Goal: Task Accomplishment & Management: Complete application form

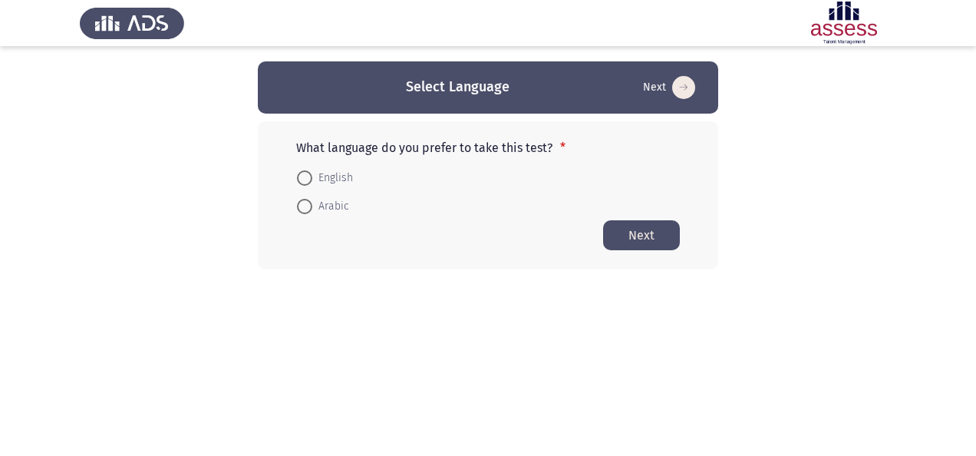
click at [307, 173] on span at bounding box center [304, 177] width 15 height 15
click at [307, 173] on input "English" at bounding box center [304, 177] width 15 height 15
radio input "true"
click at [649, 224] on button "Next" at bounding box center [641, 235] width 77 height 30
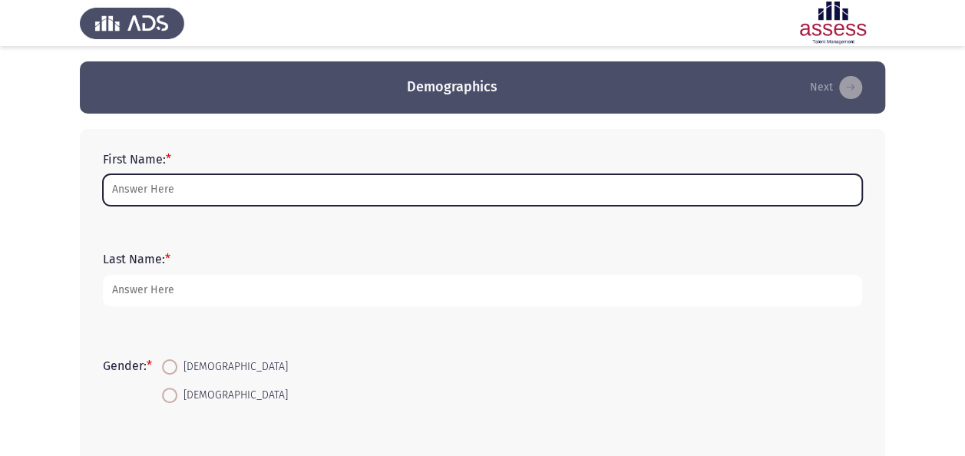
click at [302, 195] on input "First Name: *" at bounding box center [482, 189] width 759 height 31
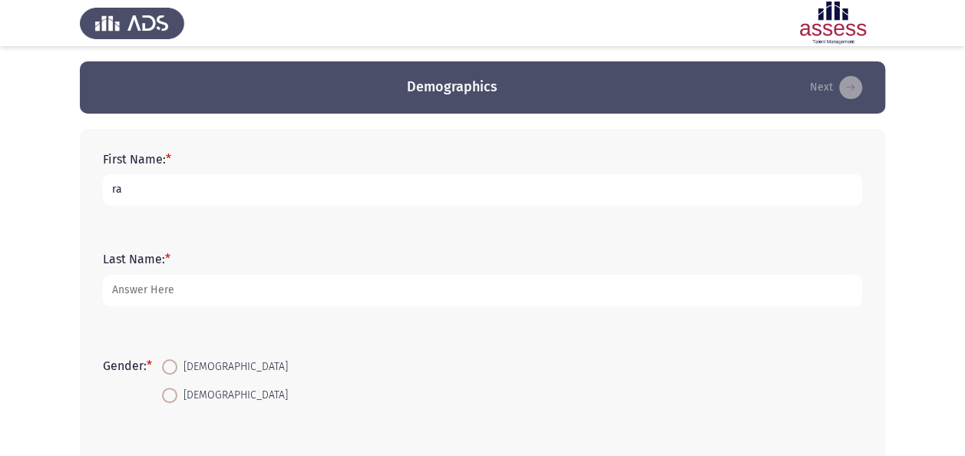
type input "r"
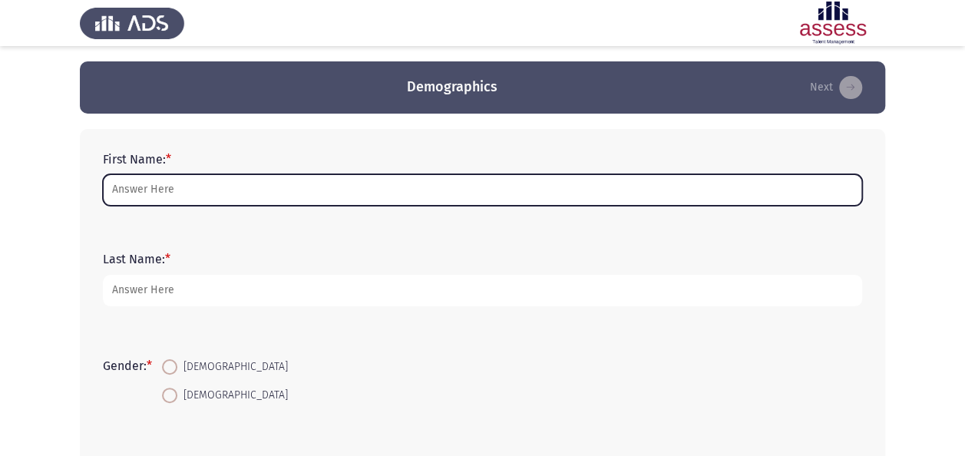
type input "a"
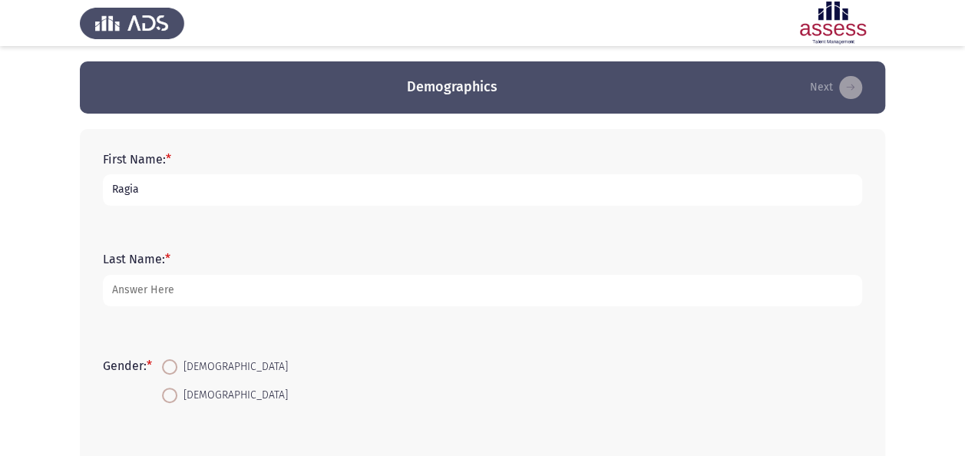
type input "Ragia"
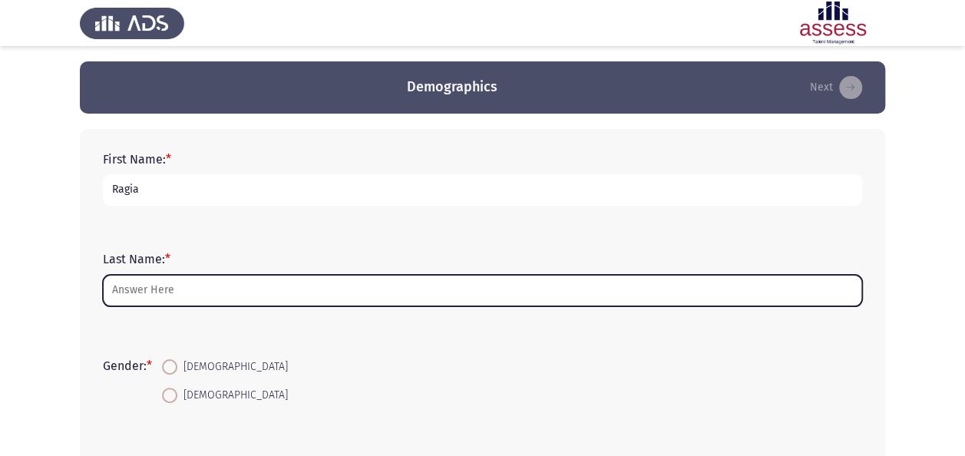
click at [207, 292] on input "Last Name: *" at bounding box center [482, 290] width 759 height 31
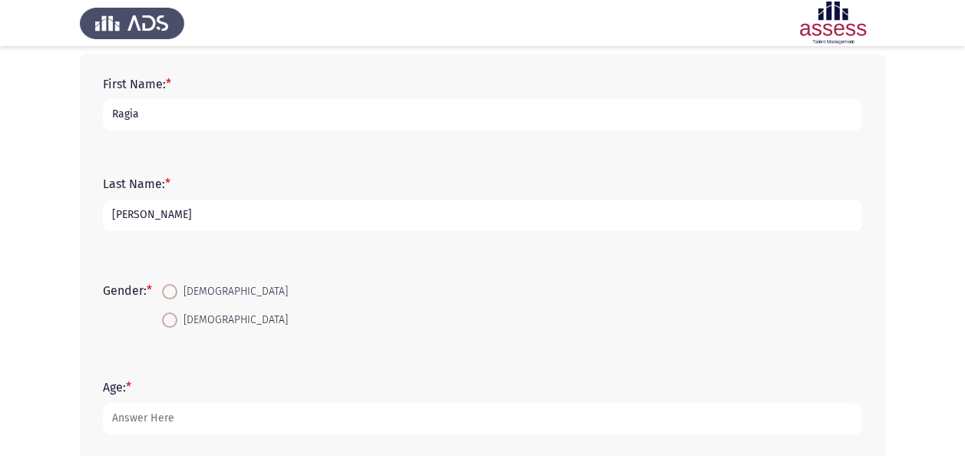
scroll to position [74, 0]
type input "[PERSON_NAME]"
click at [169, 286] on span at bounding box center [169, 292] width 15 height 15
click at [169, 286] on input "[DEMOGRAPHIC_DATA]" at bounding box center [169, 292] width 15 height 15
radio input "true"
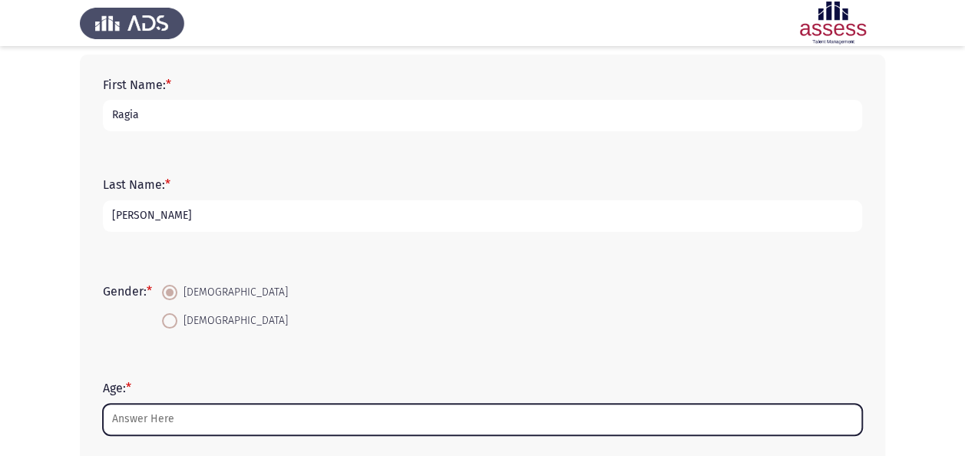
click at [270, 415] on input "Age: *" at bounding box center [482, 419] width 759 height 31
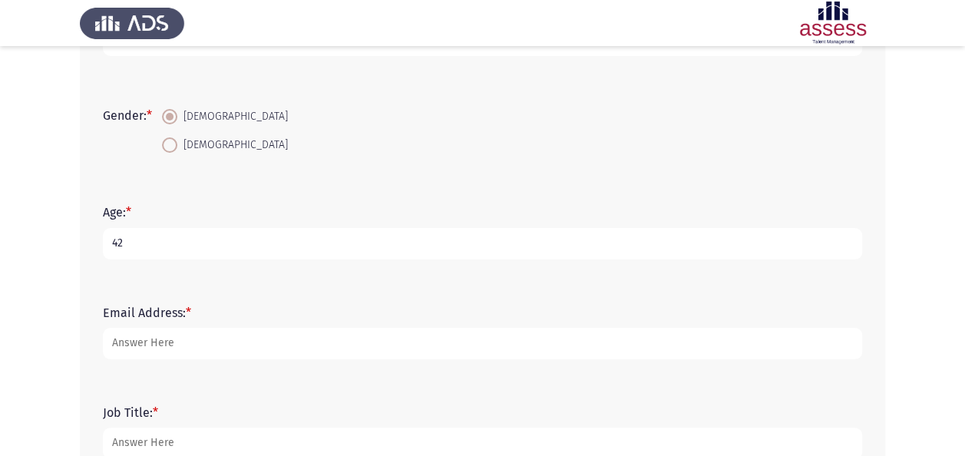
scroll to position [261, 0]
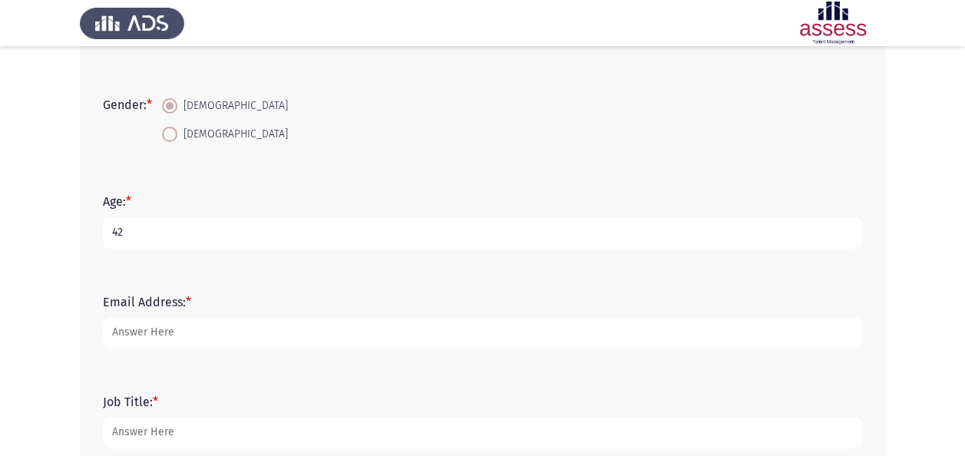
type input "42"
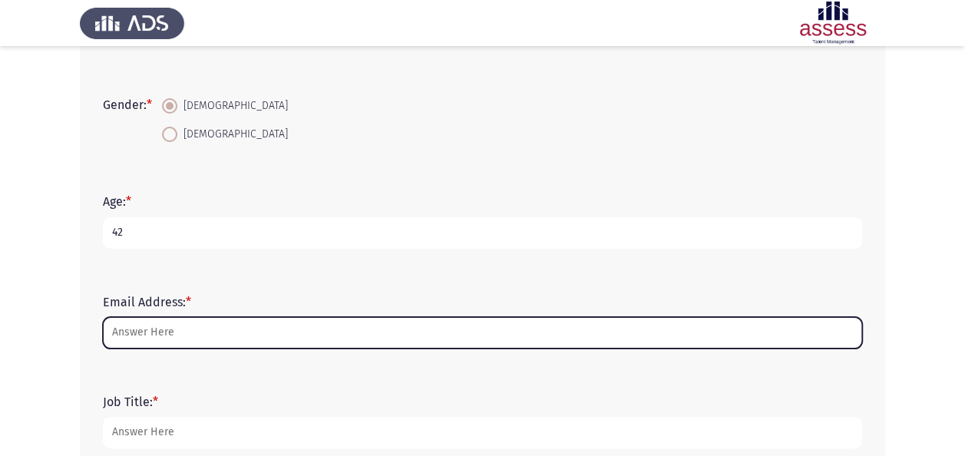
click at [152, 335] on input "Email Address: *" at bounding box center [482, 332] width 759 height 31
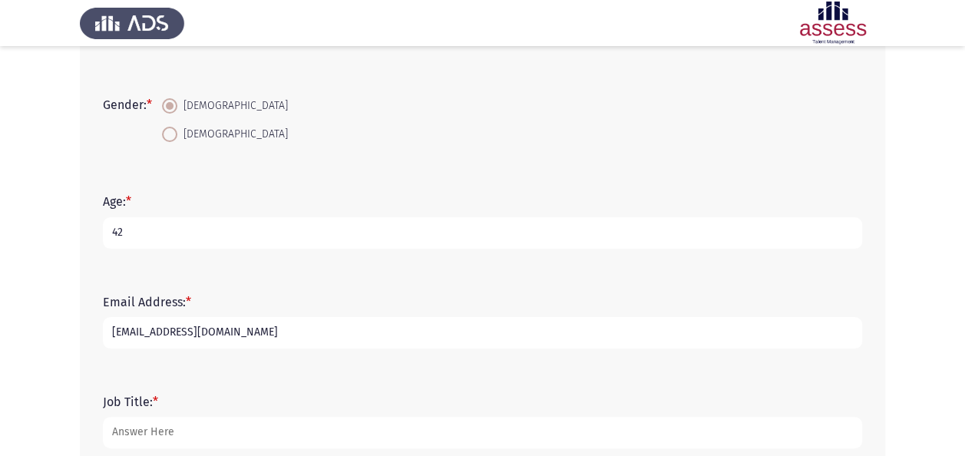
type input "[EMAIL_ADDRESS][DOMAIN_NAME]"
click at [231, 375] on div "Job Title: *" at bounding box center [482, 422] width 775 height 100
click at [264, 337] on input "[EMAIL_ADDRESS][DOMAIN_NAME]" at bounding box center [482, 332] width 759 height 31
click at [325, 334] on input "[EMAIL_ADDRESS][DOMAIN_NAME]" at bounding box center [482, 332] width 759 height 31
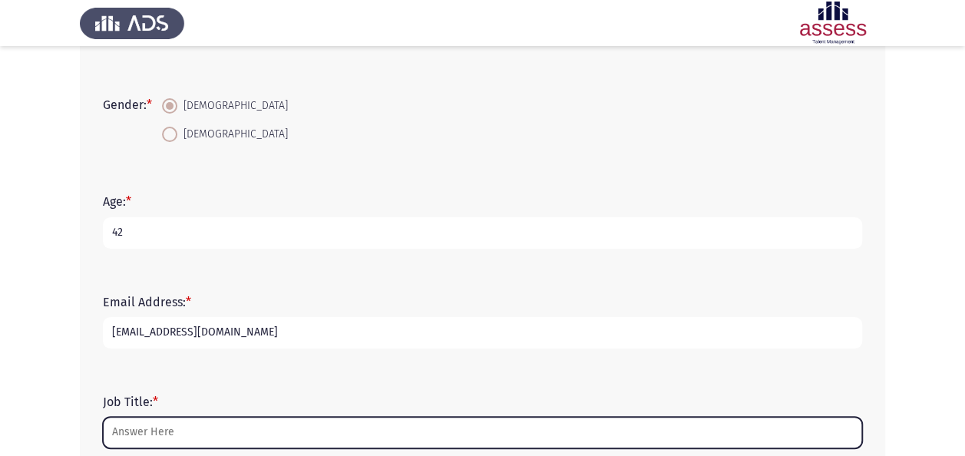
click at [209, 438] on input "Job Title: *" at bounding box center [482, 432] width 759 height 31
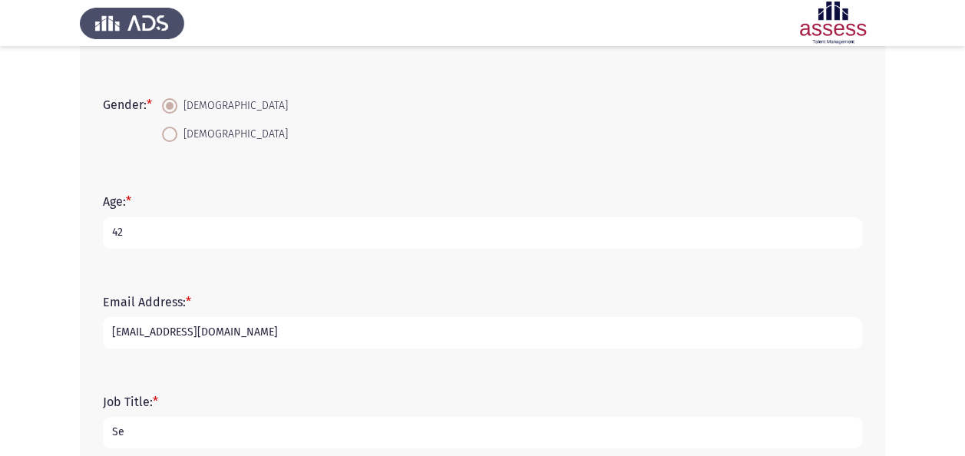
type input "S"
type input "L"
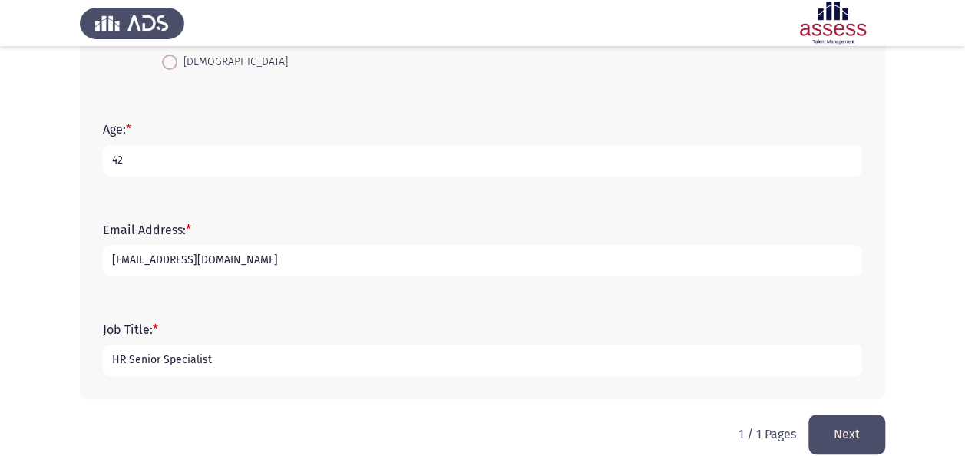
scroll to position [352, 0]
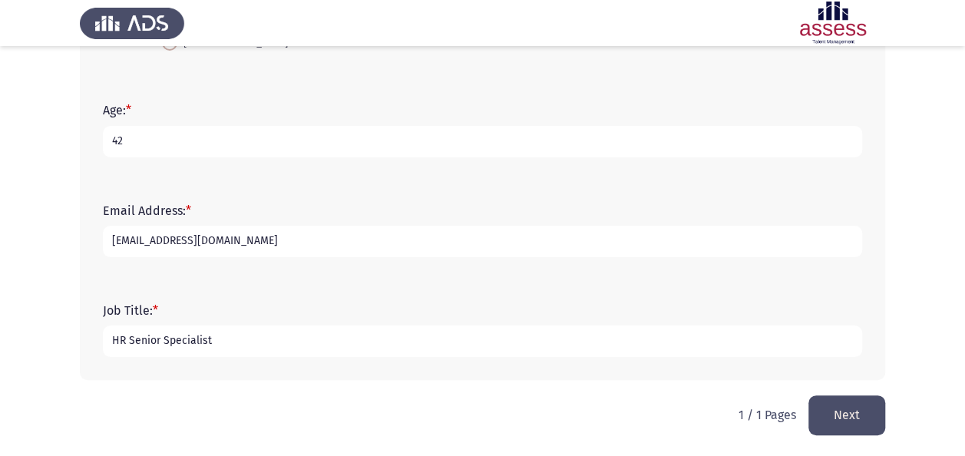
type input "HR Senior Specialist"
click at [864, 424] on button "Next" at bounding box center [846, 414] width 77 height 39
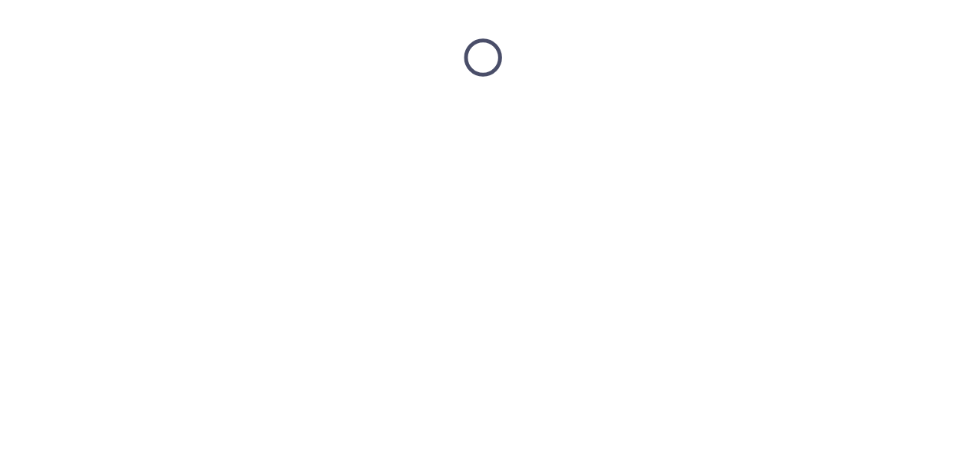
scroll to position [0, 0]
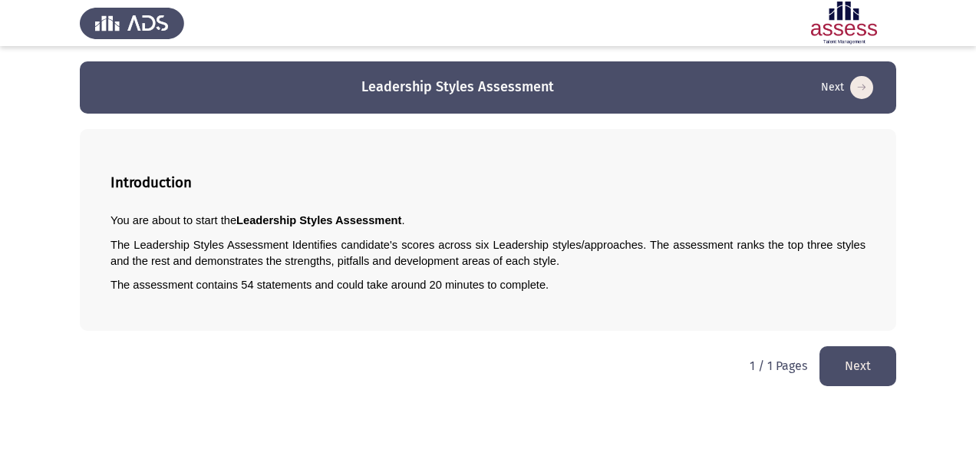
click at [873, 371] on button "Next" at bounding box center [858, 365] width 77 height 39
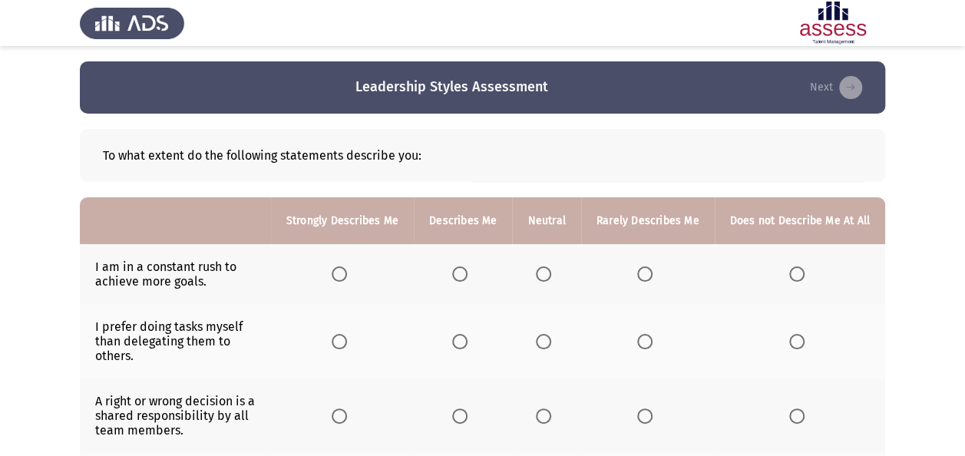
click at [464, 275] on span "Select an option" at bounding box center [459, 273] width 15 height 15
click at [464, 275] on input "Select an option" at bounding box center [459, 273] width 15 height 15
click at [540, 270] on span "Select an option" at bounding box center [543, 273] width 15 height 15
click at [540, 270] on input "Select an option" at bounding box center [543, 273] width 15 height 15
click at [467, 343] on span "Select an option" at bounding box center [459, 341] width 15 height 15
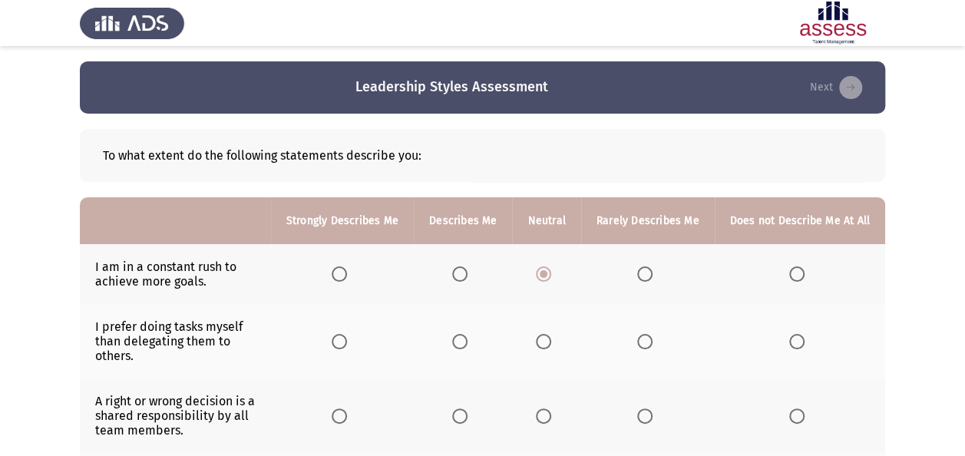
click at [467, 343] on input "Select an option" at bounding box center [459, 341] width 15 height 15
click at [548, 342] on span "Select an option" at bounding box center [543, 341] width 15 height 15
click at [548, 342] on input "Select an option" at bounding box center [543, 341] width 15 height 15
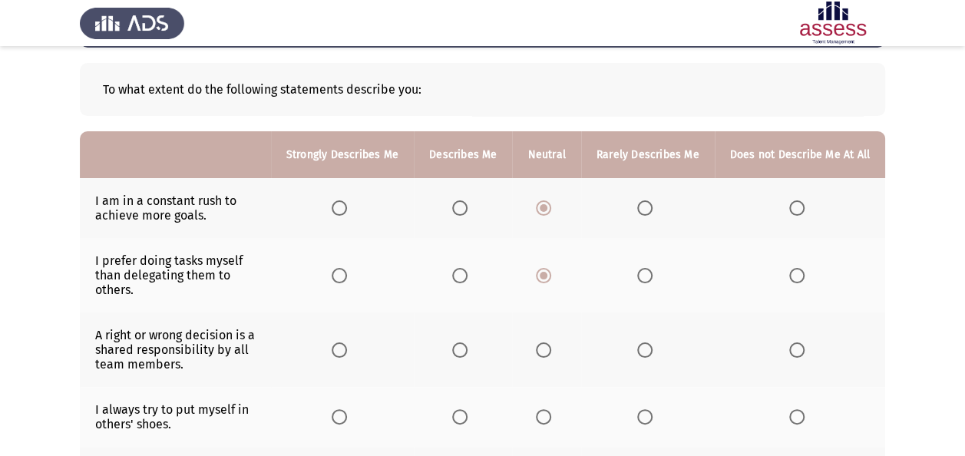
scroll to position [84, 0]
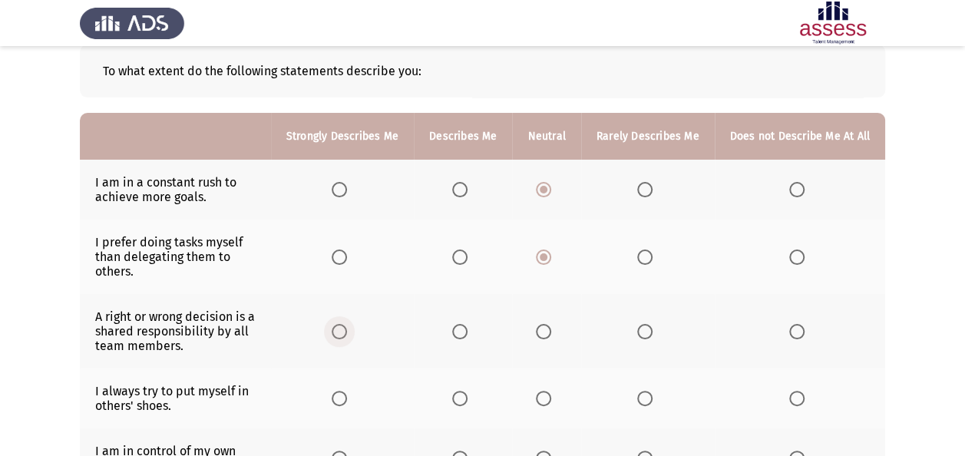
click at [339, 324] on span "Select an option" at bounding box center [339, 331] width 15 height 15
click at [339, 324] on input "Select an option" at bounding box center [339, 331] width 15 height 15
click at [344, 405] on th at bounding box center [342, 398] width 143 height 60
click at [339, 398] on span "Select an option" at bounding box center [339, 398] width 0 height 0
click at [346, 395] on input "Select an option" at bounding box center [339, 398] width 15 height 15
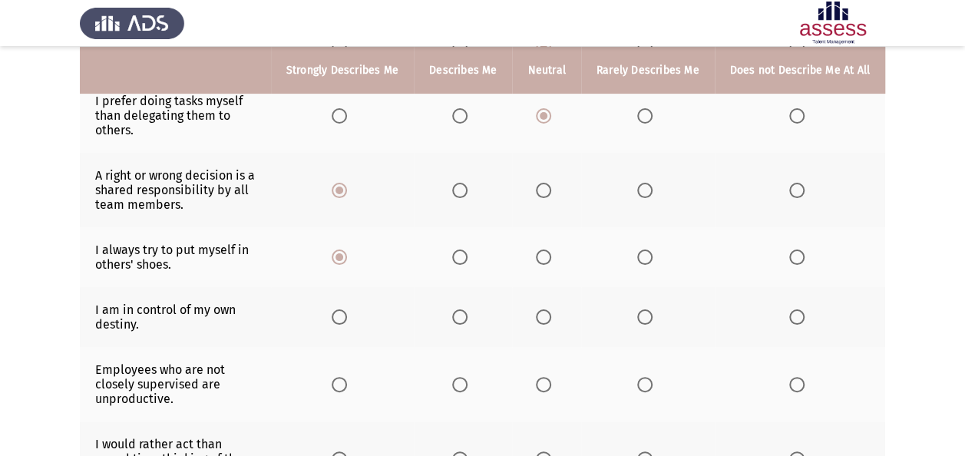
scroll to position [227, 0]
click at [467, 310] on span "Select an option" at bounding box center [459, 315] width 15 height 15
click at [467, 310] on input "Select an option" at bounding box center [459, 315] width 15 height 15
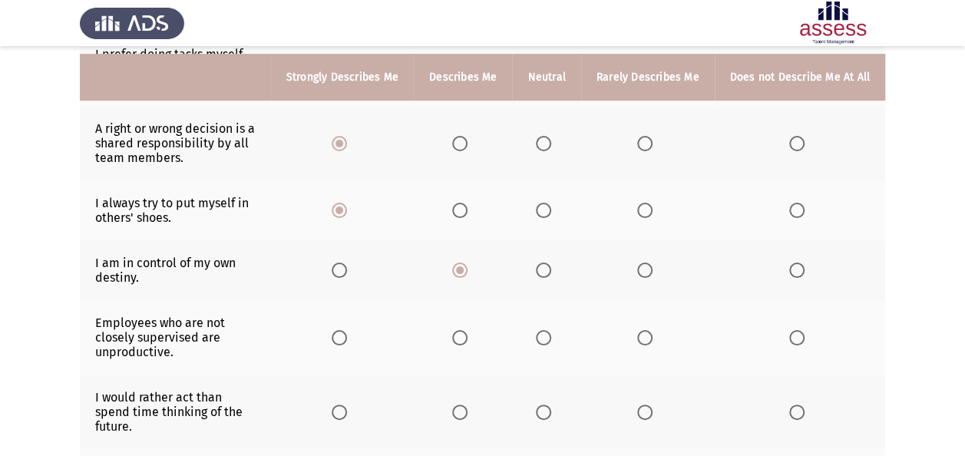
scroll to position [279, 0]
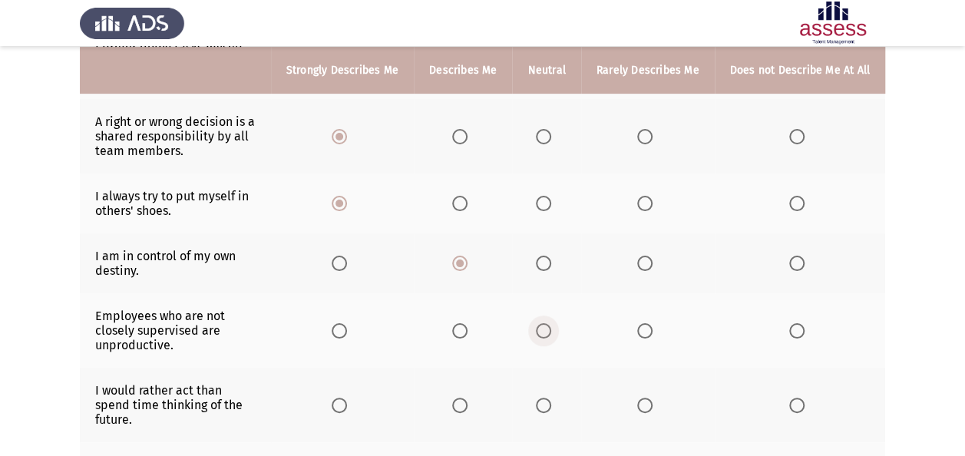
click at [544, 329] on span "Select an option" at bounding box center [543, 330] width 15 height 15
click at [544, 329] on input "Select an option" at bounding box center [543, 330] width 15 height 15
click at [339, 398] on span "Select an option" at bounding box center [339, 405] width 15 height 15
click at [339, 398] on input "Select an option" at bounding box center [339, 405] width 15 height 15
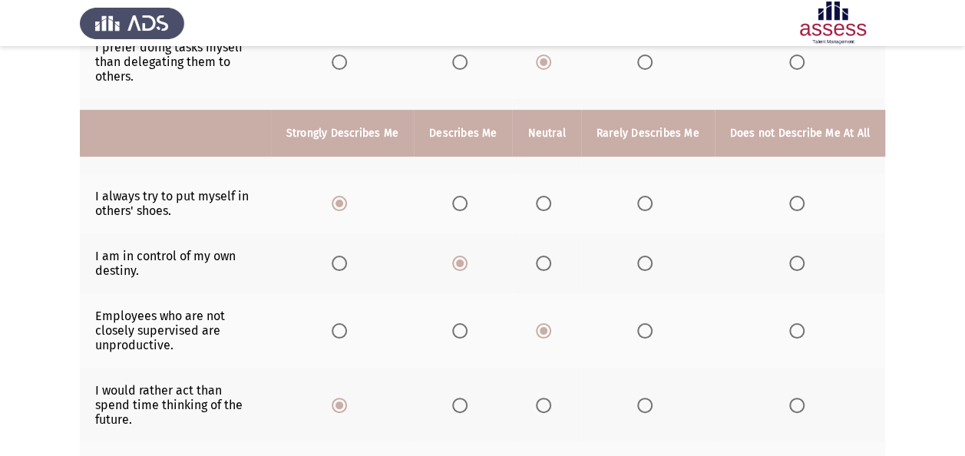
scroll to position [501, 0]
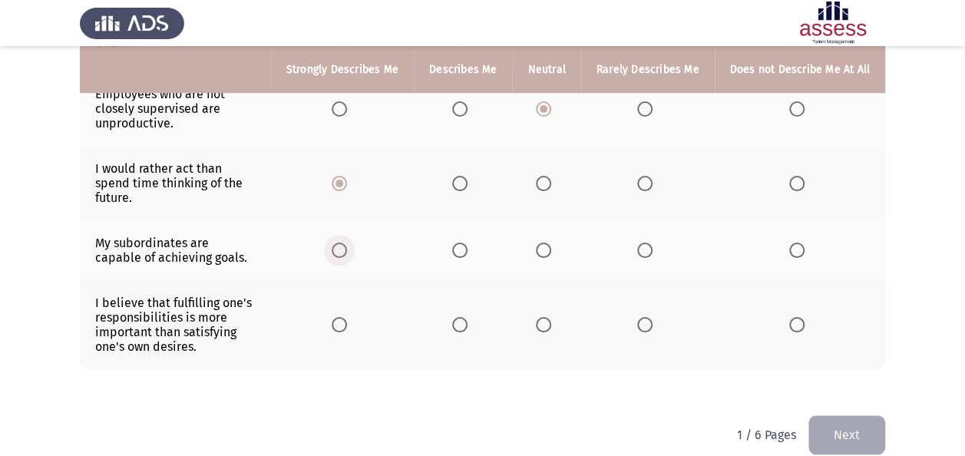
click at [343, 243] on span "Select an option" at bounding box center [339, 250] width 15 height 15
click at [343, 243] on input "Select an option" at bounding box center [339, 250] width 15 height 15
click at [343, 246] on span "Select an option" at bounding box center [339, 250] width 8 height 8
click at [343, 243] on input "Select an option" at bounding box center [339, 250] width 15 height 15
click at [541, 316] on th at bounding box center [546, 324] width 68 height 89
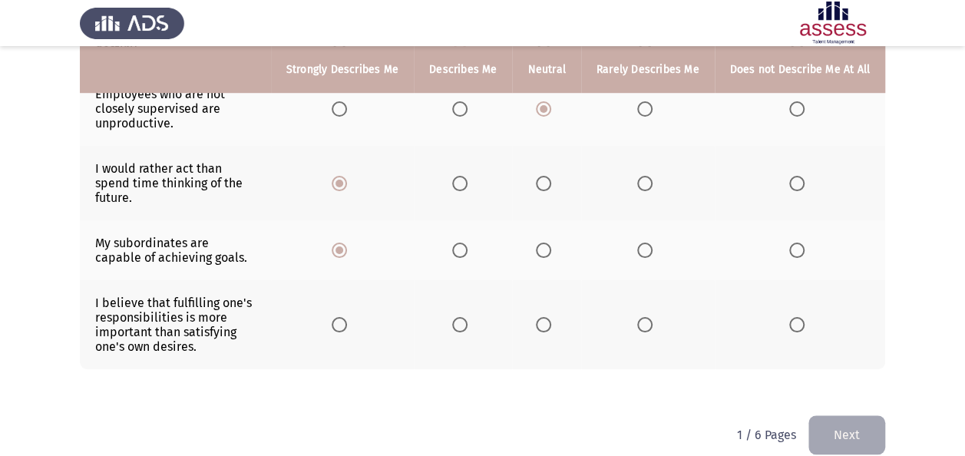
click at [546, 317] on span "Select an option" at bounding box center [543, 324] width 15 height 15
click at [546, 317] on input "Select an option" at bounding box center [543, 324] width 15 height 15
click at [834, 415] on button "Next" at bounding box center [846, 434] width 77 height 39
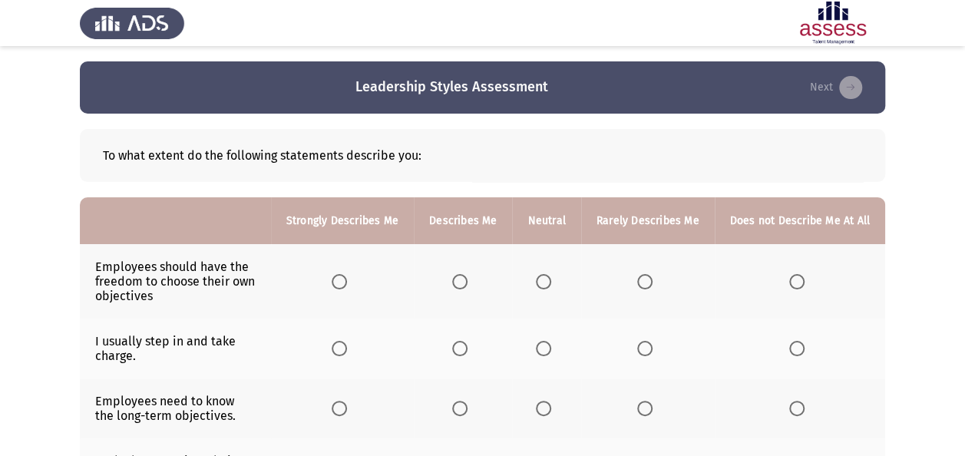
click at [467, 276] on span "Select an option" at bounding box center [459, 281] width 15 height 15
click at [467, 276] on input "Select an option" at bounding box center [459, 281] width 15 height 15
click at [336, 352] on th at bounding box center [342, 349] width 143 height 60
click at [462, 347] on span "Select an option" at bounding box center [459, 348] width 15 height 15
click at [462, 347] on input "Select an option" at bounding box center [459, 348] width 15 height 15
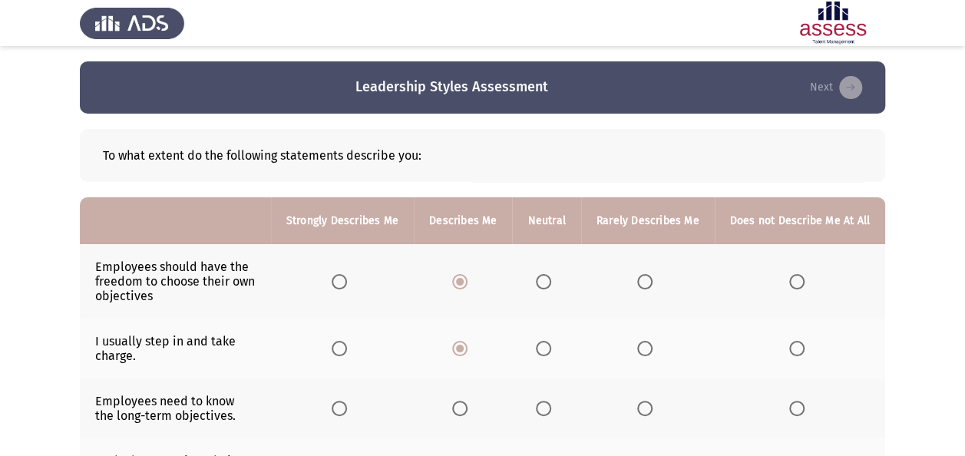
click at [344, 408] on span "Select an option" at bounding box center [339, 408] width 15 height 15
click at [344, 408] on input "Select an option" at bounding box center [339, 408] width 15 height 15
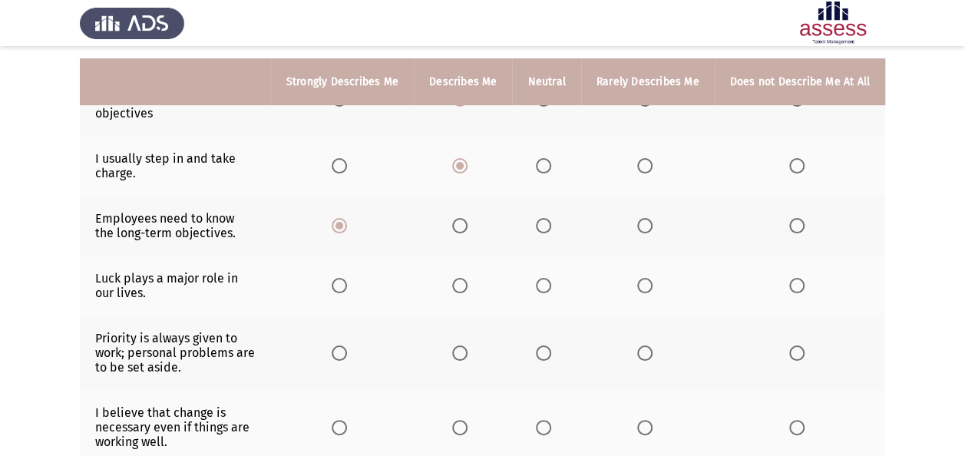
scroll to position [201, 0]
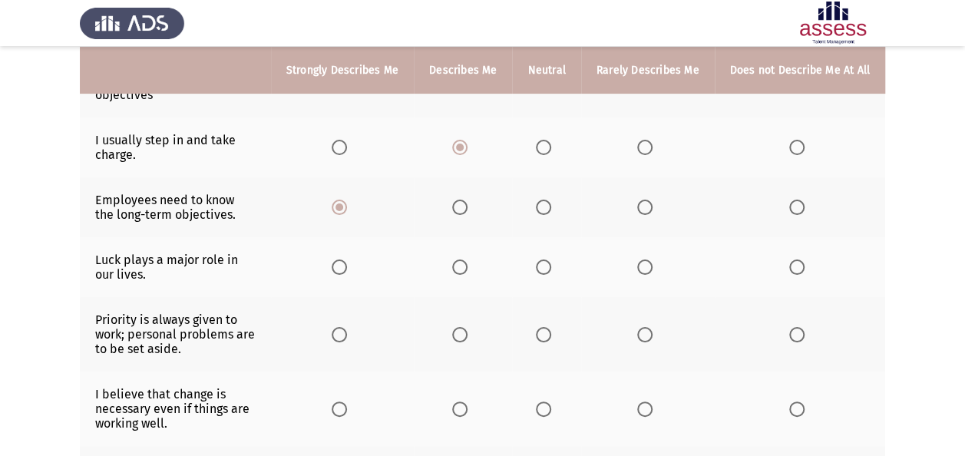
click at [548, 266] on span "Select an option" at bounding box center [543, 266] width 15 height 15
click at [548, 266] on input "Select an option" at bounding box center [543, 266] width 15 height 15
click at [460, 333] on span "Select an option" at bounding box center [459, 334] width 15 height 15
click at [460, 333] on input "Select an option" at bounding box center [459, 334] width 15 height 15
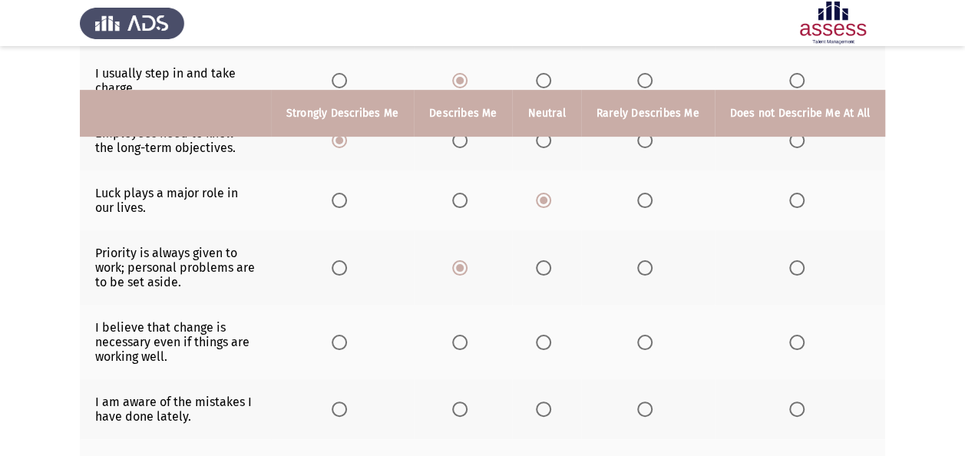
scroll to position [312, 0]
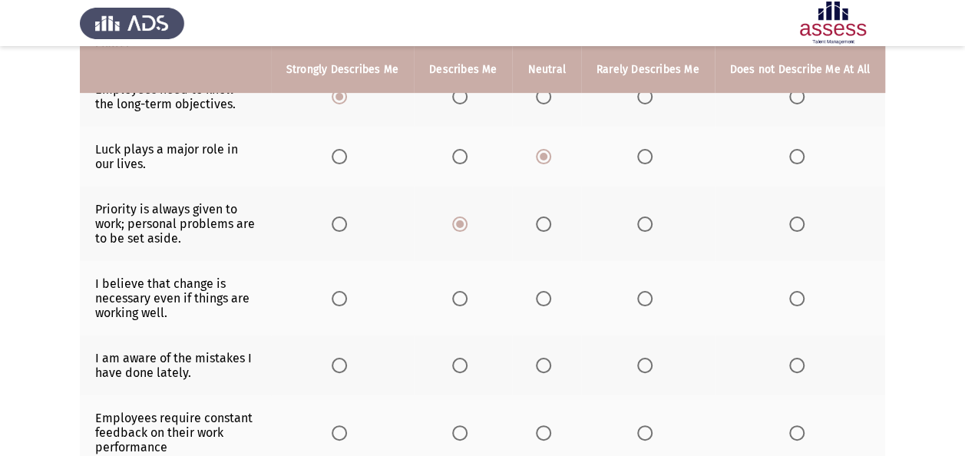
click at [461, 296] on span "Select an option" at bounding box center [459, 298] width 15 height 15
click at [461, 296] on input "Select an option" at bounding box center [459, 298] width 15 height 15
click at [464, 358] on span "Select an option" at bounding box center [459, 365] width 15 height 15
click at [464, 358] on input "Select an option" at bounding box center [459, 365] width 15 height 15
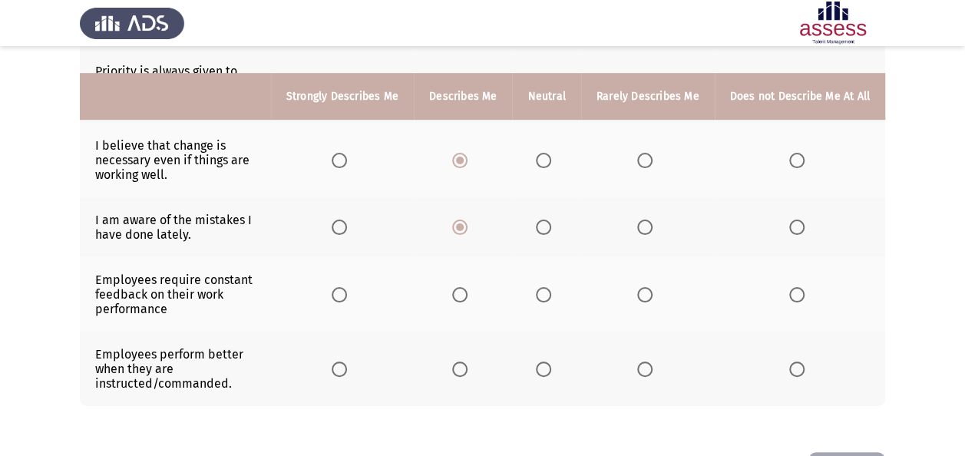
scroll to position [477, 0]
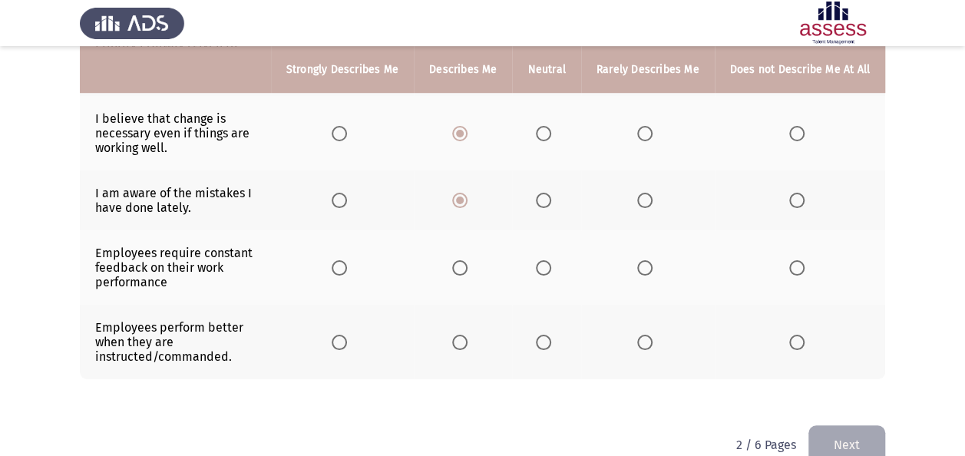
click at [347, 266] on span "Select an option" at bounding box center [339, 267] width 15 height 15
click at [347, 266] on input "Select an option" at bounding box center [339, 267] width 15 height 15
click at [550, 335] on span "Select an option" at bounding box center [543, 342] width 15 height 15
click at [550, 335] on input "Select an option" at bounding box center [543, 342] width 15 height 15
click at [850, 427] on button "Next" at bounding box center [846, 444] width 77 height 39
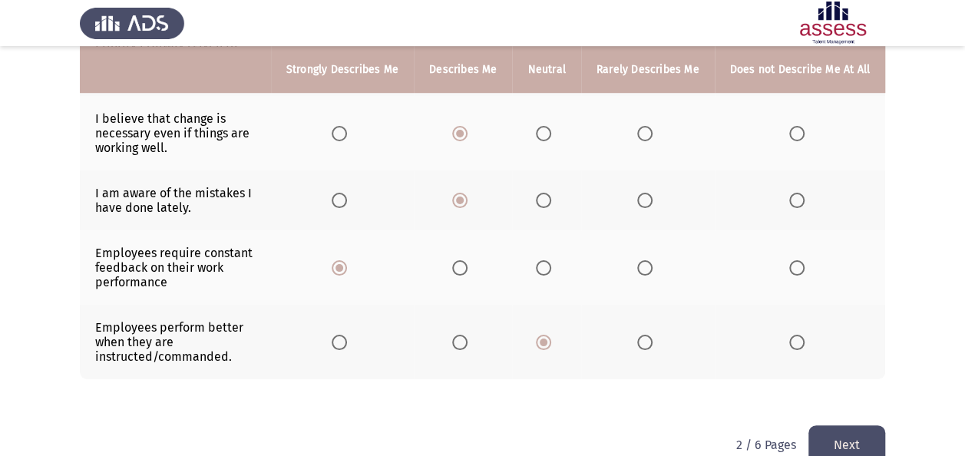
scroll to position [0, 0]
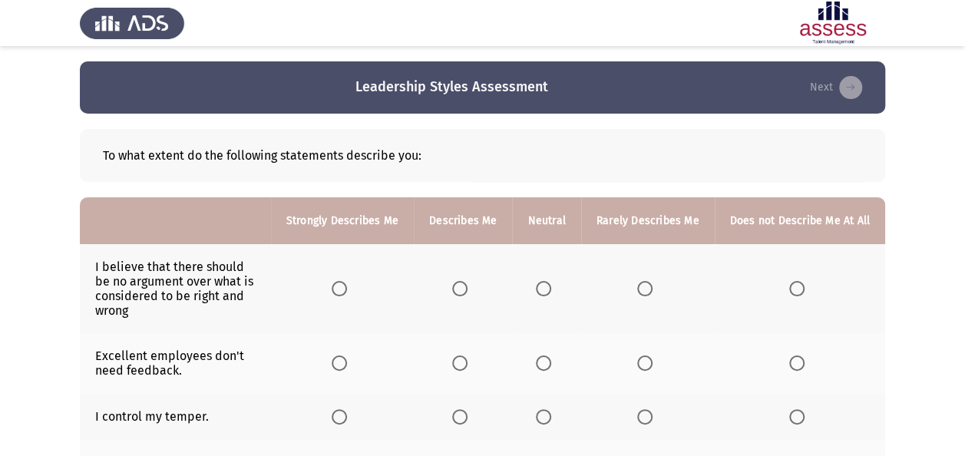
click at [548, 291] on span "Select an option" at bounding box center [543, 288] width 15 height 15
click at [548, 291] on input "Select an option" at bounding box center [543, 288] width 15 height 15
click at [651, 364] on span "Select an option" at bounding box center [644, 362] width 15 height 15
click at [651, 364] on input "Select an option" at bounding box center [644, 362] width 15 height 15
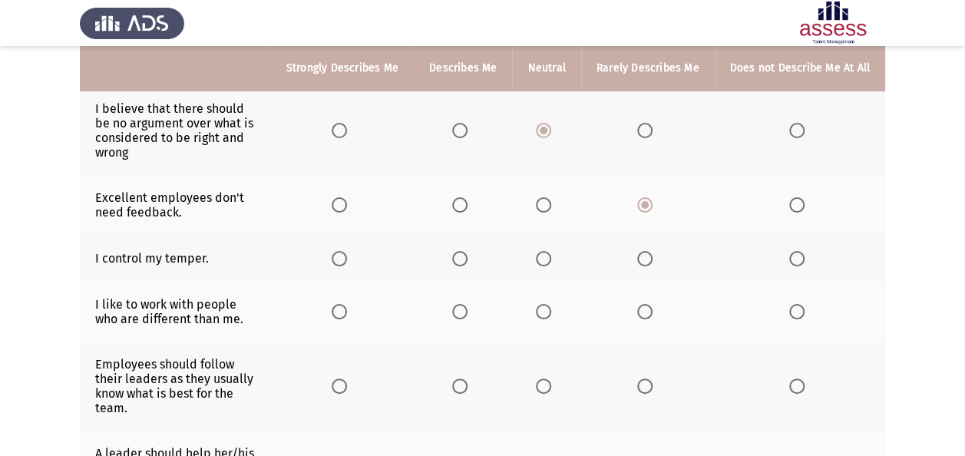
scroll to position [161, 0]
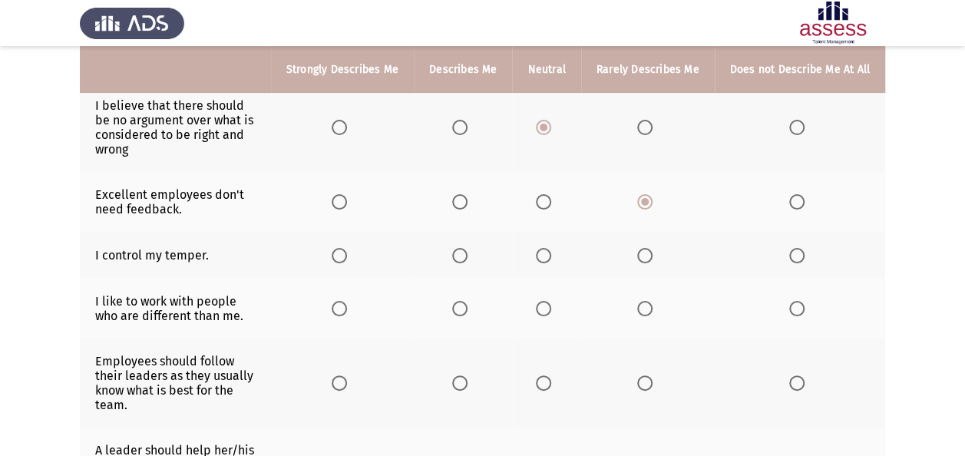
click at [792, 195] on span "Select an option" at bounding box center [796, 201] width 15 height 15
click at [792, 195] on input "Select an option" at bounding box center [796, 201] width 15 height 15
click at [543, 249] on span "Select an option" at bounding box center [543, 255] width 15 height 15
click at [543, 249] on input "Select an option" at bounding box center [543, 255] width 15 height 15
click at [459, 307] on span "Select an option" at bounding box center [459, 308] width 15 height 15
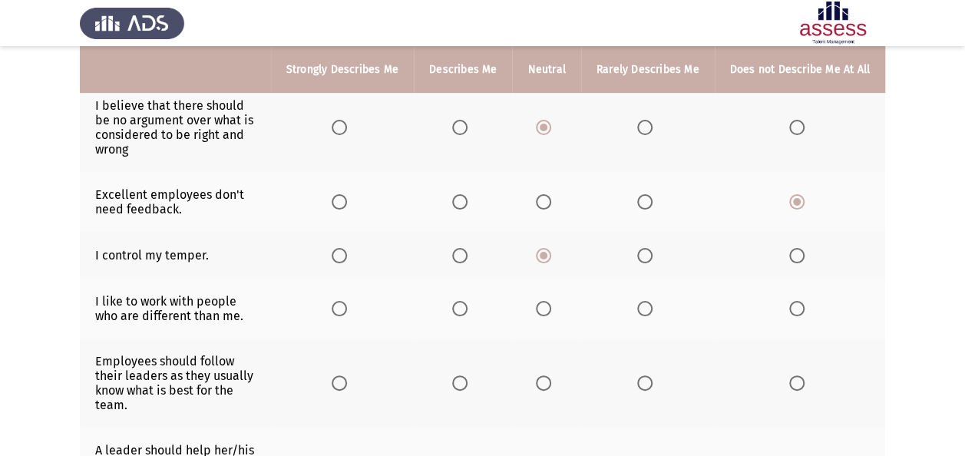
click at [459, 307] on input "Select an option" at bounding box center [459, 308] width 15 height 15
click at [551, 378] on span "Select an option" at bounding box center [543, 382] width 15 height 15
click at [551, 378] on input "Select an option" at bounding box center [543, 382] width 15 height 15
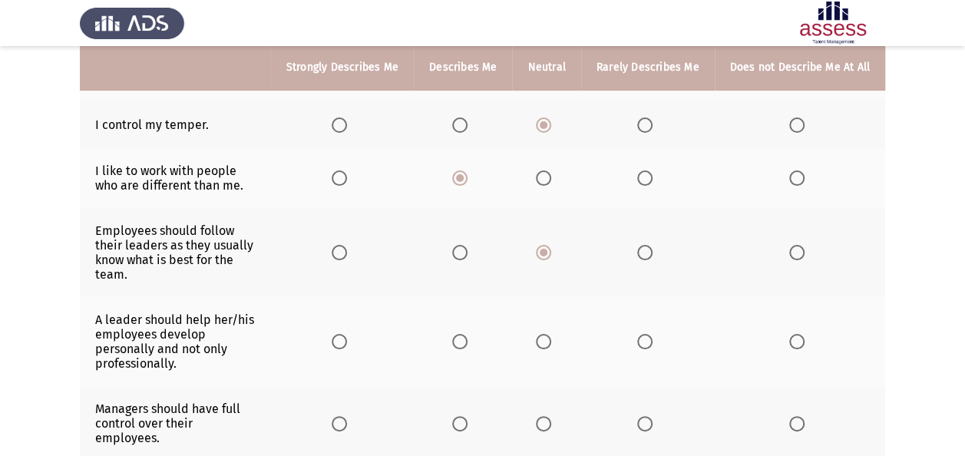
scroll to position [299, 0]
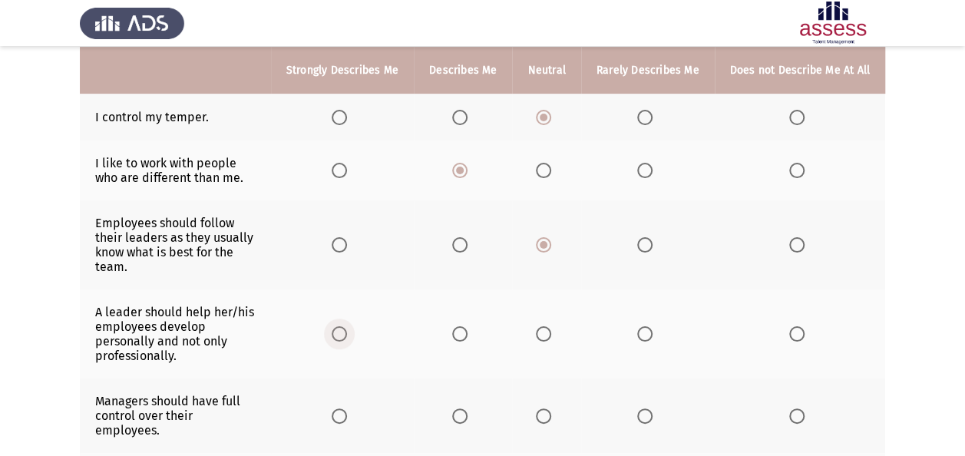
click at [347, 329] on span "Select an option" at bounding box center [339, 333] width 15 height 15
click at [347, 329] on input "Select an option" at bounding box center [339, 333] width 15 height 15
click at [650, 408] on span "Select an option" at bounding box center [644, 415] width 15 height 15
click at [650, 408] on input "Select an option" at bounding box center [644, 415] width 15 height 15
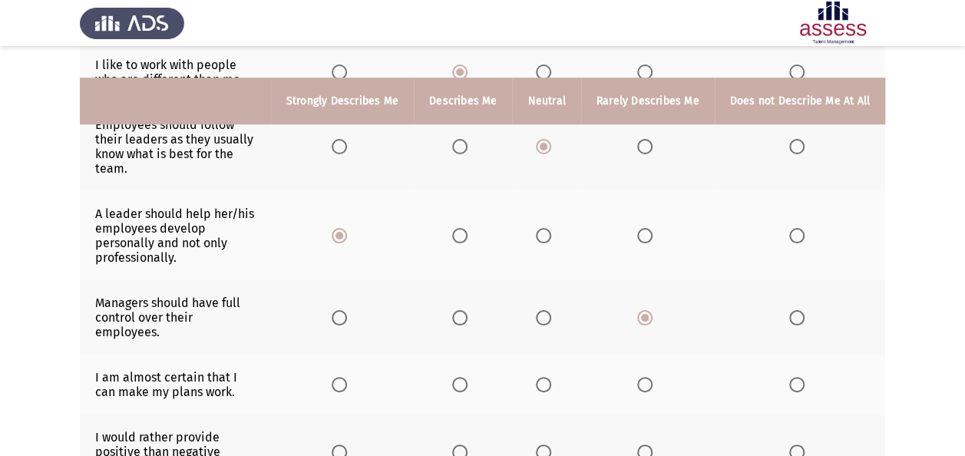
scroll to position [429, 0]
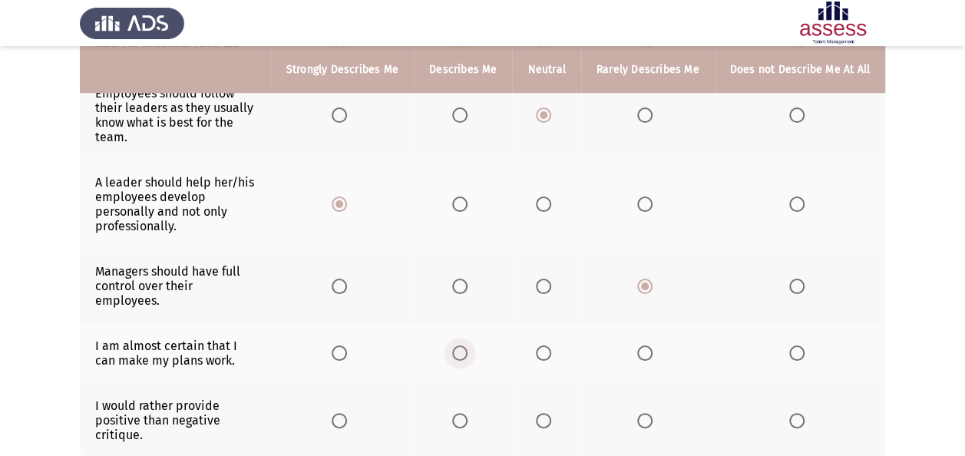
click at [467, 345] on span "Select an option" at bounding box center [459, 352] width 15 height 15
click at [467, 345] on input "Select an option" at bounding box center [459, 352] width 15 height 15
click at [467, 413] on span "Select an option" at bounding box center [459, 420] width 15 height 15
click at [467, 413] on input "Select an option" at bounding box center [459, 420] width 15 height 15
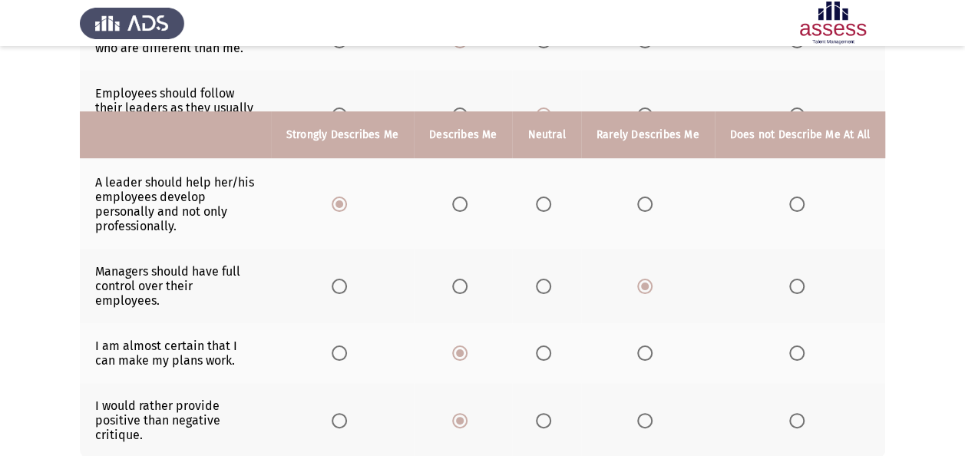
scroll to position [517, 0]
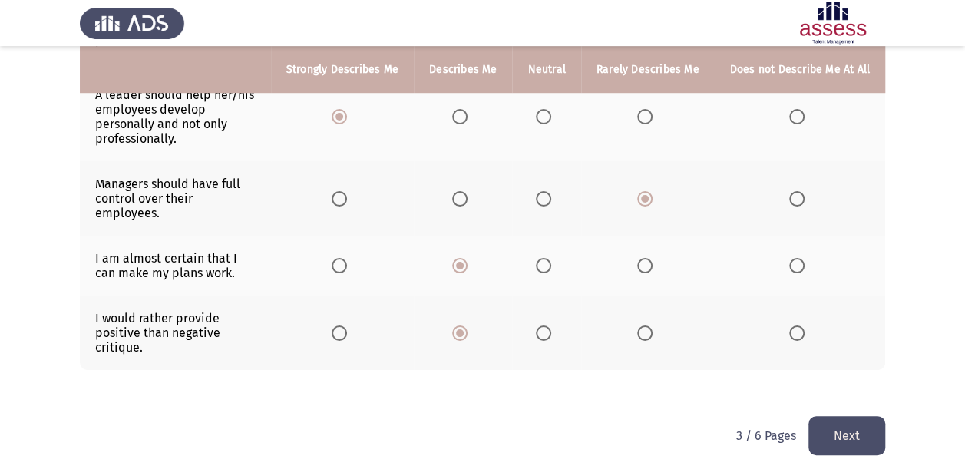
click at [860, 416] on button "Next" at bounding box center [846, 435] width 77 height 39
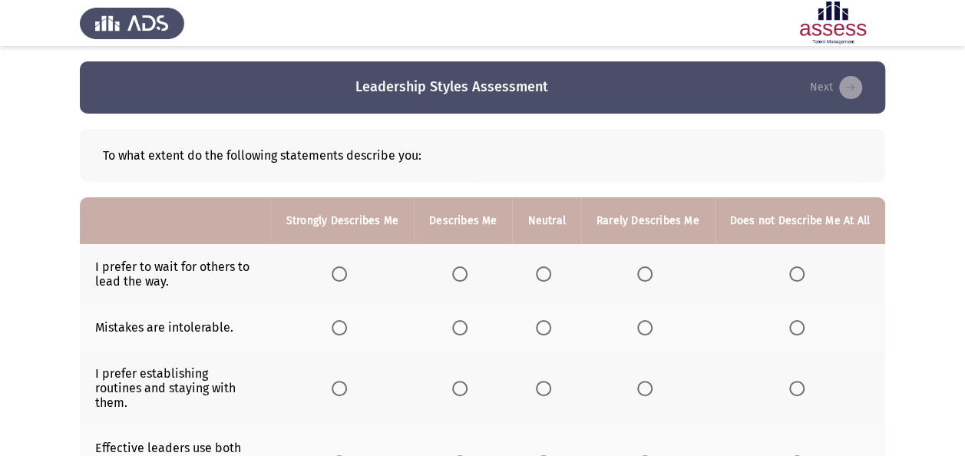
click at [550, 272] on span "Select an option" at bounding box center [543, 273] width 15 height 15
click at [550, 272] on input "Select an option" at bounding box center [543, 273] width 15 height 15
click at [642, 332] on span "Select an option" at bounding box center [644, 327] width 15 height 15
click at [642, 332] on input "Select an option" at bounding box center [644, 327] width 15 height 15
click at [462, 385] on span "Select an option" at bounding box center [459, 388] width 15 height 15
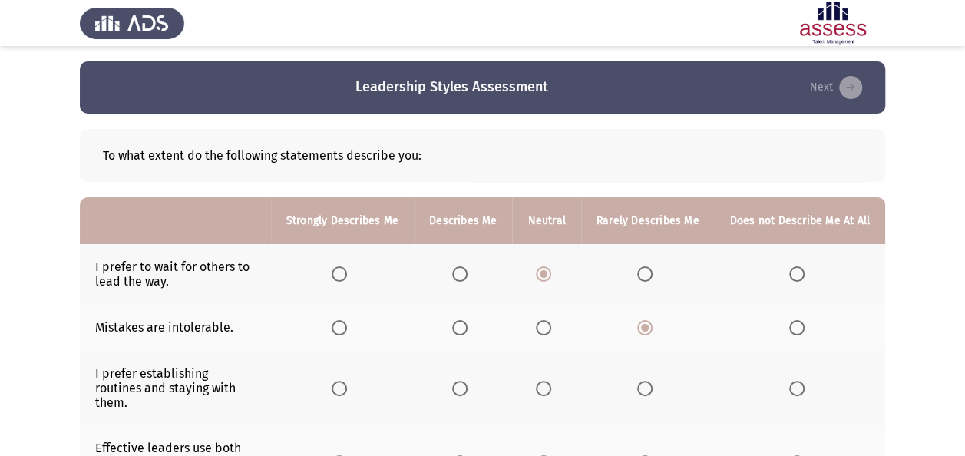
click at [462, 385] on input "Select an option" at bounding box center [459, 388] width 15 height 15
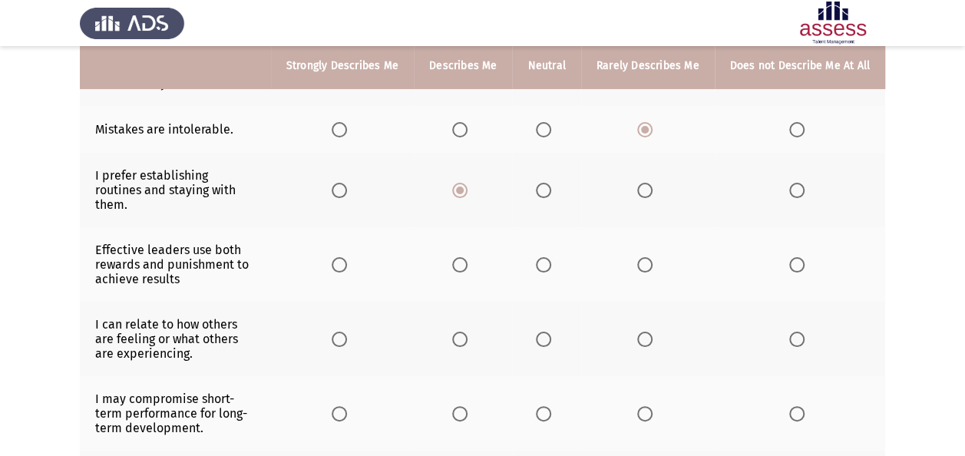
scroll to position [193, 0]
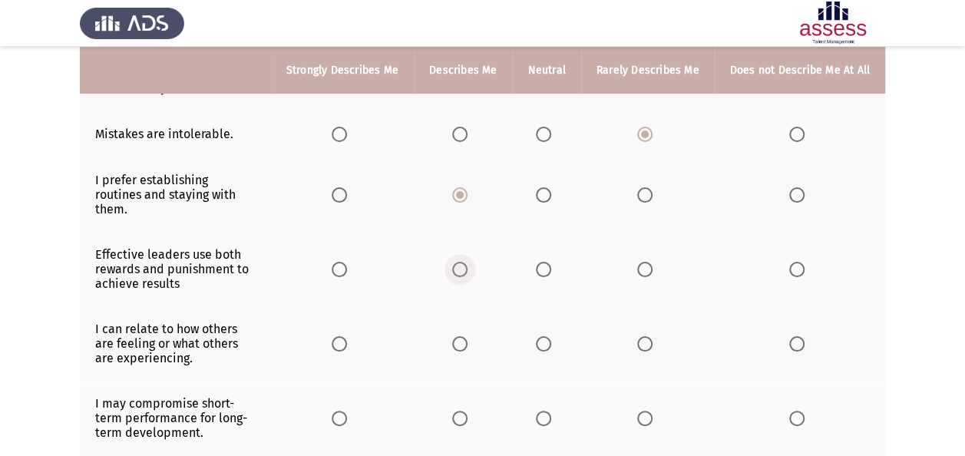
click at [466, 262] on span "Select an option" at bounding box center [459, 269] width 15 height 15
click at [466, 262] on input "Select an option" at bounding box center [459, 269] width 15 height 15
click at [547, 336] on span "Select an option" at bounding box center [543, 343] width 15 height 15
click at [547, 336] on input "Select an option" at bounding box center [543, 343] width 15 height 15
click at [466, 336] on span "Select an option" at bounding box center [459, 343] width 15 height 15
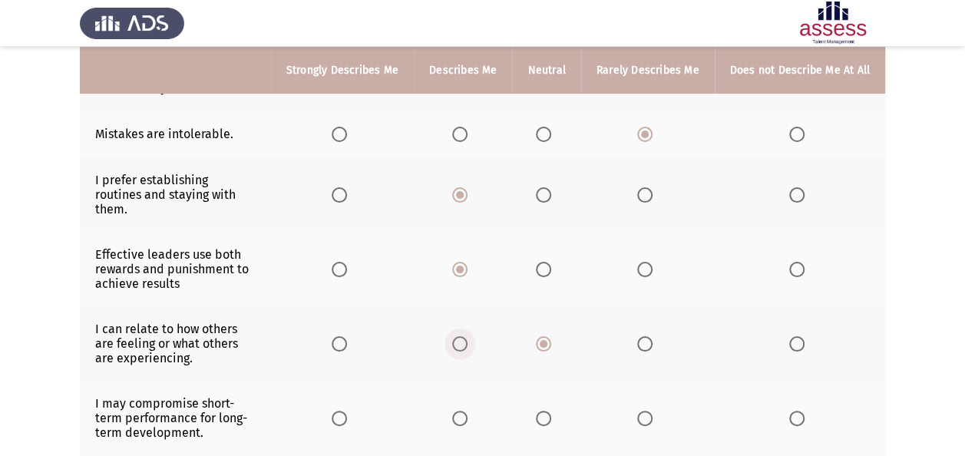
click at [466, 336] on input "Select an option" at bounding box center [459, 343] width 15 height 15
click at [550, 411] on span "Select an option" at bounding box center [543, 418] width 15 height 15
click at [550, 411] on input "Select an option" at bounding box center [543, 418] width 15 height 15
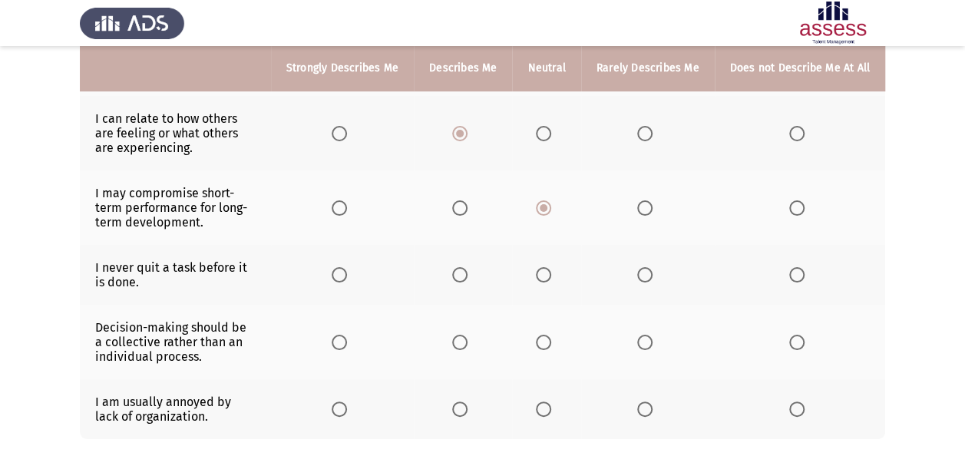
scroll to position [402, 0]
click at [339, 269] on span "Select an option" at bounding box center [339, 276] width 15 height 15
click at [339, 269] on input "Select an option" at bounding box center [339, 276] width 15 height 15
click at [467, 336] on span "Select an option" at bounding box center [459, 343] width 15 height 15
click at [467, 336] on input "Select an option" at bounding box center [459, 343] width 15 height 15
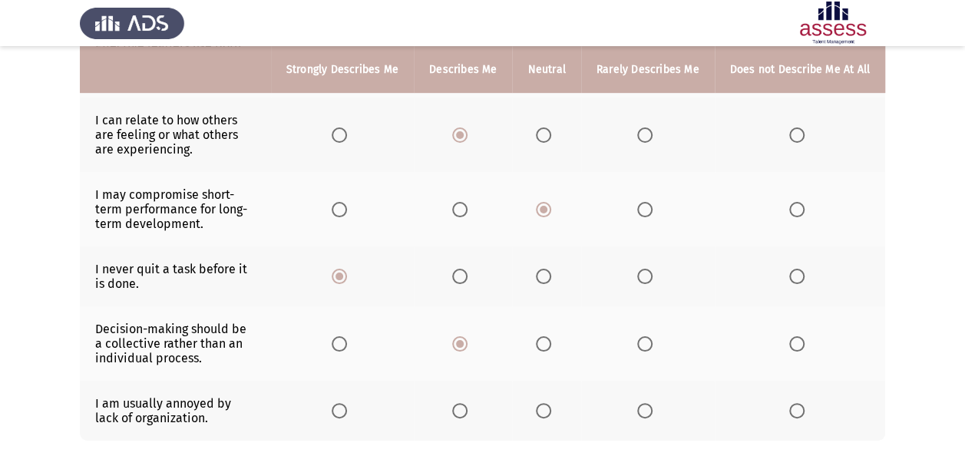
click at [542, 403] on span "Select an option" at bounding box center [543, 410] width 15 height 15
click at [542, 403] on input "Select an option" at bounding box center [543, 410] width 15 height 15
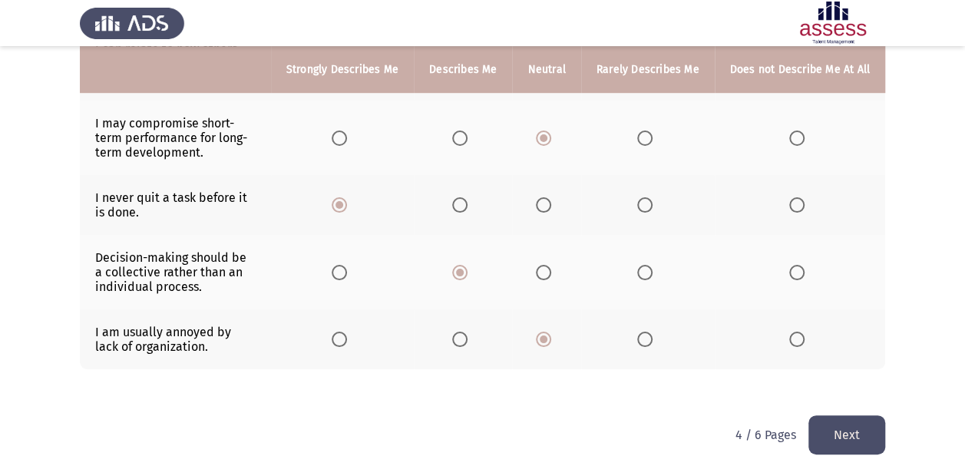
click at [848, 418] on button "Next" at bounding box center [846, 434] width 77 height 39
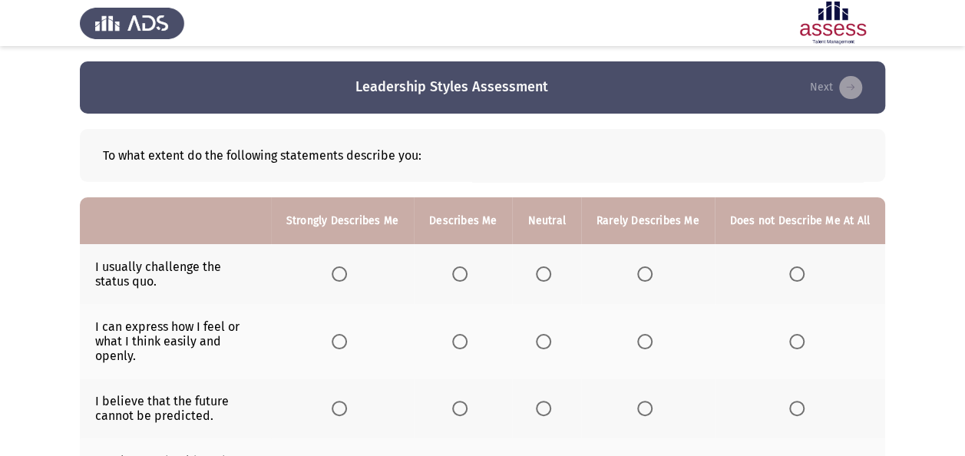
click at [551, 275] on span "Select an option" at bounding box center [543, 273] width 15 height 15
click at [551, 275] on input "Select an option" at bounding box center [543, 273] width 15 height 15
click at [551, 342] on span "Select an option" at bounding box center [543, 341] width 15 height 15
click at [551, 342] on input "Select an option" at bounding box center [543, 341] width 15 height 15
click at [550, 404] on span "Select an option" at bounding box center [543, 408] width 15 height 15
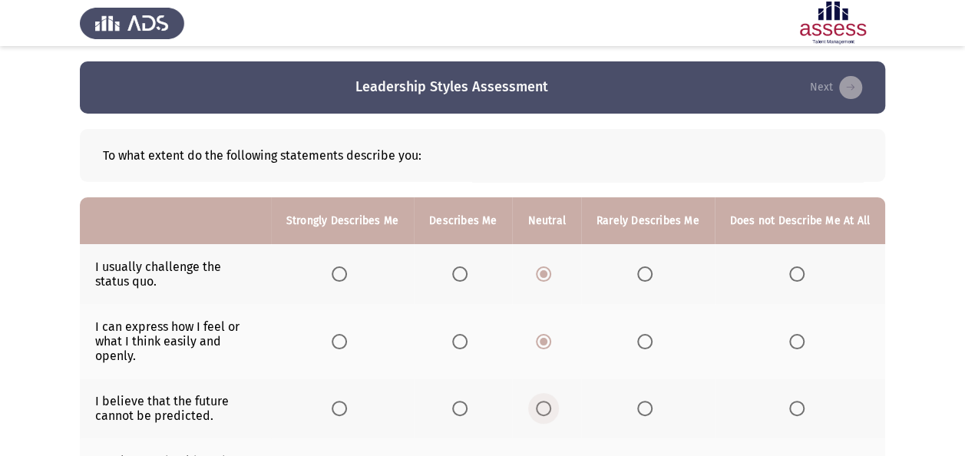
click at [550, 404] on input "Select an option" at bounding box center [543, 408] width 15 height 15
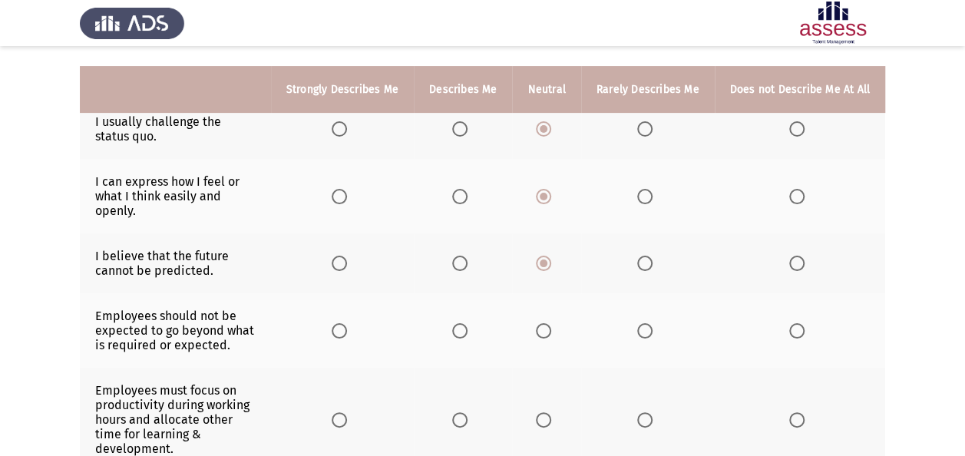
scroll to position [164, 0]
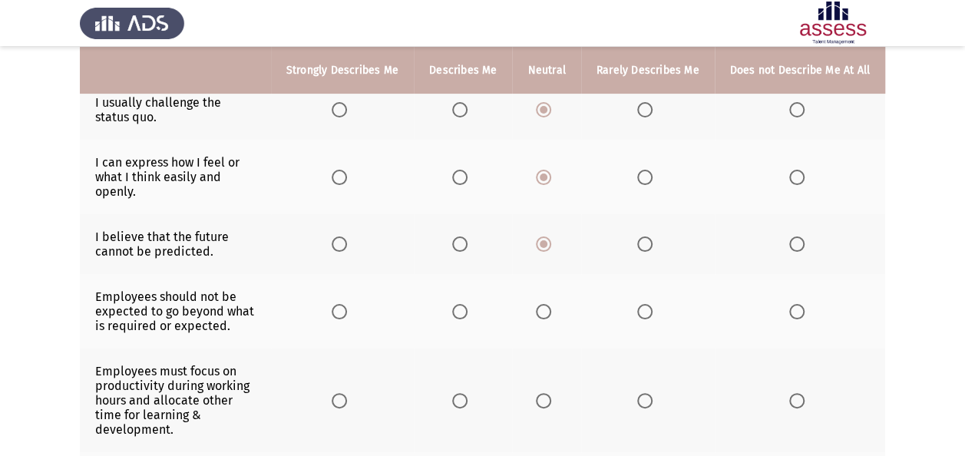
click at [652, 310] on span "Select an option" at bounding box center [644, 311] width 15 height 15
click at [652, 310] on input "Select an option" at bounding box center [644, 311] width 15 height 15
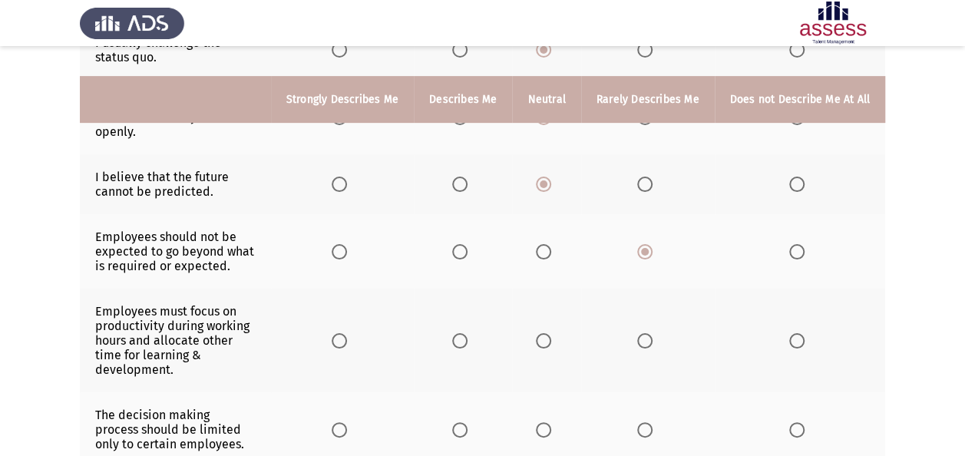
scroll to position [259, 0]
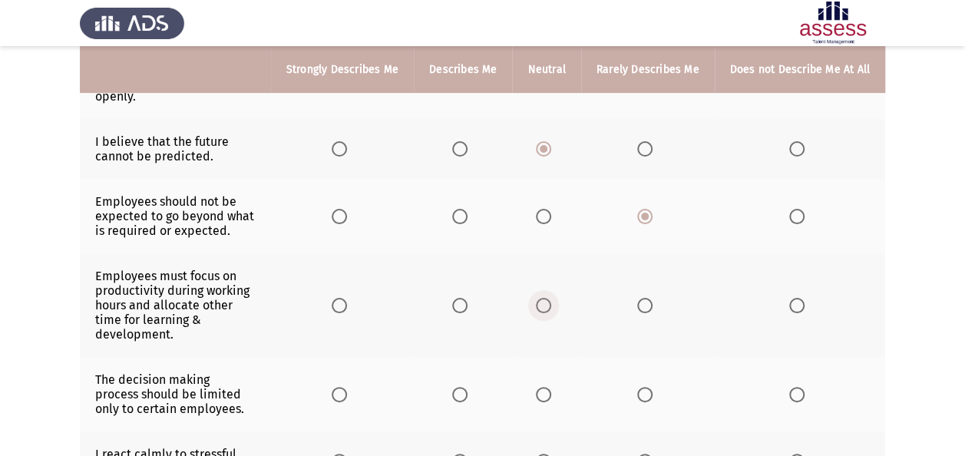
click at [550, 298] on span "Select an option" at bounding box center [543, 305] width 15 height 15
click at [550, 298] on input "Select an option" at bounding box center [543, 305] width 15 height 15
click at [545, 387] on span "Select an option" at bounding box center [543, 394] width 15 height 15
click at [545, 387] on input "Select an option" at bounding box center [543, 394] width 15 height 15
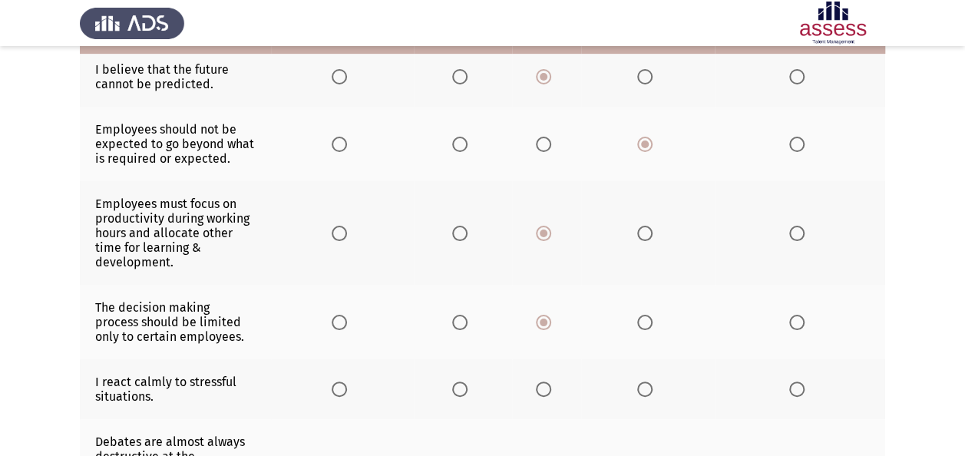
scroll to position [340, 0]
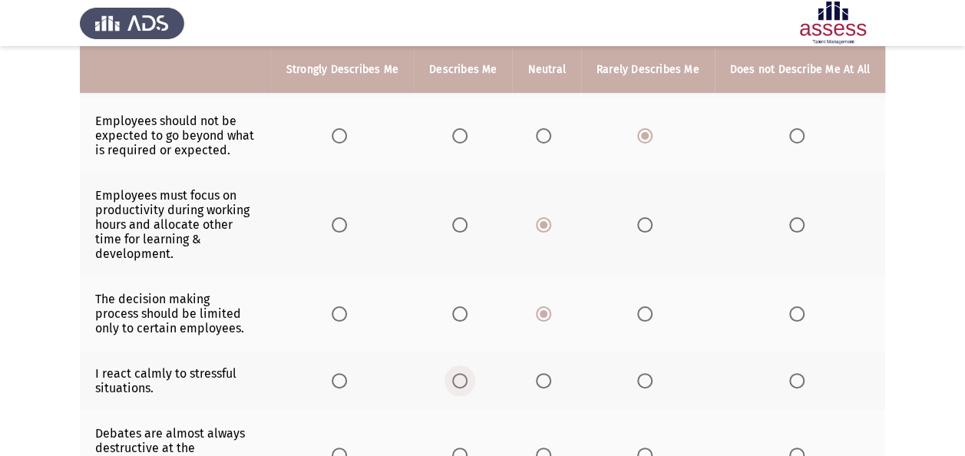
click at [459, 373] on span "Select an option" at bounding box center [459, 380] width 15 height 15
click at [459, 373] on input "Select an option" at bounding box center [459, 380] width 15 height 15
click at [652, 448] on span "Select an option" at bounding box center [644, 455] width 15 height 15
click at [652, 448] on input "Select an option" at bounding box center [644, 455] width 15 height 15
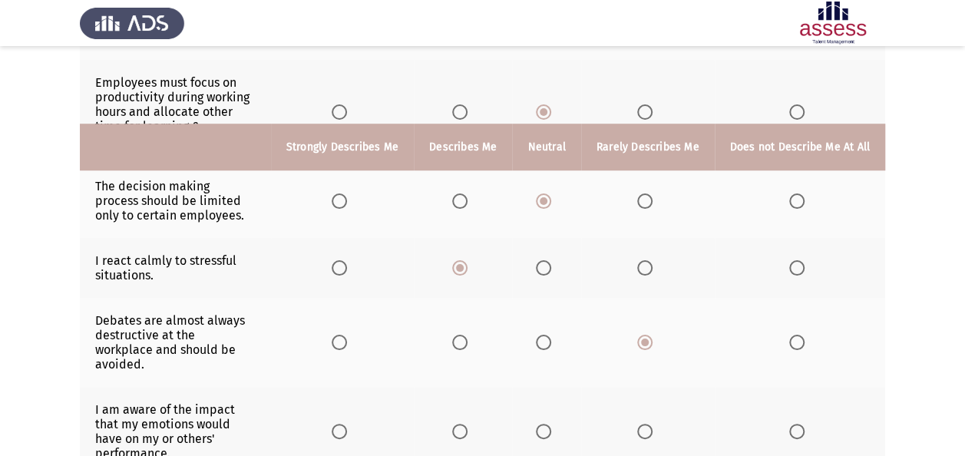
scroll to position [530, 0]
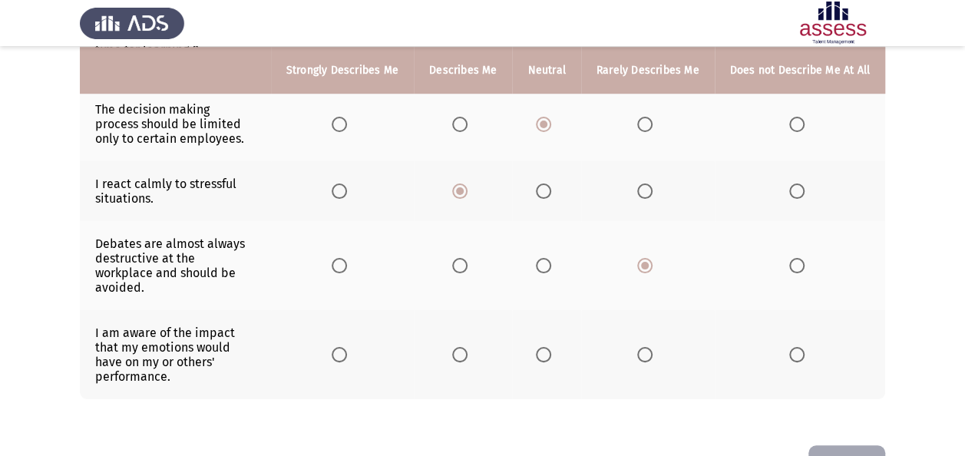
click at [464, 347] on span "Select an option" at bounding box center [459, 354] width 15 height 15
click at [464, 347] on input "Select an option" at bounding box center [459, 354] width 15 height 15
click at [861, 445] on button "Next" at bounding box center [846, 464] width 77 height 39
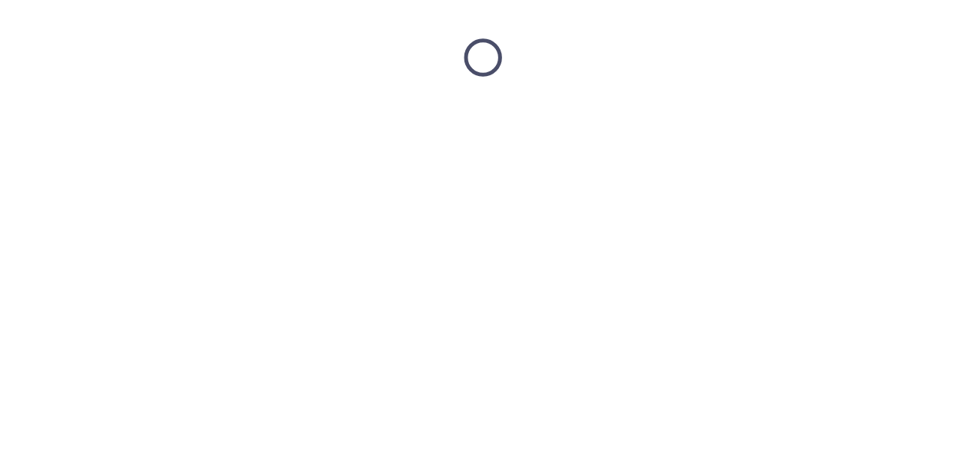
scroll to position [0, 0]
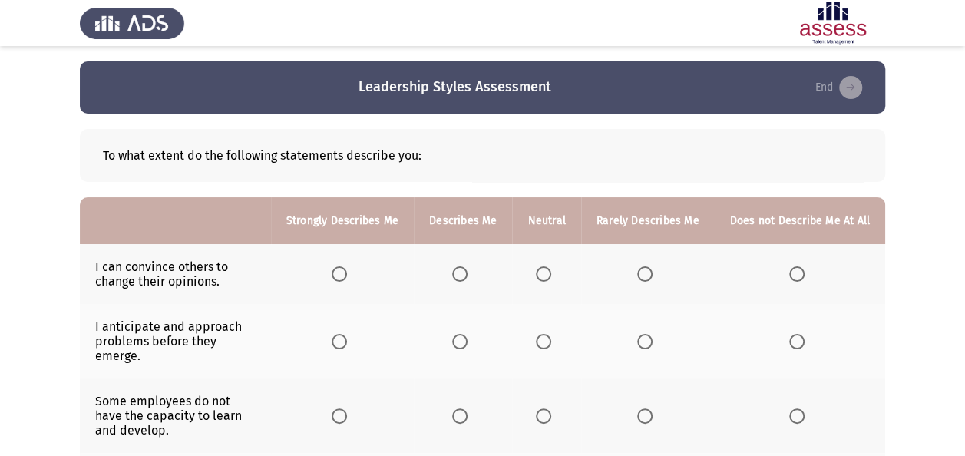
click at [459, 272] on span "Select an option" at bounding box center [459, 273] width 15 height 15
click at [459, 272] on input "Select an option" at bounding box center [459, 273] width 15 height 15
click at [456, 326] on th at bounding box center [463, 341] width 98 height 74
click at [466, 320] on th at bounding box center [463, 341] width 98 height 74
click at [464, 341] on th at bounding box center [463, 341] width 98 height 74
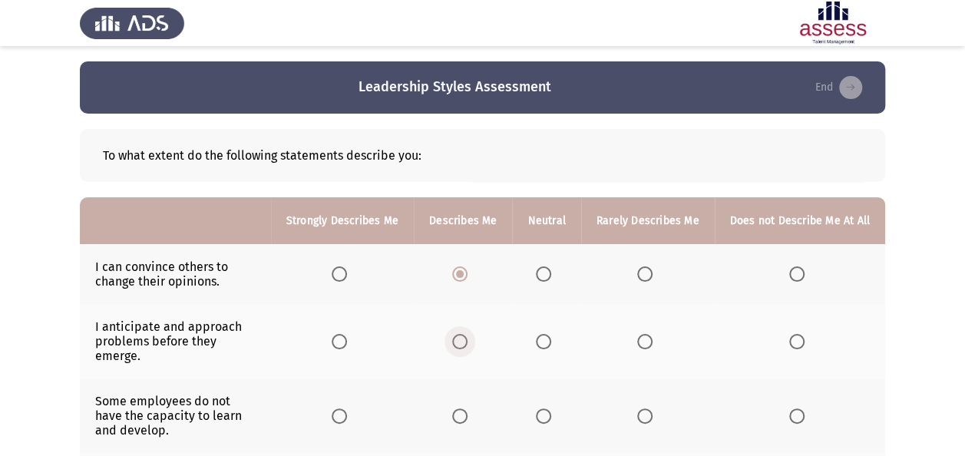
click at [465, 334] on span "Select an option" at bounding box center [459, 341] width 15 height 15
click at [465, 334] on input "Select an option" at bounding box center [459, 341] width 15 height 15
click at [545, 408] on span "Select an option" at bounding box center [543, 415] width 15 height 15
click at [545, 408] on input "Select an option" at bounding box center [543, 415] width 15 height 15
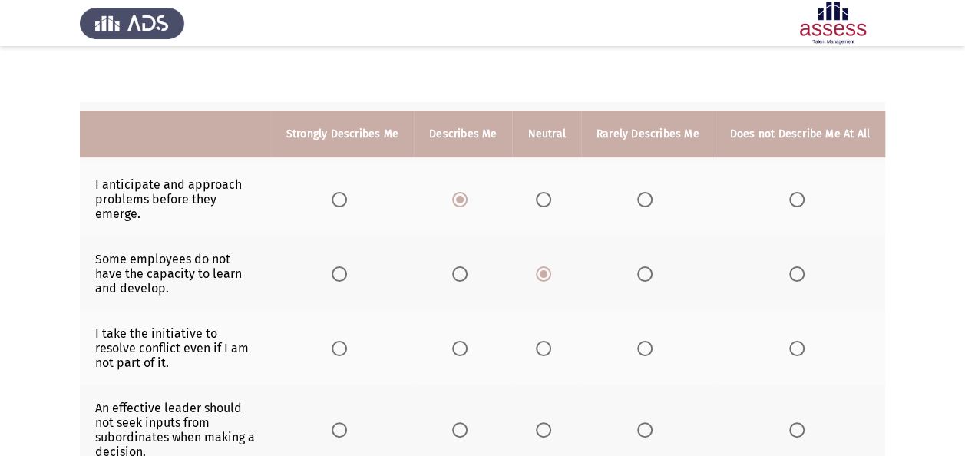
scroll to position [238, 0]
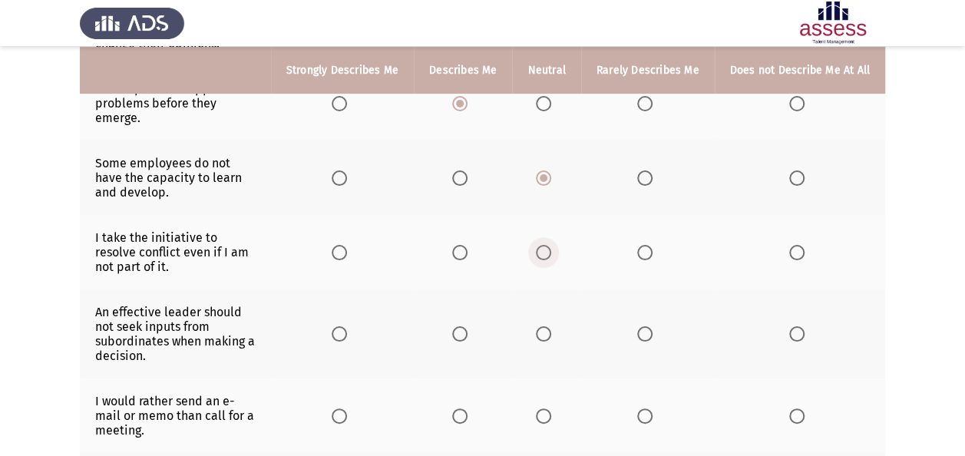
click at [549, 245] on span "Select an option" at bounding box center [543, 252] width 15 height 15
click at [549, 245] on input "Select an option" at bounding box center [543, 252] width 15 height 15
click at [645, 326] on span "Select an option" at bounding box center [644, 333] width 15 height 15
click at [645, 326] on input "Select an option" at bounding box center [644, 333] width 15 height 15
click at [804, 408] on span "Select an option" at bounding box center [796, 415] width 15 height 15
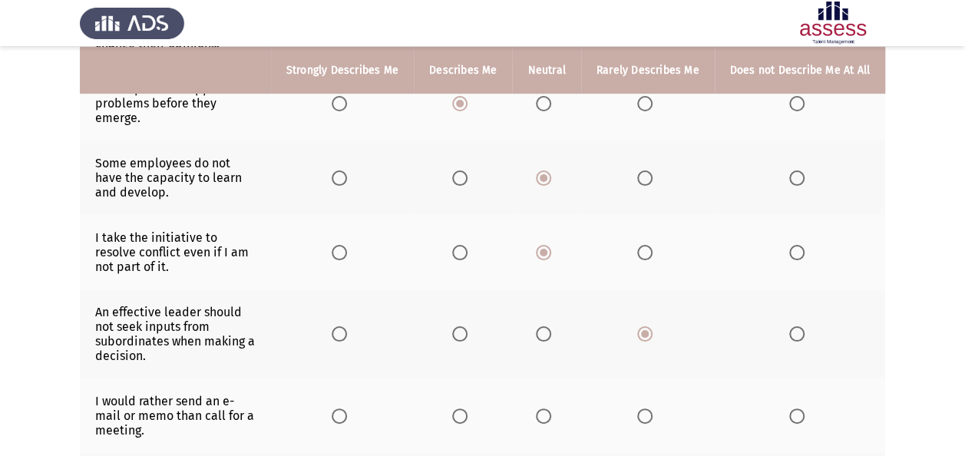
click at [804, 408] on input "Select an option" at bounding box center [796, 415] width 15 height 15
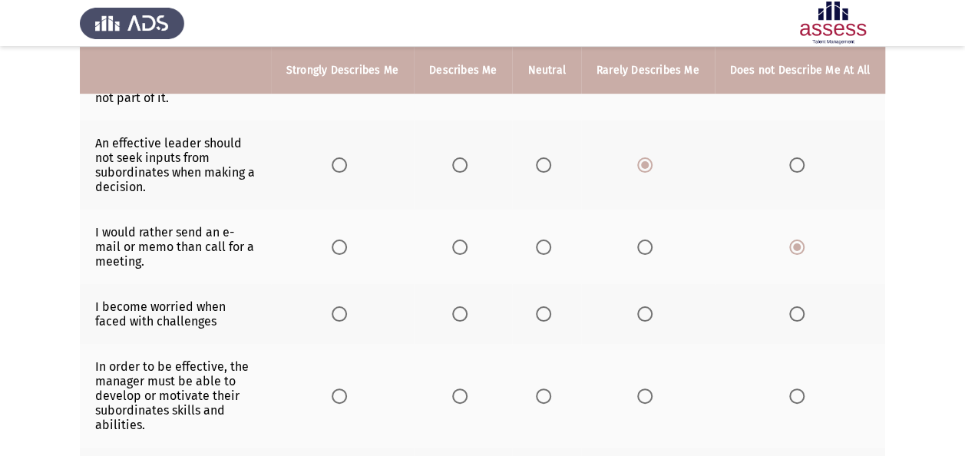
scroll to position [414, 0]
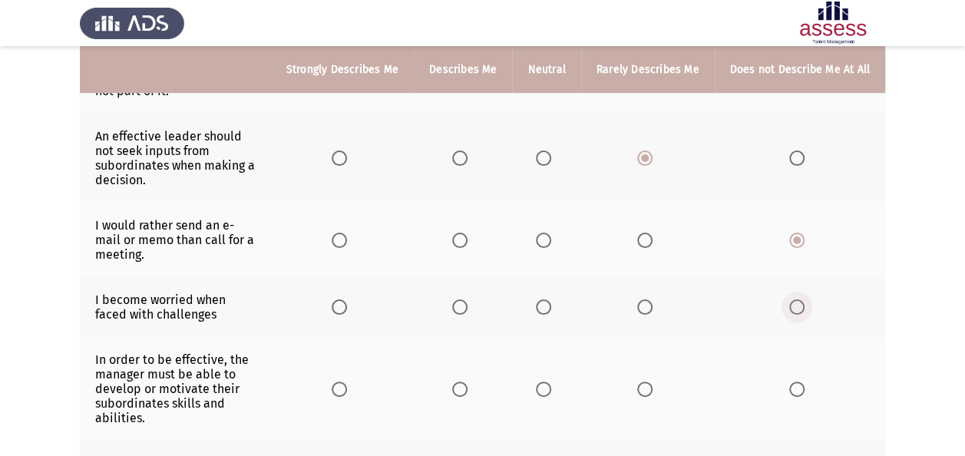
click at [803, 299] on span "Select an option" at bounding box center [796, 306] width 15 height 15
click at [803, 299] on input "Select an option" at bounding box center [796, 306] width 15 height 15
click at [474, 382] on label "Select an option" at bounding box center [462, 389] width 21 height 15
click at [467, 382] on input "Select an option" at bounding box center [459, 389] width 15 height 15
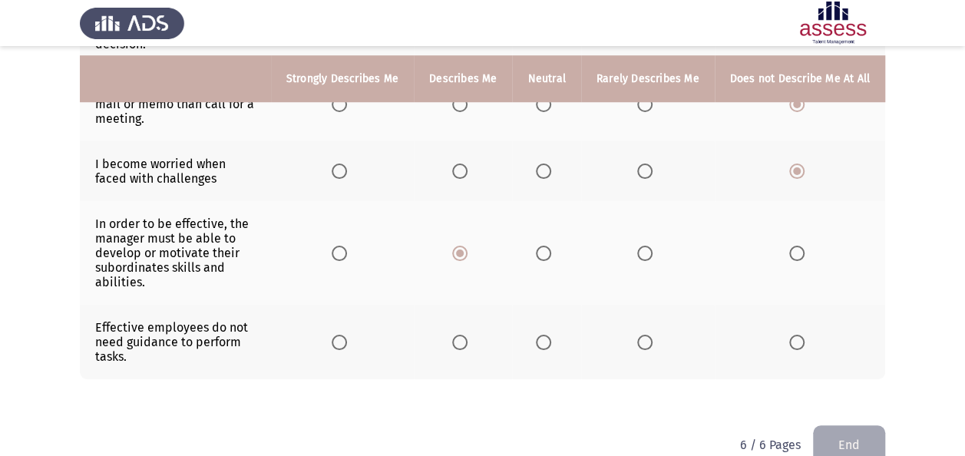
scroll to position [559, 0]
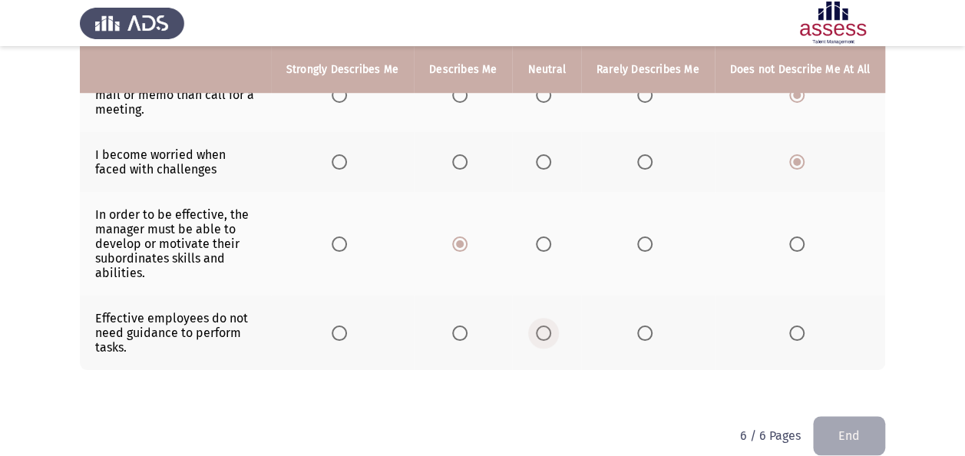
click at [543, 333] on span "Select an option" at bounding box center [543, 333] width 0 height 0
click at [547, 325] on input "Select an option" at bounding box center [543, 332] width 15 height 15
click at [855, 416] on button "End" at bounding box center [849, 435] width 72 height 39
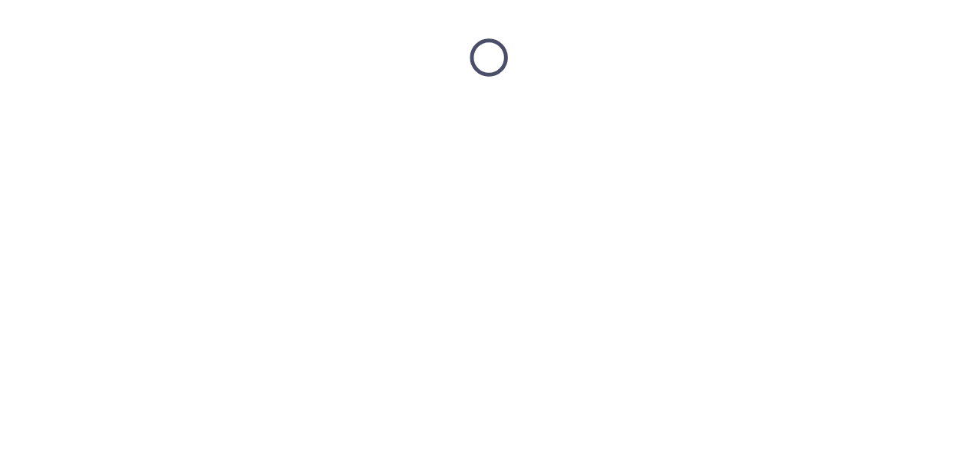
scroll to position [0, 0]
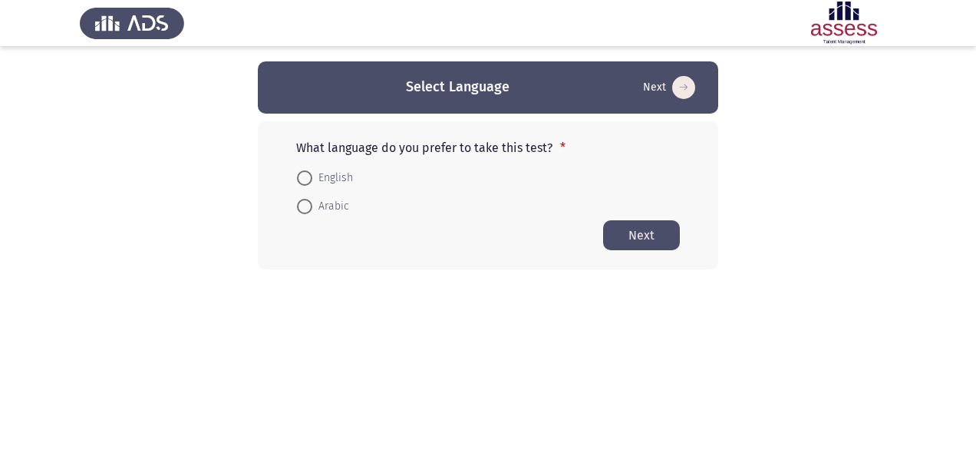
click at [306, 175] on span at bounding box center [304, 177] width 15 height 15
click at [306, 175] on input "English" at bounding box center [304, 177] width 15 height 15
radio input "true"
click at [639, 233] on button "Next" at bounding box center [641, 235] width 77 height 30
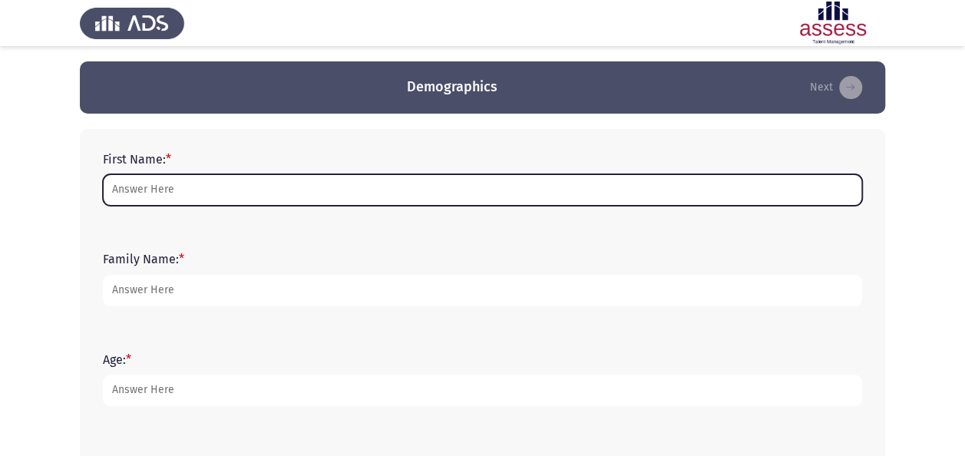
click at [249, 190] on input "First Name: *" at bounding box center [482, 189] width 759 height 31
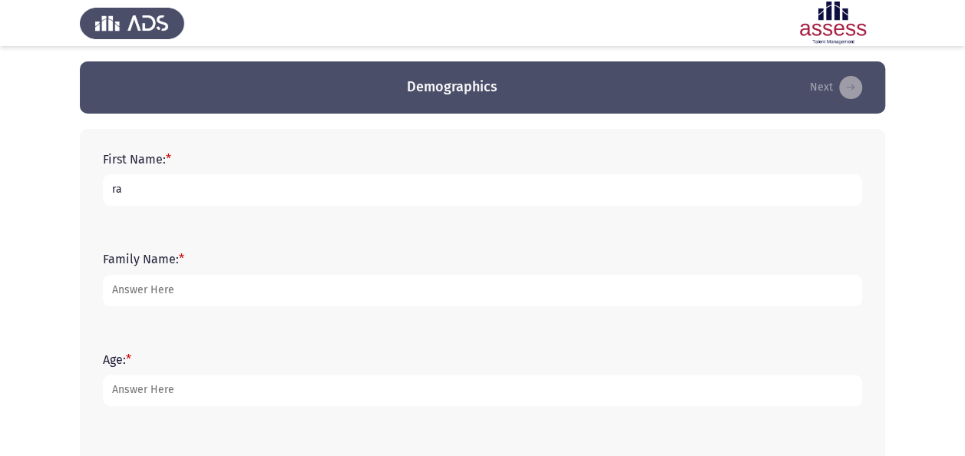
type input "r"
type input "Ragia"
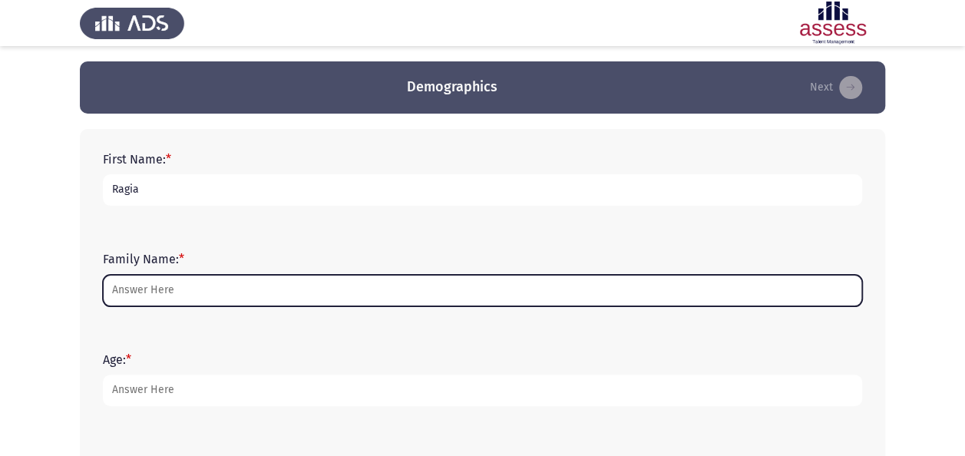
click at [175, 292] on input "Family Name: *" at bounding box center [482, 290] width 759 height 31
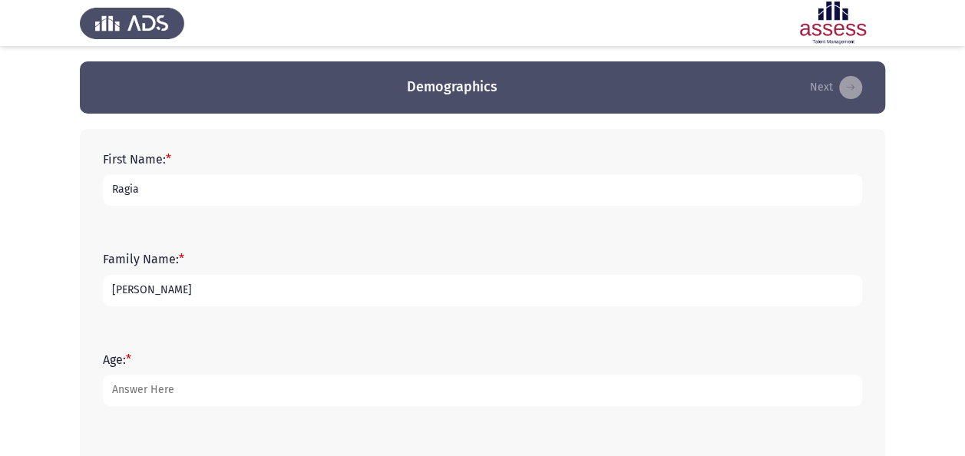
type input "[PERSON_NAME]"
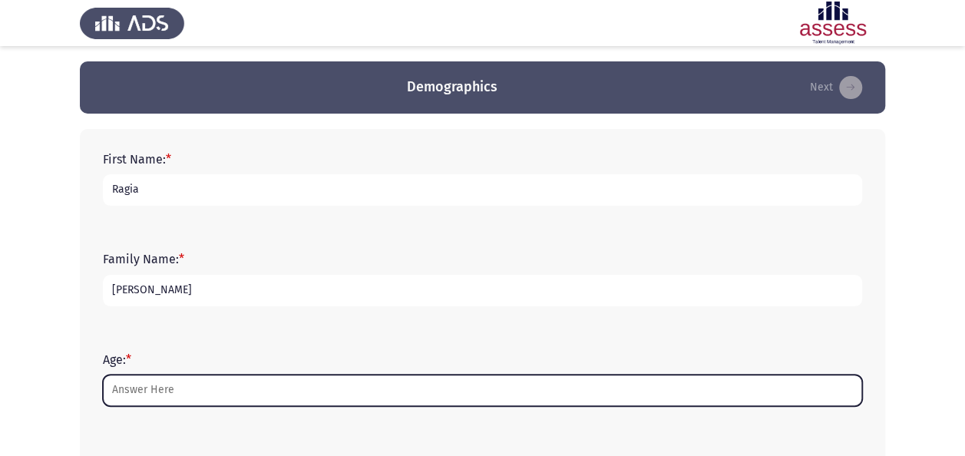
click at [162, 395] on input "Age: *" at bounding box center [482, 390] width 759 height 31
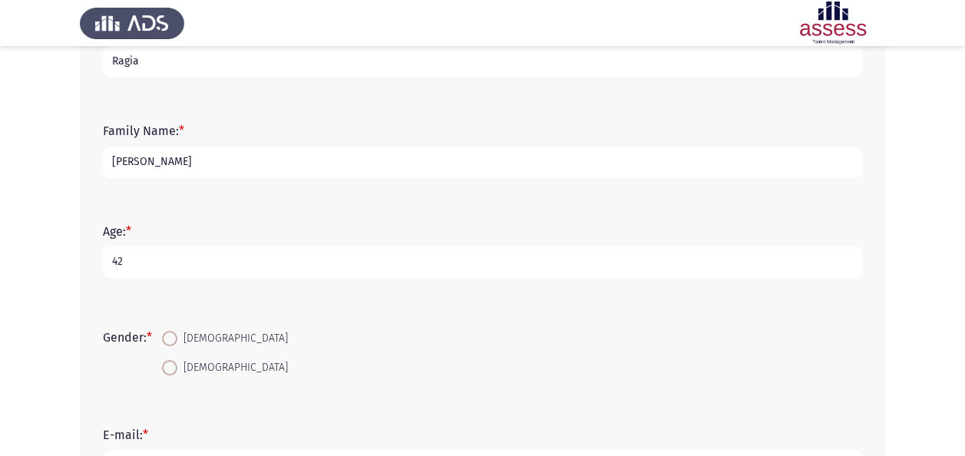
scroll to position [135, 0]
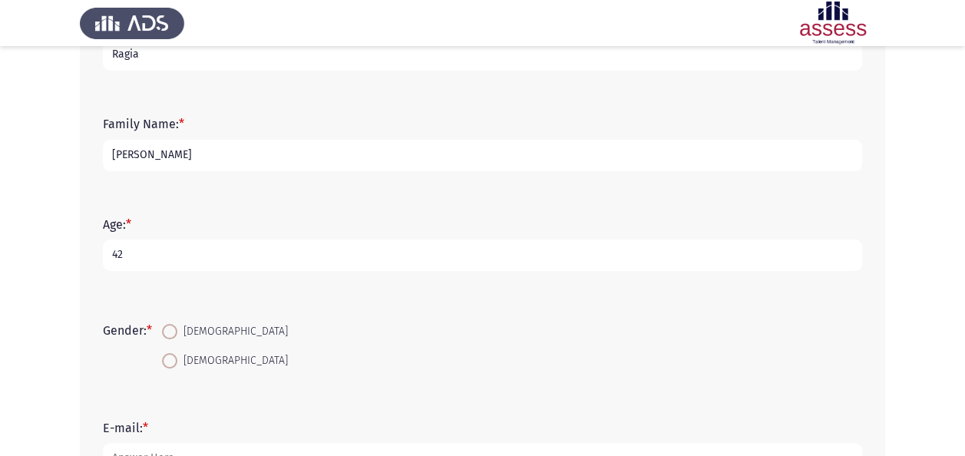
type input "42"
click at [175, 333] on span at bounding box center [169, 331] width 15 height 15
click at [175, 333] on input "[DEMOGRAPHIC_DATA]" at bounding box center [169, 331] width 15 height 15
radio input "true"
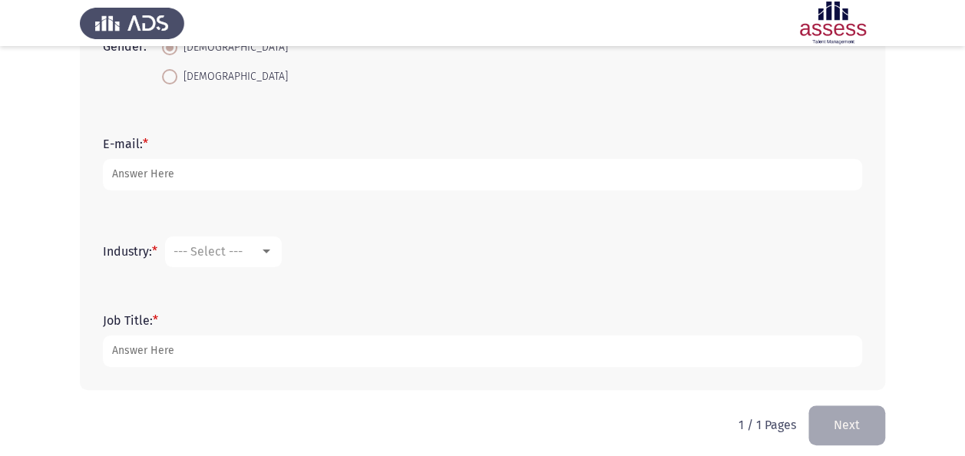
scroll to position [418, 0]
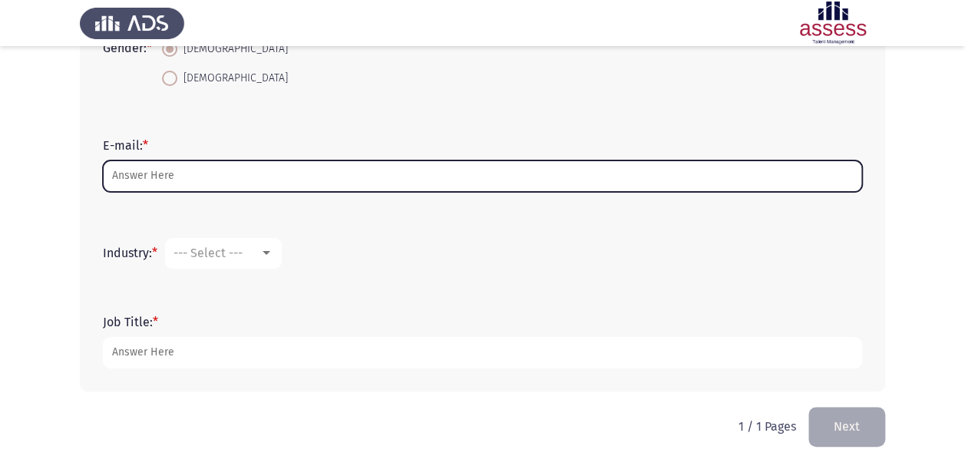
click at [236, 182] on input "E-mail: *" at bounding box center [482, 175] width 759 height 31
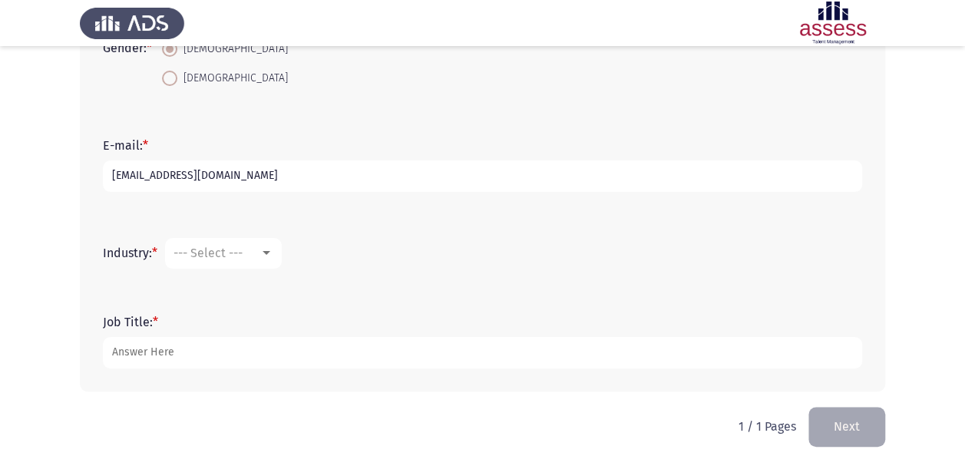
type input "[EMAIL_ADDRESS][DOMAIN_NAME]"
click at [270, 252] on div at bounding box center [267, 253] width 8 height 4
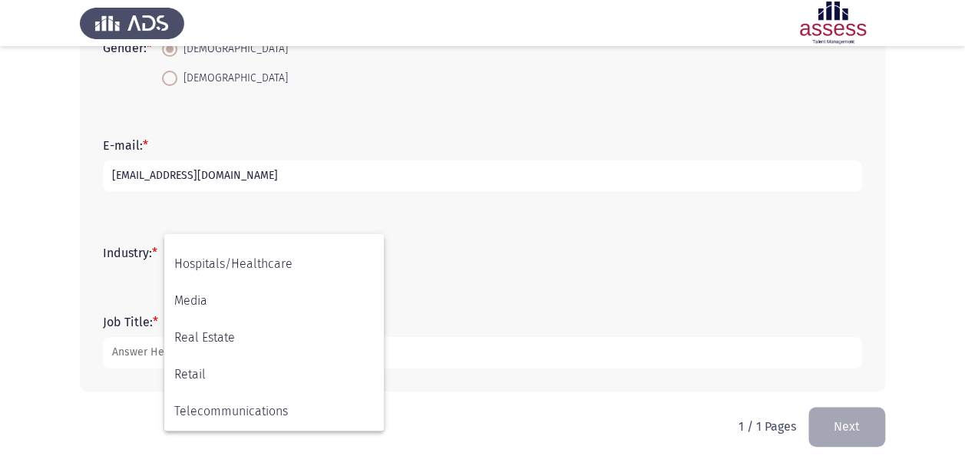
scroll to position [504, 0]
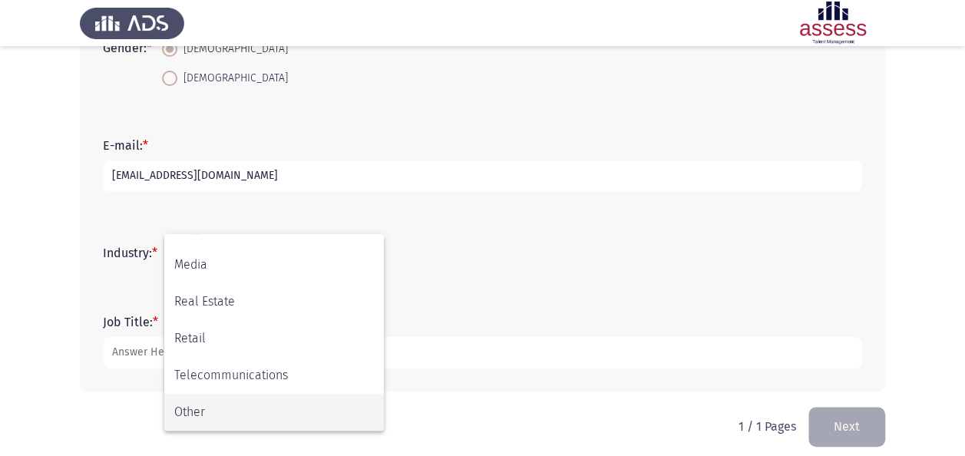
click at [302, 422] on span "Other" at bounding box center [274, 412] width 200 height 37
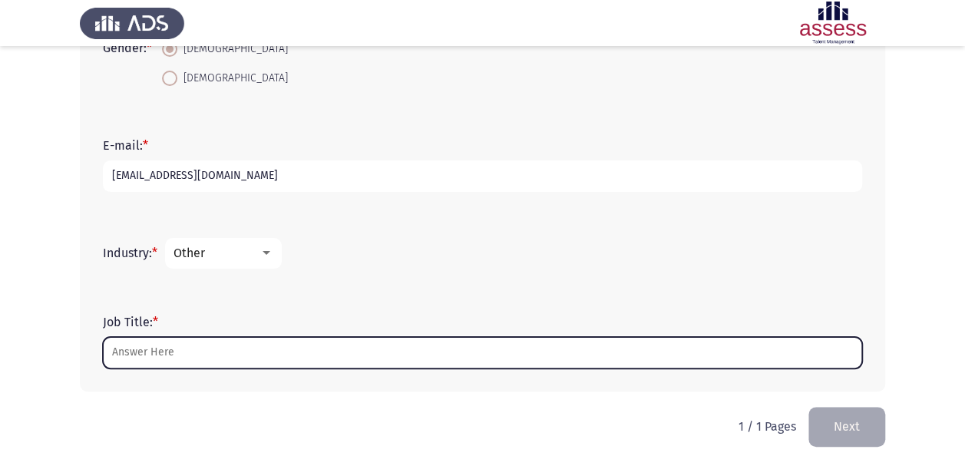
click at [274, 349] on input "Job Title: *" at bounding box center [482, 352] width 759 height 31
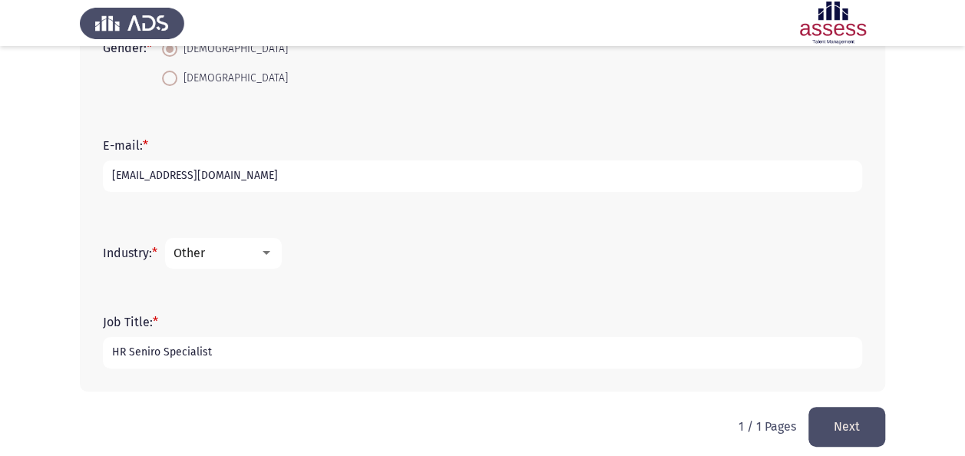
click at [167, 352] on input "HR Seniro Specialist" at bounding box center [482, 352] width 759 height 31
type input "HR Senior Specialist"
click at [843, 418] on button "Next" at bounding box center [846, 426] width 77 height 39
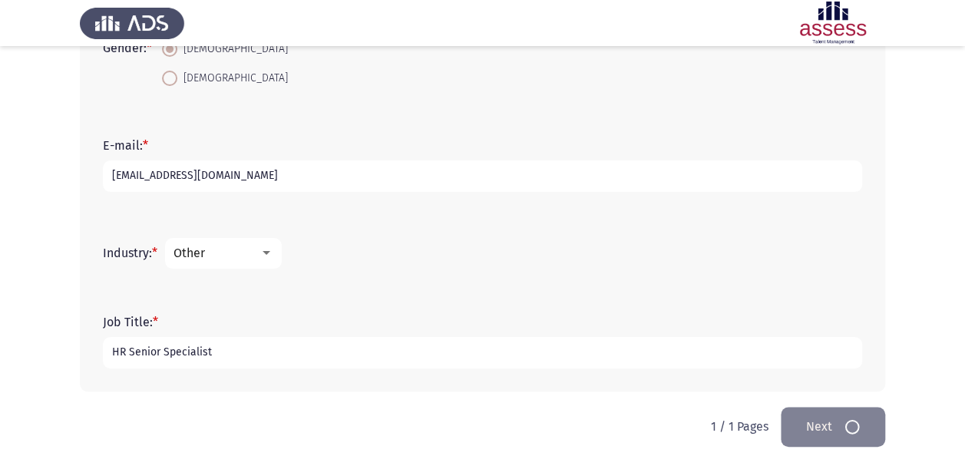
scroll to position [0, 0]
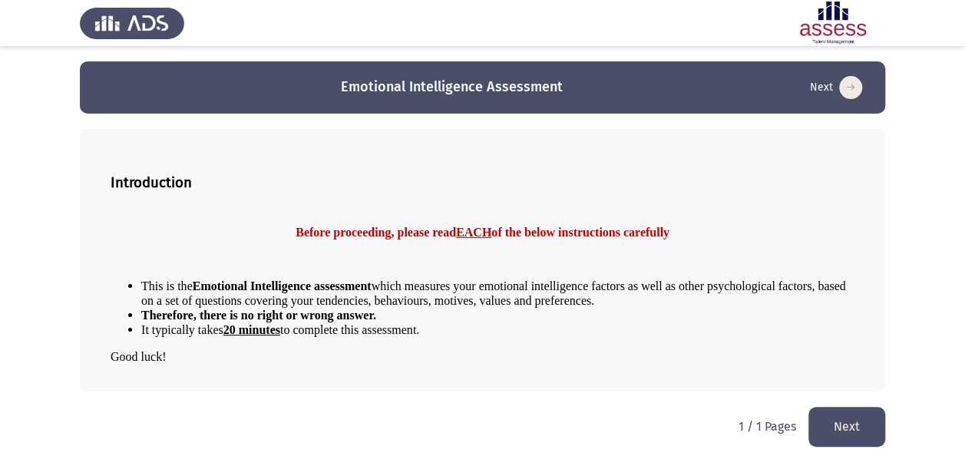
click at [851, 419] on button "Next" at bounding box center [846, 426] width 77 height 39
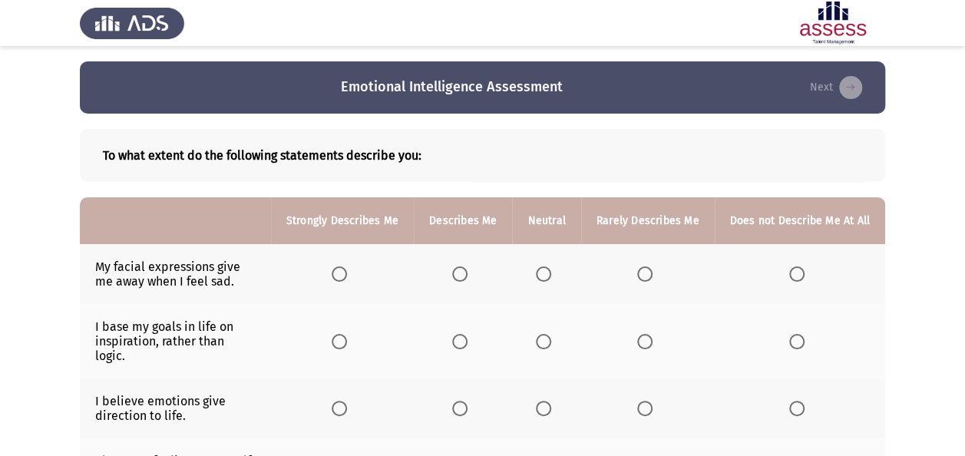
click at [342, 269] on span "Select an option" at bounding box center [339, 273] width 15 height 15
click at [342, 269] on input "Select an option" at bounding box center [339, 273] width 15 height 15
click at [546, 334] on span "Select an option" at bounding box center [543, 341] width 15 height 15
click at [546, 334] on input "Select an option" at bounding box center [543, 341] width 15 height 15
click at [547, 401] on span "Select an option" at bounding box center [543, 408] width 15 height 15
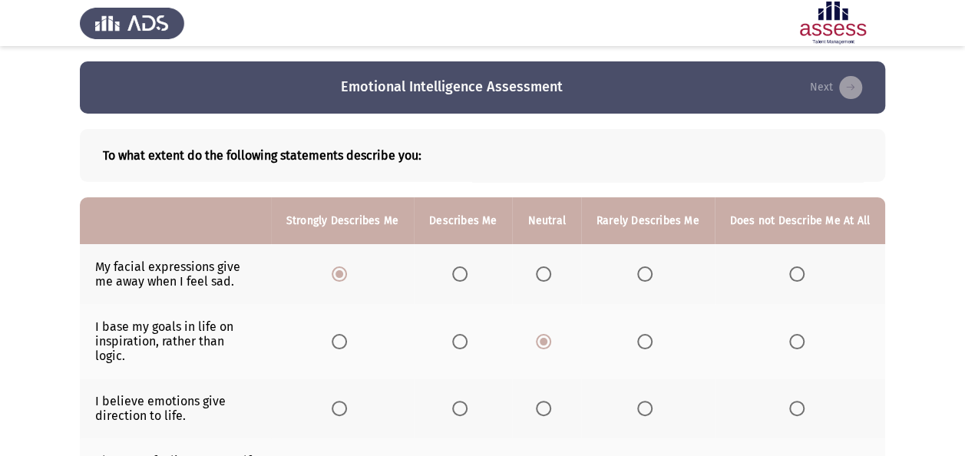
click at [547, 401] on input "Select an option" at bounding box center [543, 408] width 15 height 15
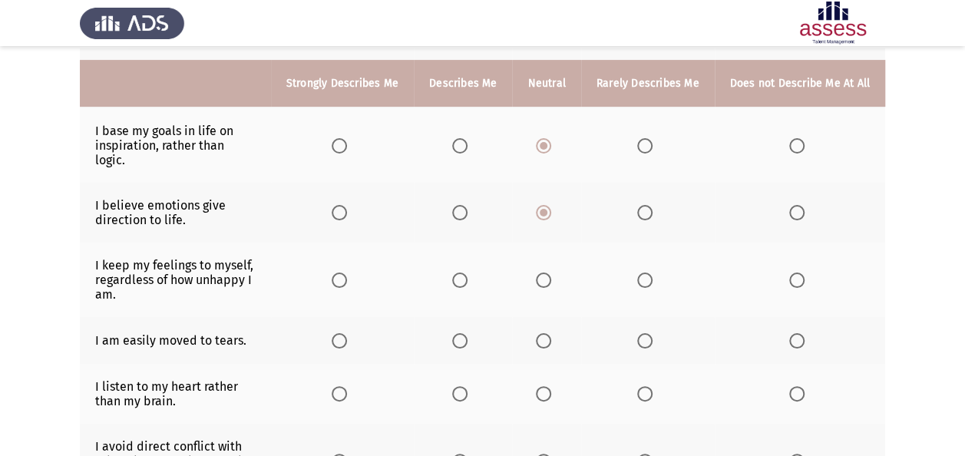
scroll to position [209, 0]
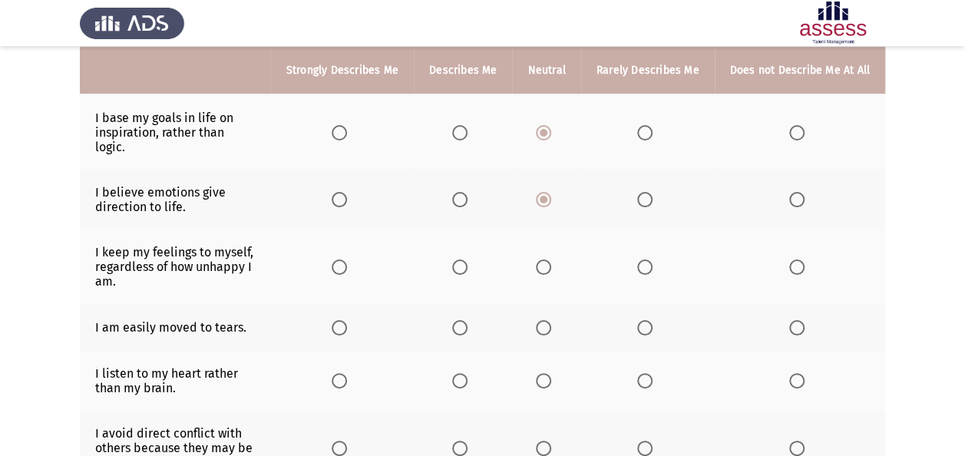
click at [337, 252] on th at bounding box center [342, 267] width 143 height 74
click at [458, 259] on span "Select an option" at bounding box center [459, 266] width 15 height 15
click at [458, 259] on input "Select an option" at bounding box center [459, 266] width 15 height 15
click at [344, 320] on span "Select an option" at bounding box center [339, 327] width 15 height 15
click at [344, 320] on input "Select an option" at bounding box center [339, 327] width 15 height 15
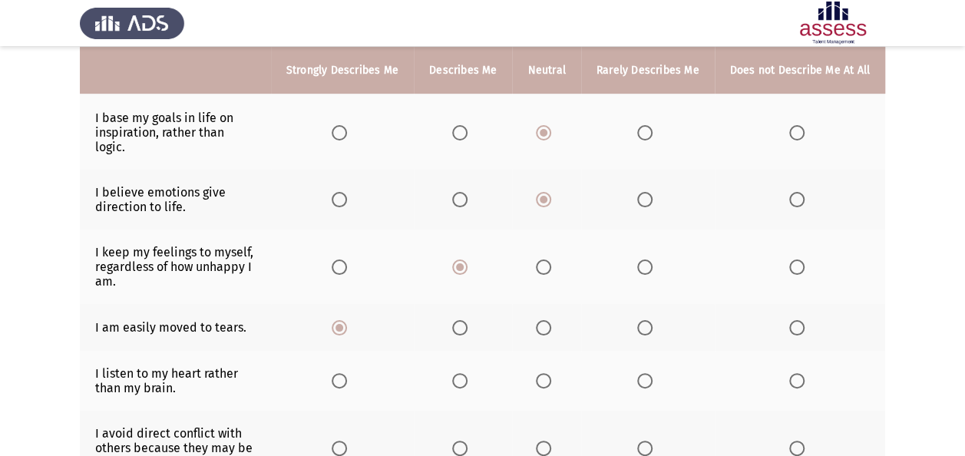
click at [549, 373] on span "Select an option" at bounding box center [543, 380] width 15 height 15
click at [549, 373] on input "Select an option" at bounding box center [543, 380] width 15 height 15
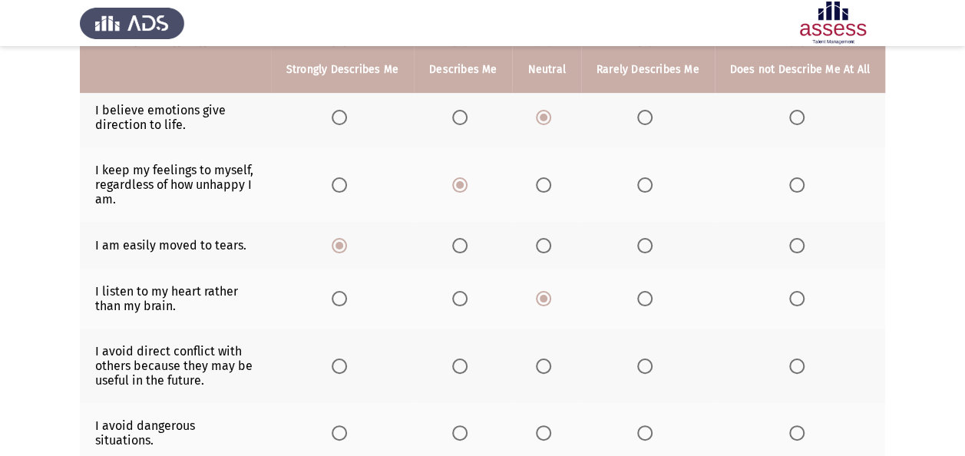
scroll to position [287, 0]
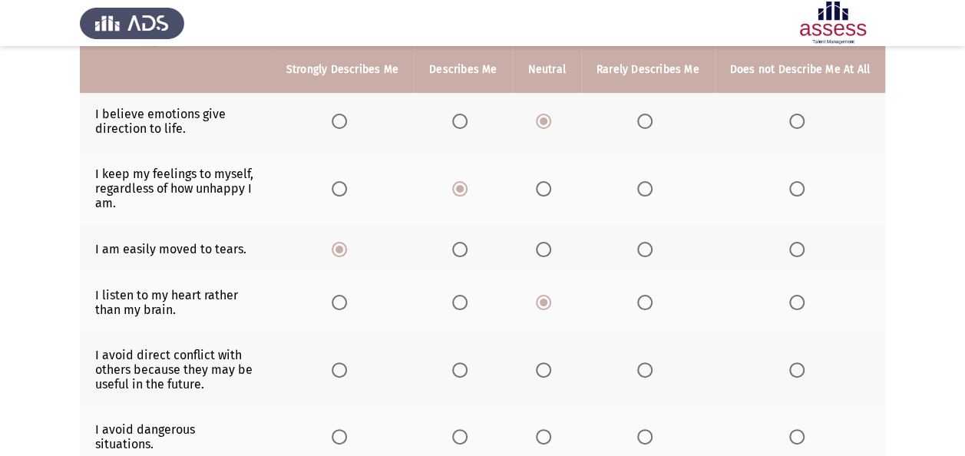
click at [546, 362] on span "Select an option" at bounding box center [543, 369] width 15 height 15
click at [546, 362] on input "Select an option" at bounding box center [543, 369] width 15 height 15
click at [547, 429] on span "Select an option" at bounding box center [543, 436] width 15 height 15
click at [547, 429] on input "Select an option" at bounding box center [543, 436] width 15 height 15
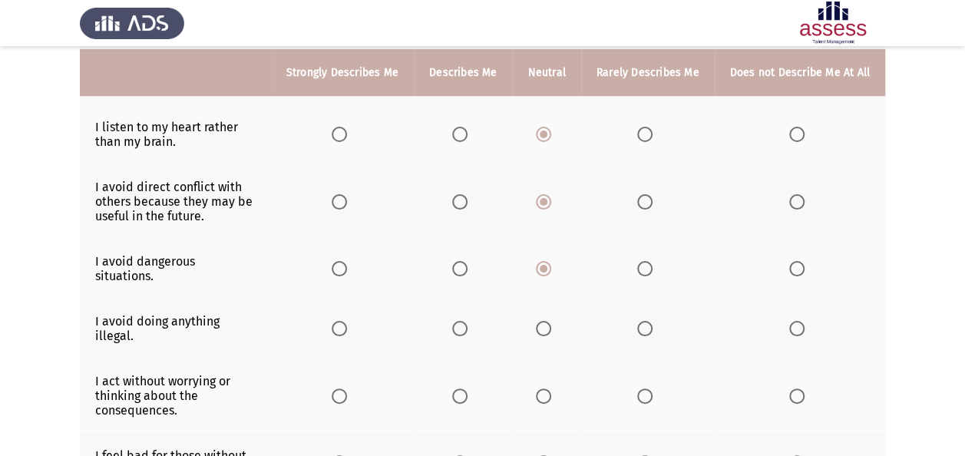
scroll to position [462, 0]
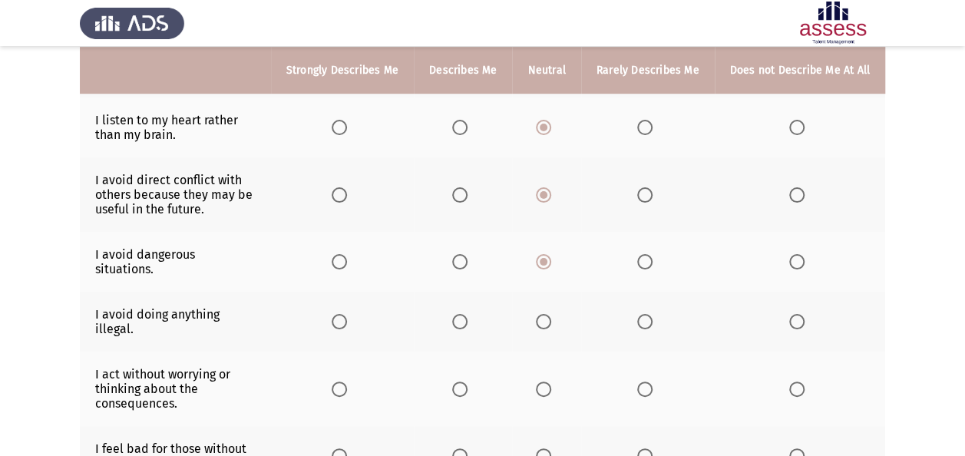
click at [342, 314] on span "Select an option" at bounding box center [339, 321] width 15 height 15
click at [342, 314] on input "Select an option" at bounding box center [339, 321] width 15 height 15
click at [551, 382] on span "Select an option" at bounding box center [543, 389] width 15 height 15
click at [551, 382] on input "Select an option" at bounding box center [543, 389] width 15 height 15
click at [335, 426] on th at bounding box center [342, 456] width 143 height 60
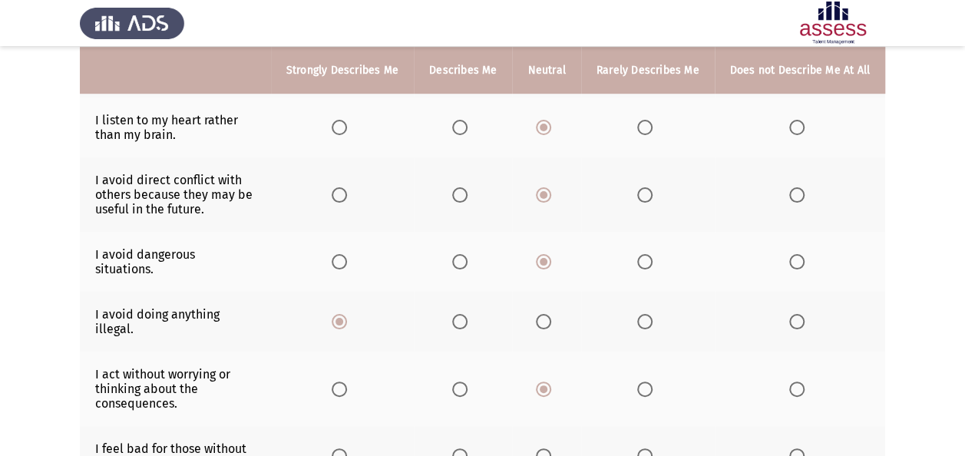
click at [347, 448] on span "Select an option" at bounding box center [339, 455] width 15 height 15
click at [347, 448] on input "Select an option" at bounding box center [339, 455] width 15 height 15
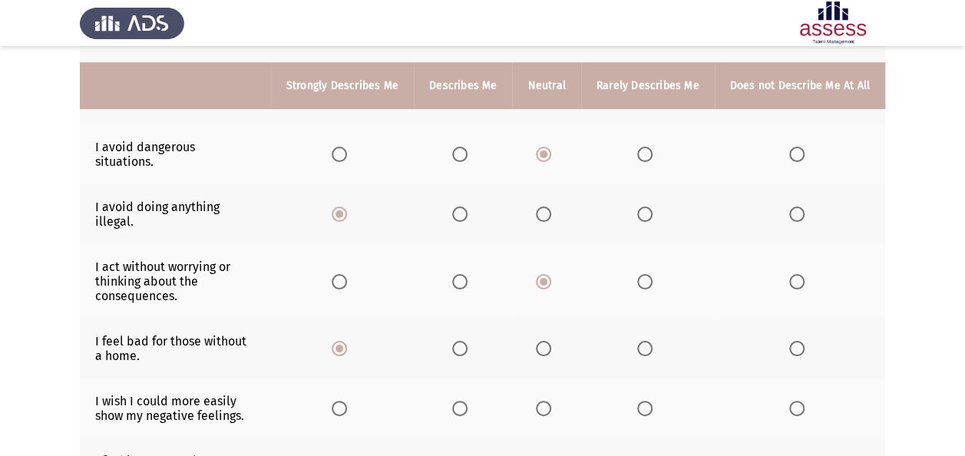
scroll to position [591, 0]
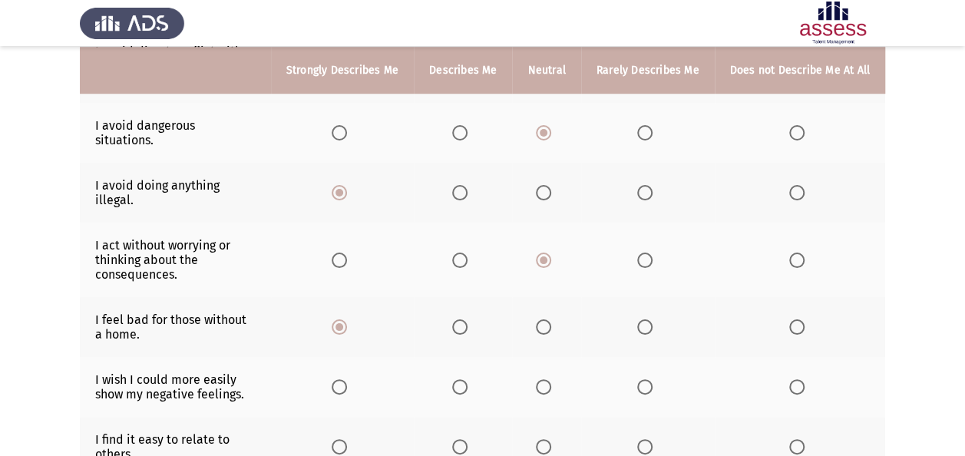
click at [548, 379] on span "Select an option" at bounding box center [543, 386] width 15 height 15
click at [548, 379] on input "Select an option" at bounding box center [543, 386] width 15 height 15
click at [463, 439] on span "Select an option" at bounding box center [459, 446] width 15 height 15
click at [463, 439] on input "Select an option" at bounding box center [459, 446] width 15 height 15
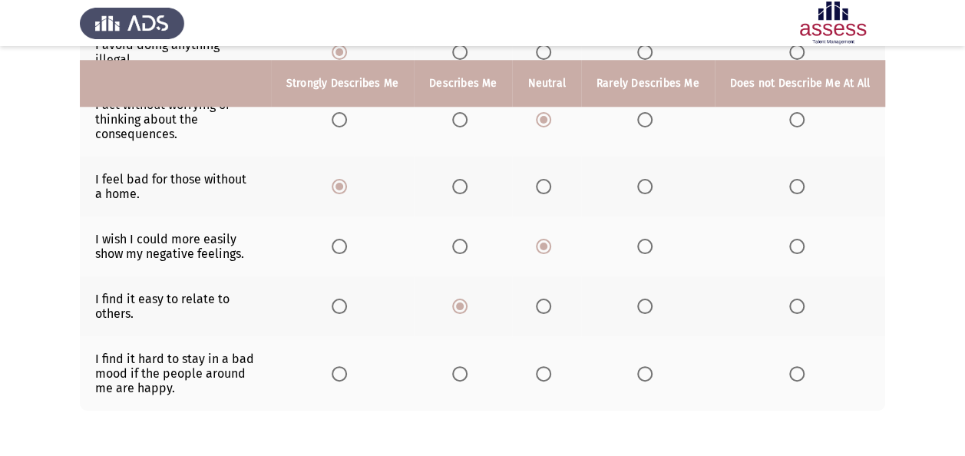
scroll to position [745, 0]
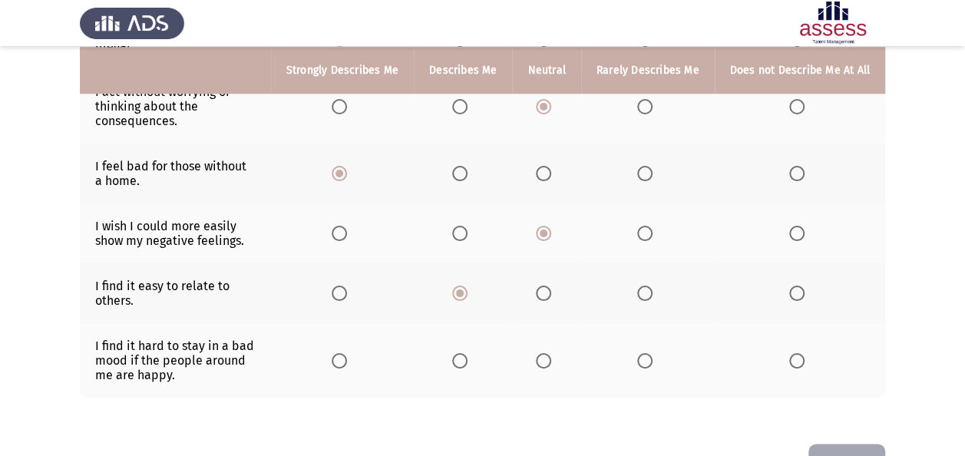
click at [547, 353] on span "Select an option" at bounding box center [543, 360] width 15 height 15
click at [547, 353] on input "Select an option" at bounding box center [543, 360] width 15 height 15
click at [866, 444] on button "Next" at bounding box center [846, 463] width 77 height 39
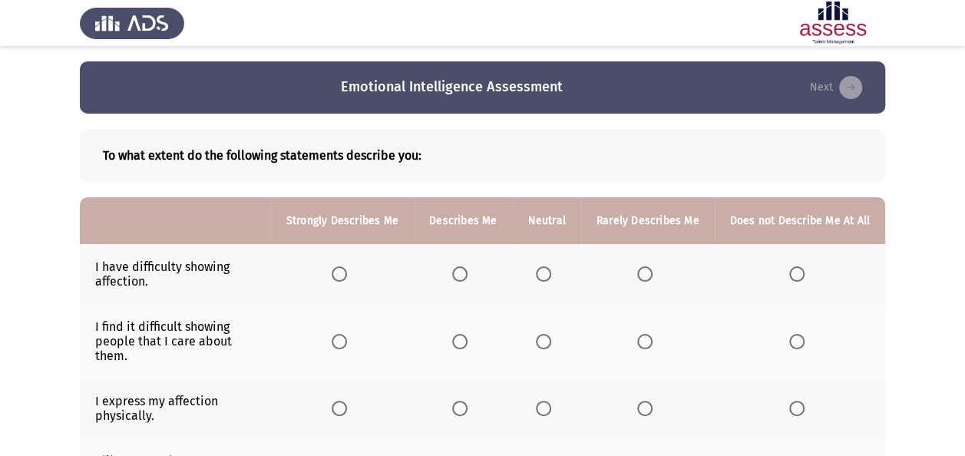
click at [550, 275] on span "Select an option" at bounding box center [543, 273] width 15 height 15
click at [550, 275] on input "Select an option" at bounding box center [543, 273] width 15 height 15
click at [648, 338] on span "Select an option" at bounding box center [644, 341] width 15 height 15
click at [648, 338] on input "Select an option" at bounding box center [644, 341] width 15 height 15
click at [548, 409] on span "Select an option" at bounding box center [543, 408] width 15 height 15
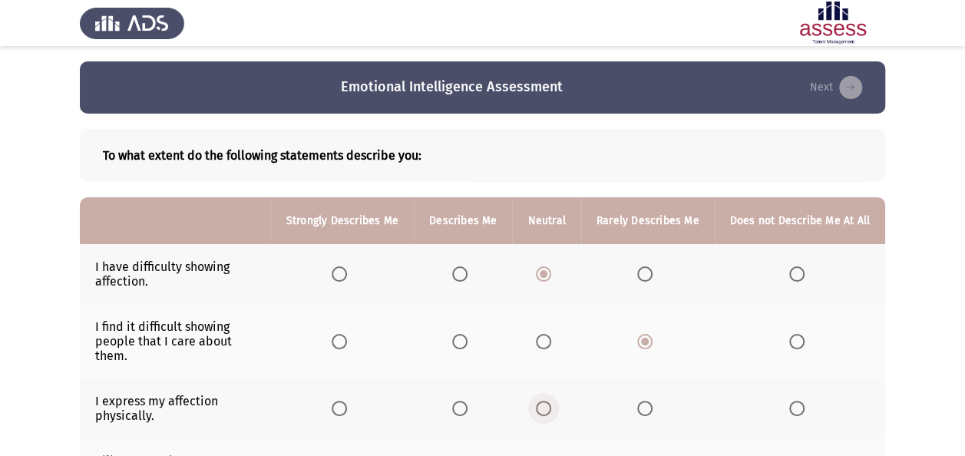
click at [548, 409] on input "Select an option" at bounding box center [543, 408] width 15 height 15
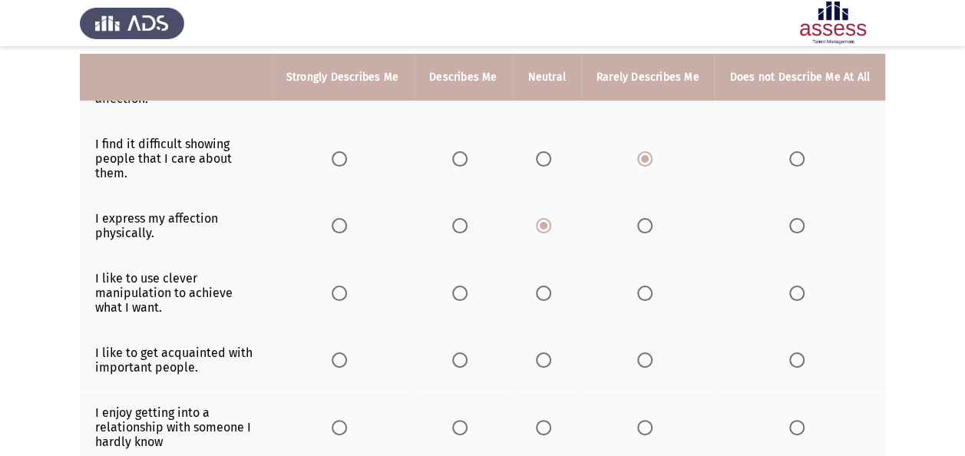
scroll to position [190, 0]
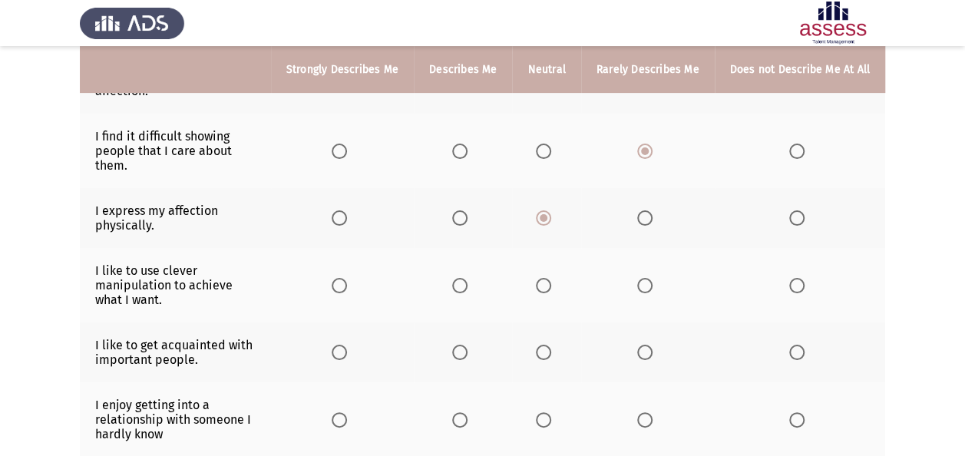
click at [652, 286] on span "Select an option" at bounding box center [644, 285] width 15 height 15
click at [652, 286] on input "Select an option" at bounding box center [644, 285] width 15 height 15
click at [550, 349] on span "Select an option" at bounding box center [543, 352] width 15 height 15
click at [550, 349] on input "Select an option" at bounding box center [543, 352] width 15 height 15
click at [547, 412] on span "Select an option" at bounding box center [543, 419] width 15 height 15
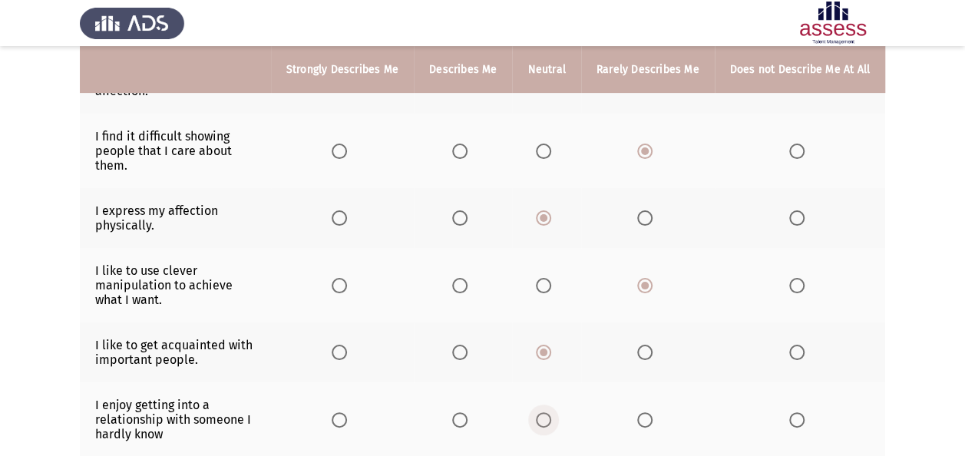
click at [547, 412] on input "Select an option" at bounding box center [543, 419] width 15 height 15
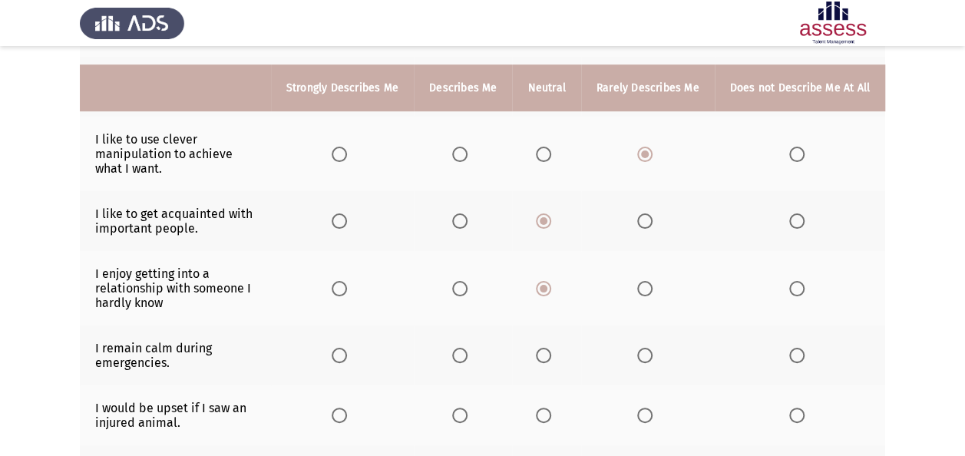
scroll to position [339, 0]
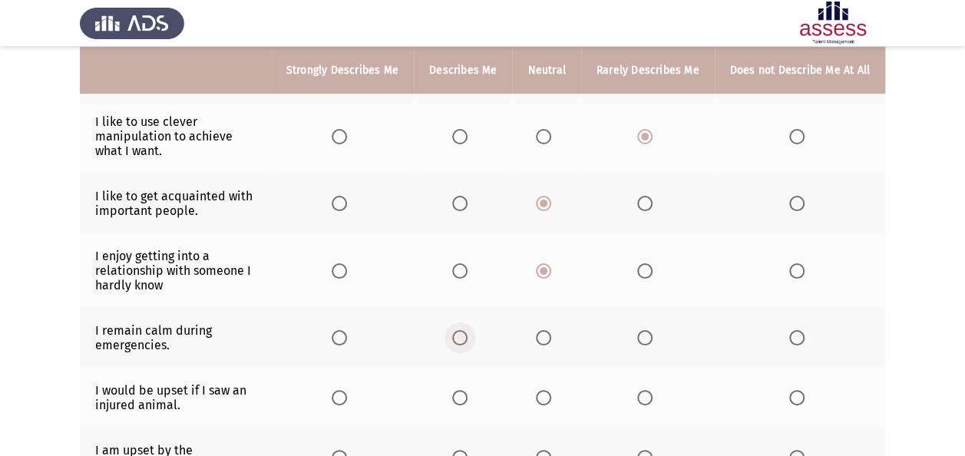
click at [467, 333] on span "Select an option" at bounding box center [459, 337] width 15 height 15
click at [467, 333] on input "Select an option" at bounding box center [459, 337] width 15 height 15
click at [545, 390] on span "Select an option" at bounding box center [543, 397] width 15 height 15
click at [545, 390] on input "Select an option" at bounding box center [543, 397] width 15 height 15
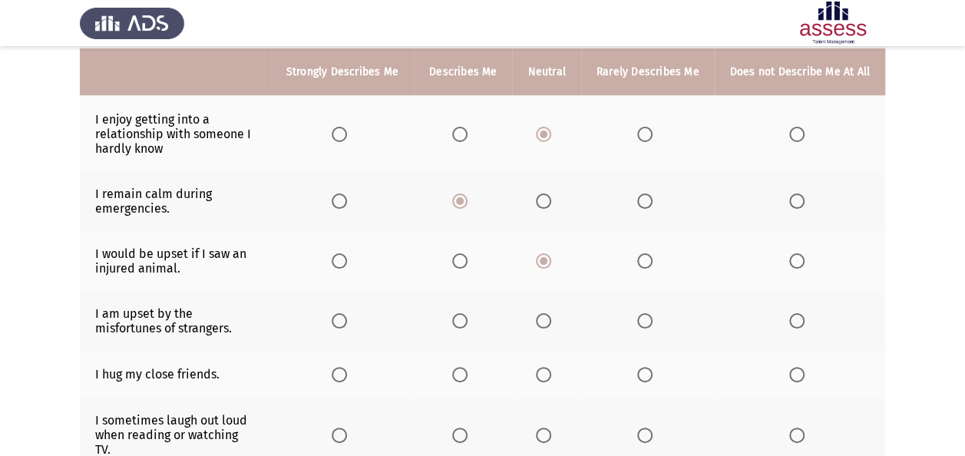
scroll to position [478, 0]
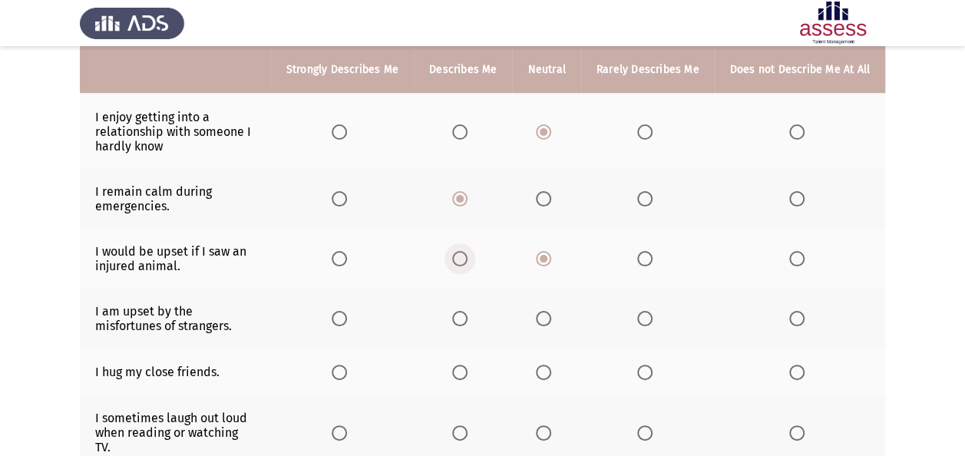
click at [467, 251] on span "Select an option" at bounding box center [459, 258] width 15 height 15
click at [467, 251] on input "Select an option" at bounding box center [459, 258] width 15 height 15
click at [548, 319] on span "Select an option" at bounding box center [543, 318] width 15 height 15
click at [548, 319] on input "Select an option" at bounding box center [543, 318] width 15 height 15
click at [467, 367] on span "Select an option" at bounding box center [459, 372] width 15 height 15
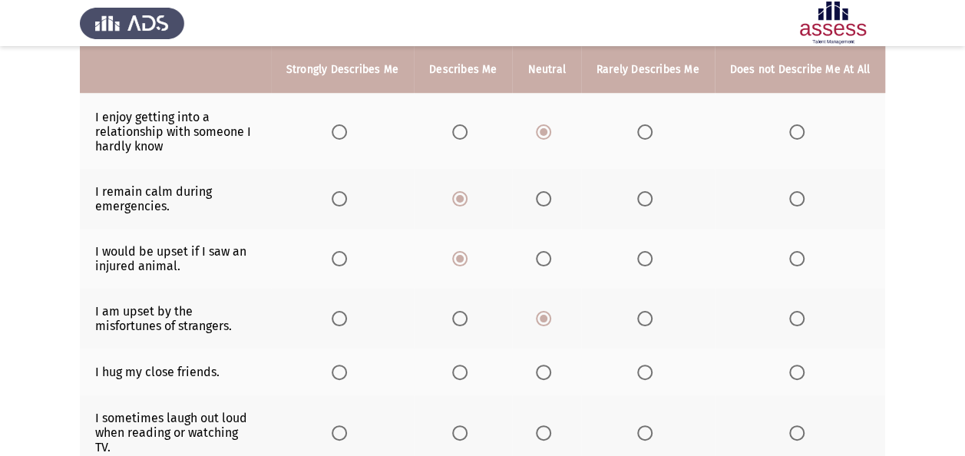
click at [467, 367] on input "Select an option" at bounding box center [459, 372] width 15 height 15
click at [467, 425] on span "Select an option" at bounding box center [459, 432] width 15 height 15
click at [467, 425] on input "Select an option" at bounding box center [459, 432] width 15 height 15
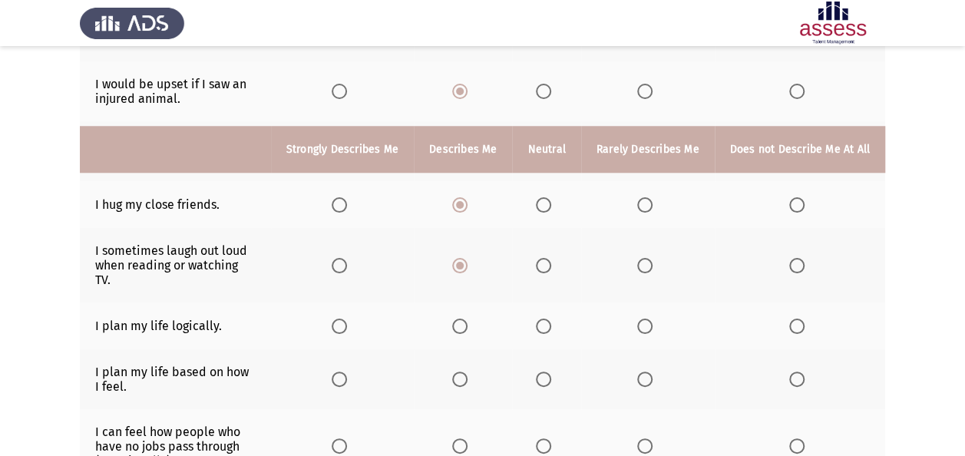
scroll to position [758, 0]
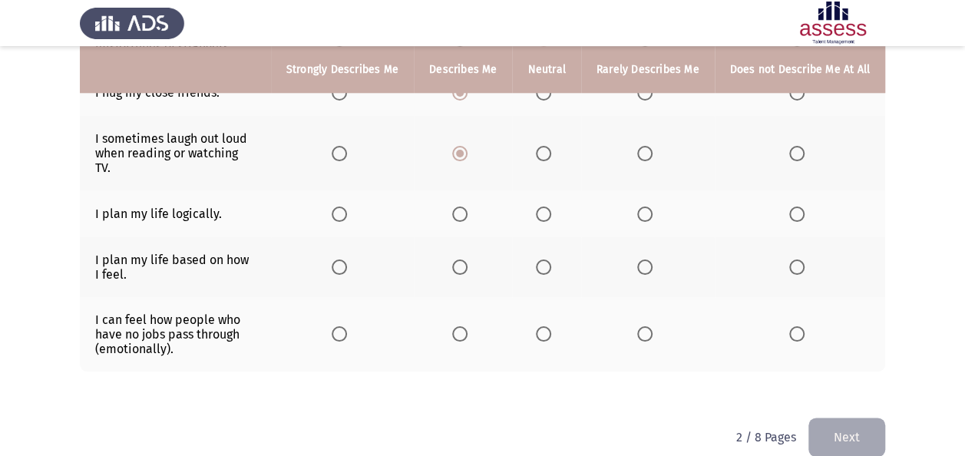
click at [550, 206] on span "Select an option" at bounding box center [543, 213] width 15 height 15
click at [550, 206] on input "Select an option" at bounding box center [543, 213] width 15 height 15
click at [550, 259] on span "Select an option" at bounding box center [543, 266] width 15 height 15
click at [550, 259] on input "Select an option" at bounding box center [543, 266] width 15 height 15
click at [464, 326] on span "Select an option" at bounding box center [459, 333] width 15 height 15
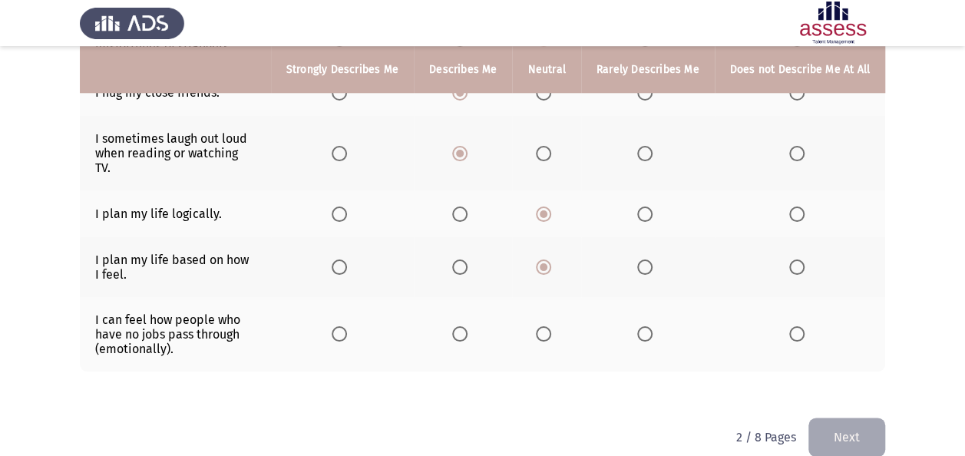
click at [464, 326] on input "Select an option" at bounding box center [459, 333] width 15 height 15
click at [878, 424] on button "Next" at bounding box center [846, 437] width 77 height 39
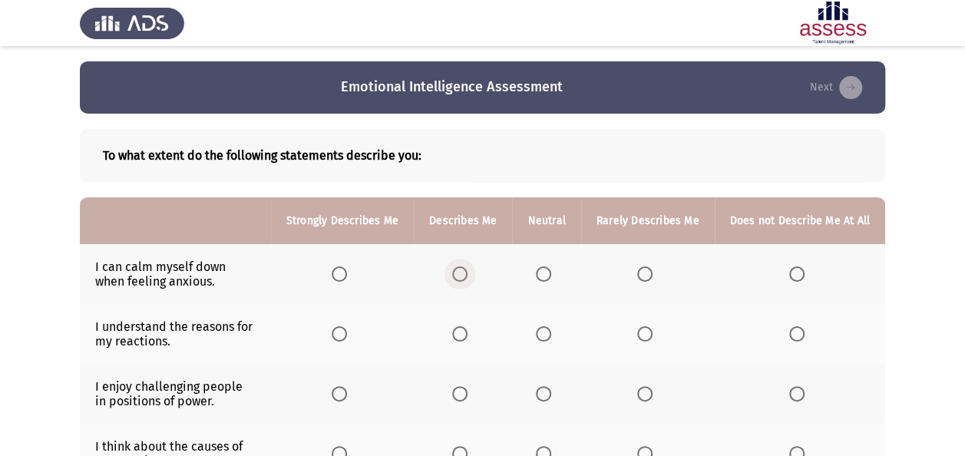
click at [458, 269] on span "Select an option" at bounding box center [459, 273] width 15 height 15
click at [458, 269] on input "Select an option" at bounding box center [459, 273] width 15 height 15
click at [467, 329] on span "Select an option" at bounding box center [459, 333] width 15 height 15
click at [467, 329] on input "Select an option" at bounding box center [459, 333] width 15 height 15
click at [648, 395] on span "Select an option" at bounding box center [644, 393] width 15 height 15
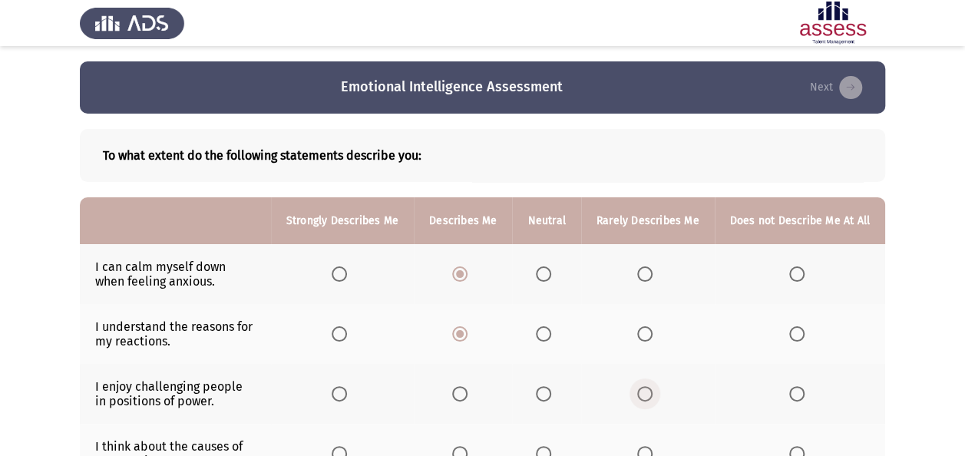
click at [648, 395] on input "Select an option" at bounding box center [644, 393] width 15 height 15
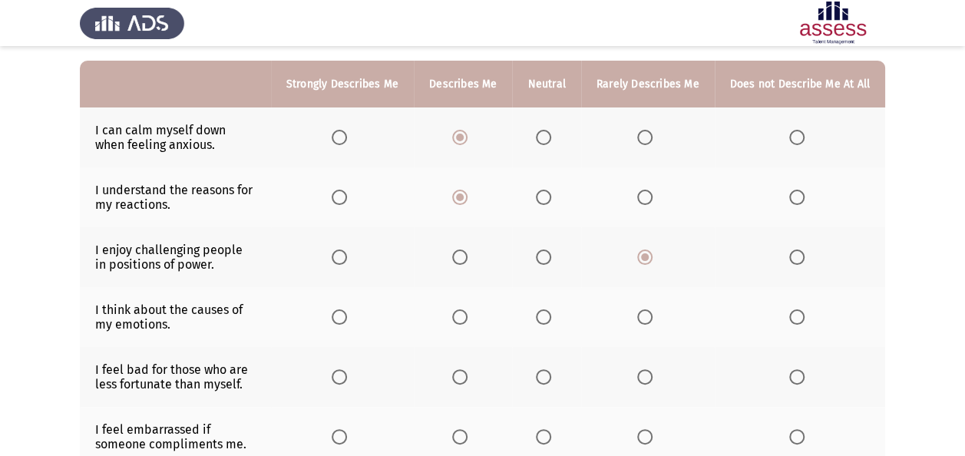
scroll to position [147, 0]
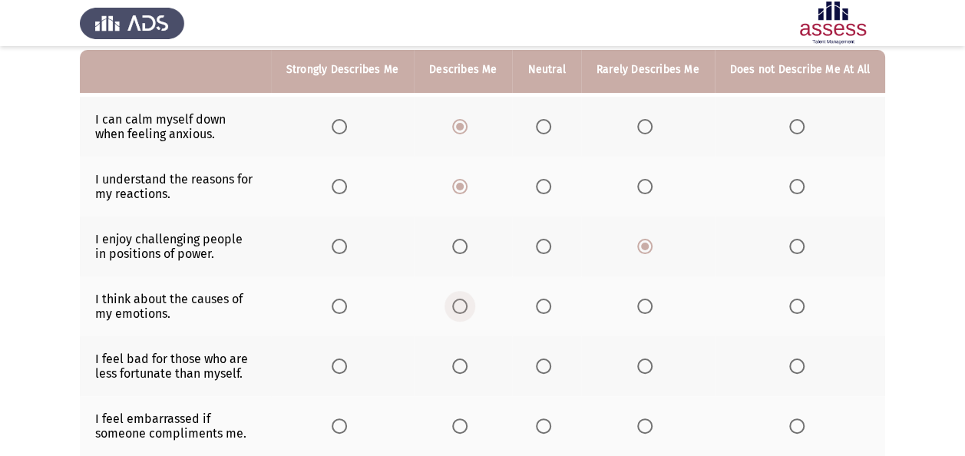
click at [467, 303] on span "Select an option" at bounding box center [459, 306] width 15 height 15
click at [467, 303] on input "Select an option" at bounding box center [459, 306] width 15 height 15
click at [550, 362] on span "Select an option" at bounding box center [543, 365] width 15 height 15
click at [550, 362] on input "Select an option" at bounding box center [543, 365] width 15 height 15
click at [467, 423] on span "Select an option" at bounding box center [459, 425] width 15 height 15
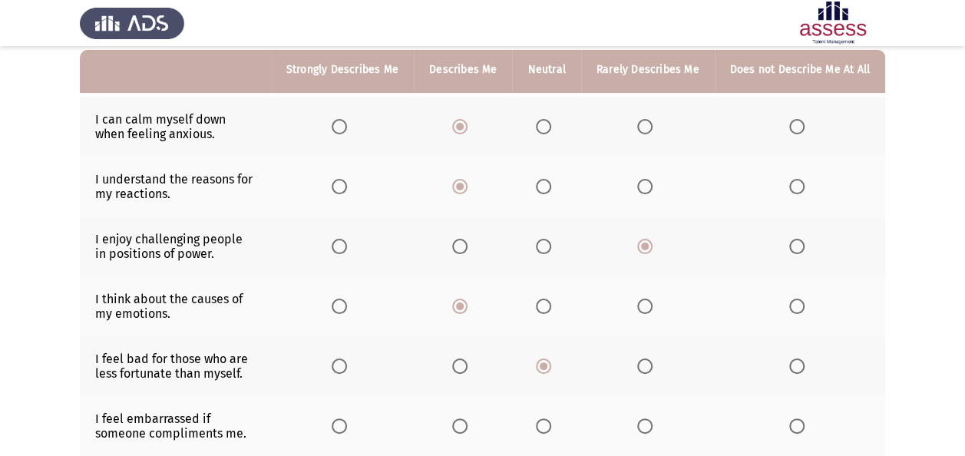
click at [467, 423] on input "Select an option" at bounding box center [459, 425] width 15 height 15
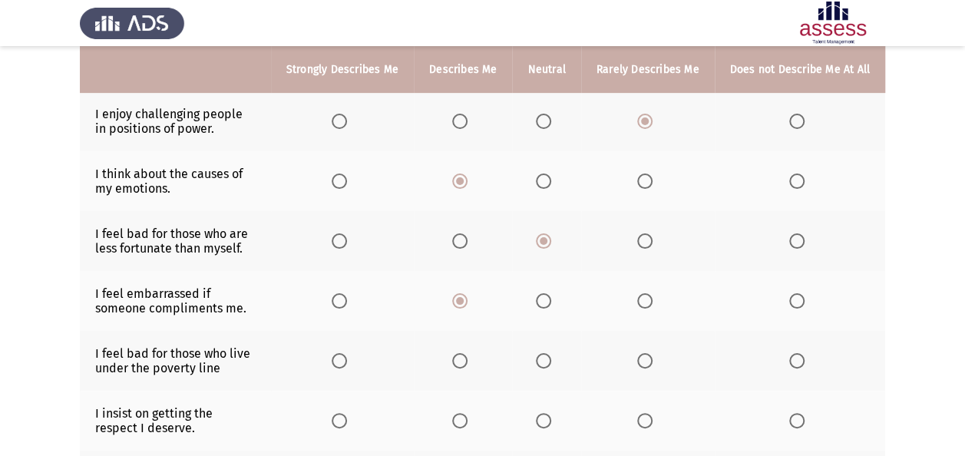
scroll to position [272, 0]
click at [467, 362] on span "Select an option" at bounding box center [459, 361] width 15 height 15
click at [467, 362] on input "Select an option" at bounding box center [459, 361] width 15 height 15
click at [342, 414] on span "Select an option" at bounding box center [339, 421] width 15 height 15
click at [342, 414] on input "Select an option" at bounding box center [339, 421] width 15 height 15
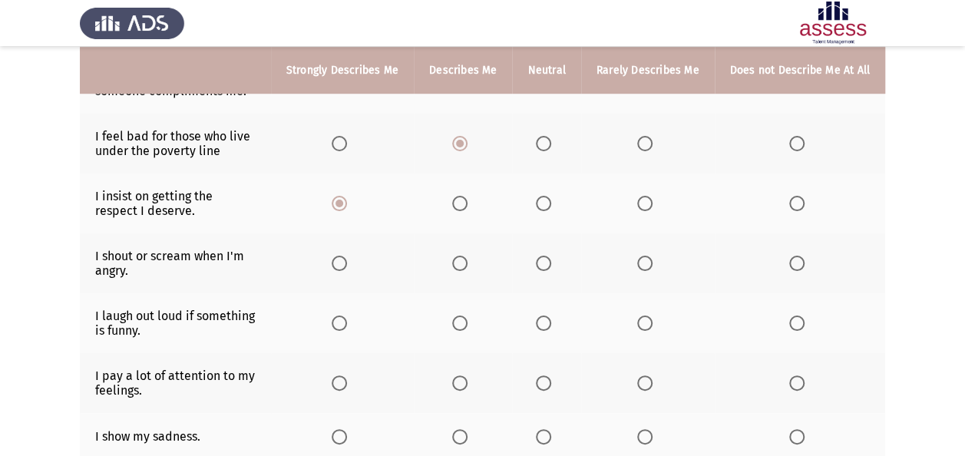
scroll to position [491, 0]
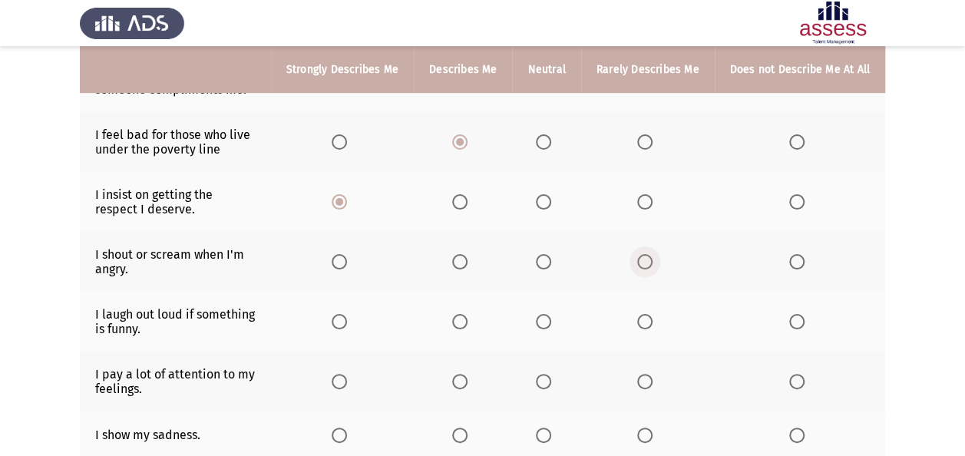
click at [649, 261] on span "Select an option" at bounding box center [644, 261] width 15 height 15
click at [649, 261] on input "Select an option" at bounding box center [644, 261] width 15 height 15
click at [465, 322] on span "Select an option" at bounding box center [459, 321] width 15 height 15
click at [465, 322] on input "Select an option" at bounding box center [459, 321] width 15 height 15
click at [467, 378] on span "Select an option" at bounding box center [459, 381] width 15 height 15
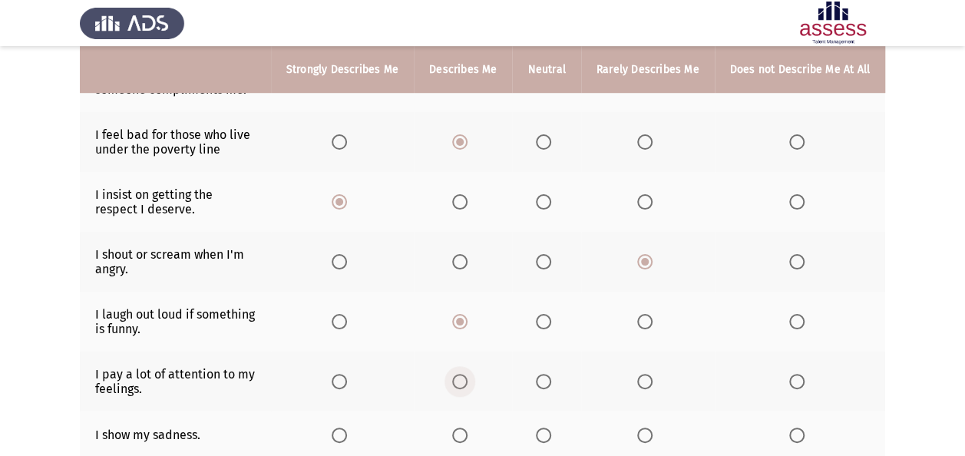
click at [467, 378] on input "Select an option" at bounding box center [459, 381] width 15 height 15
drag, startPoint x: 469, startPoint y: 378, endPoint x: 551, endPoint y: 428, distance: 95.7
click at [551, 428] on tbody "I can calm myself down when feeling anxious. I understand the reasons for my re…" at bounding box center [482, 152] width 805 height 798
click at [551, 428] on span "Select an option" at bounding box center [543, 435] width 15 height 15
click at [551, 428] on input "Select an option" at bounding box center [543, 435] width 15 height 15
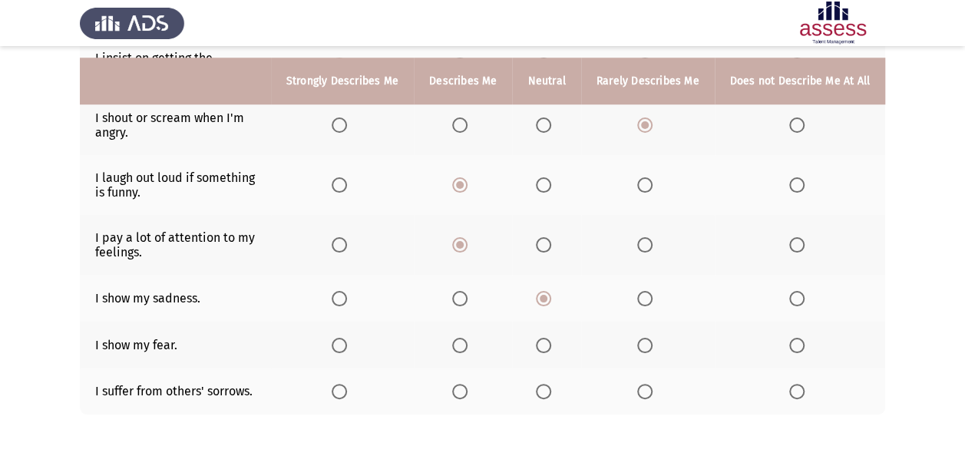
scroll to position [645, 0]
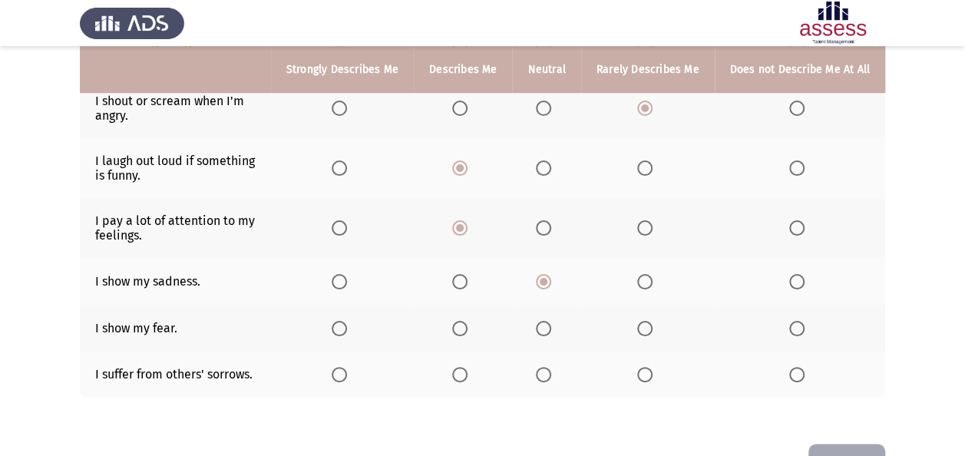
click at [646, 327] on span "Select an option" at bounding box center [644, 328] width 15 height 15
click at [646, 327] on input "Select an option" at bounding box center [644, 328] width 15 height 15
click at [551, 370] on span "Select an option" at bounding box center [543, 374] width 15 height 15
click at [551, 370] on input "Select an option" at bounding box center [543, 374] width 15 height 15
click at [844, 453] on button "Next" at bounding box center [846, 463] width 77 height 39
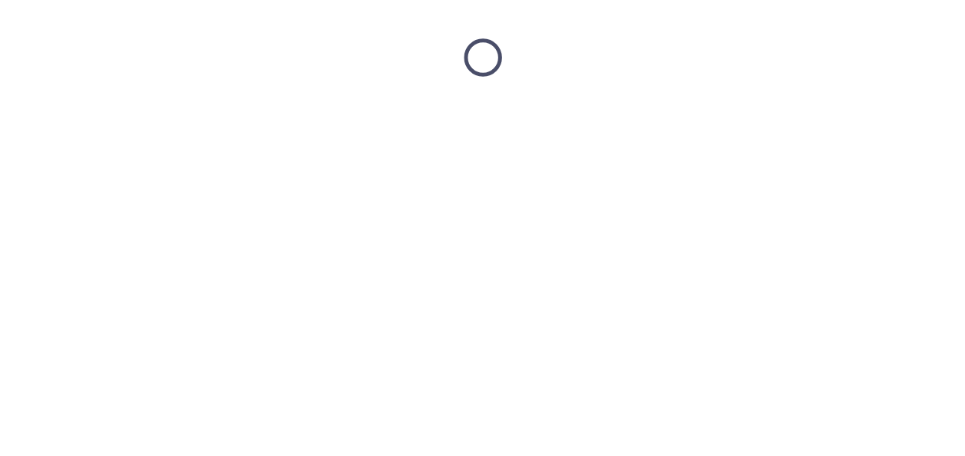
scroll to position [0, 0]
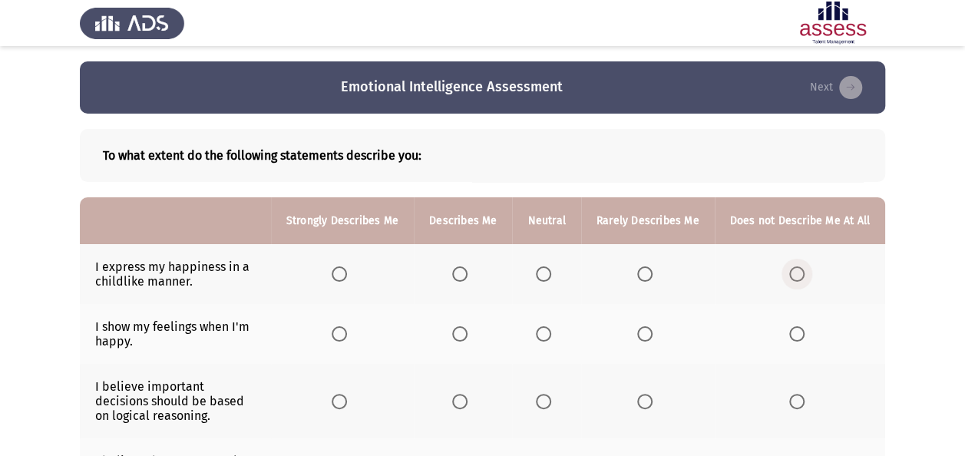
click at [795, 272] on span "Select an option" at bounding box center [796, 273] width 15 height 15
click at [795, 272] on input "Select an option" at bounding box center [796, 273] width 15 height 15
click at [466, 333] on span "Select an option" at bounding box center [459, 333] width 15 height 15
click at [466, 333] on input "Select an option" at bounding box center [459, 333] width 15 height 15
click at [550, 400] on span "Select an option" at bounding box center [543, 401] width 15 height 15
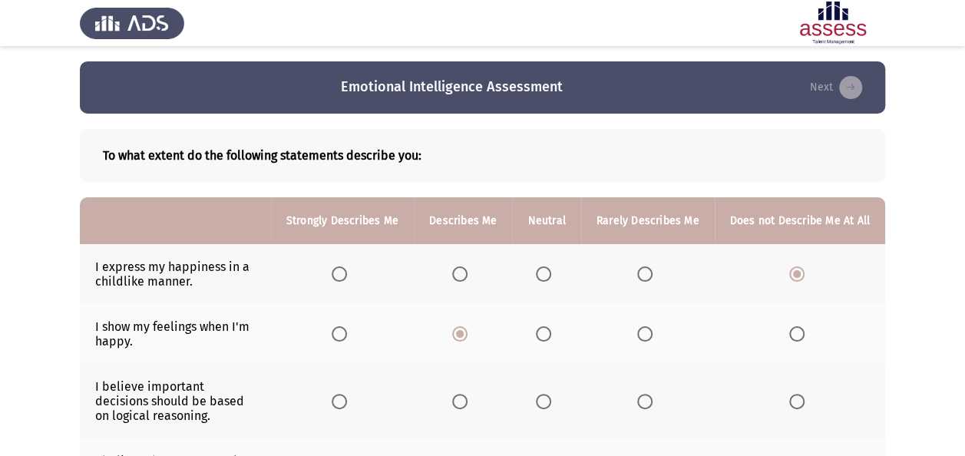
click at [550, 400] on input "Select an option" at bounding box center [543, 401] width 15 height 15
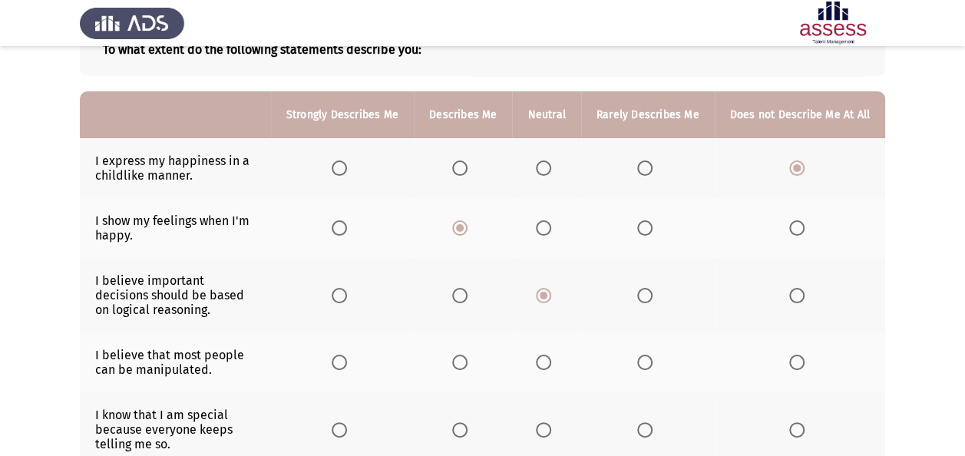
scroll to position [107, 0]
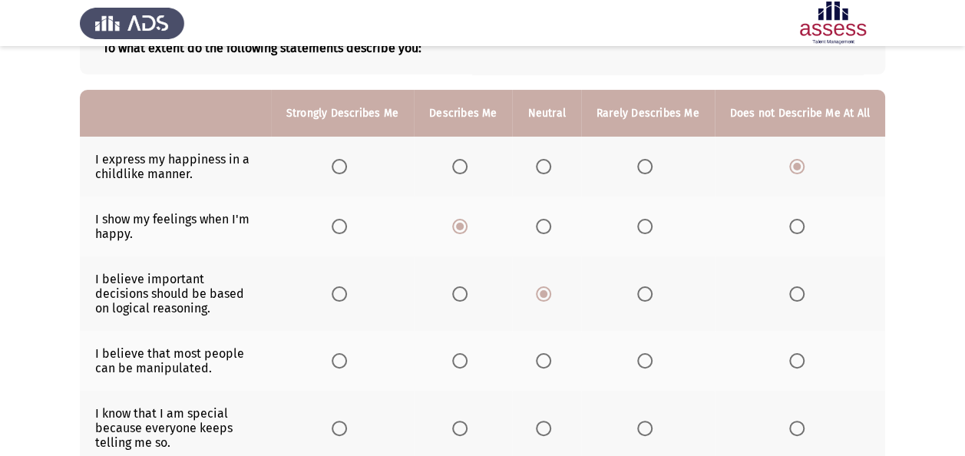
click at [464, 303] on th at bounding box center [463, 293] width 98 height 74
click at [463, 292] on span "Select an option" at bounding box center [459, 293] width 15 height 15
click at [463, 292] on input "Select an option" at bounding box center [459, 293] width 15 height 15
click at [464, 361] on span "Select an option" at bounding box center [459, 360] width 15 height 15
click at [464, 361] on input "Select an option" at bounding box center [459, 360] width 15 height 15
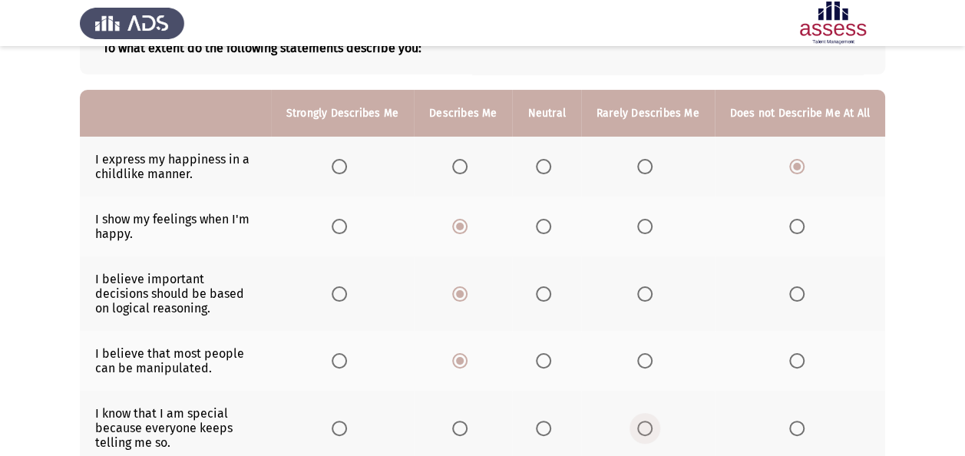
click at [658, 422] on label "Select an option" at bounding box center [647, 428] width 21 height 15
click at [652, 422] on input "Select an option" at bounding box center [644, 428] width 15 height 15
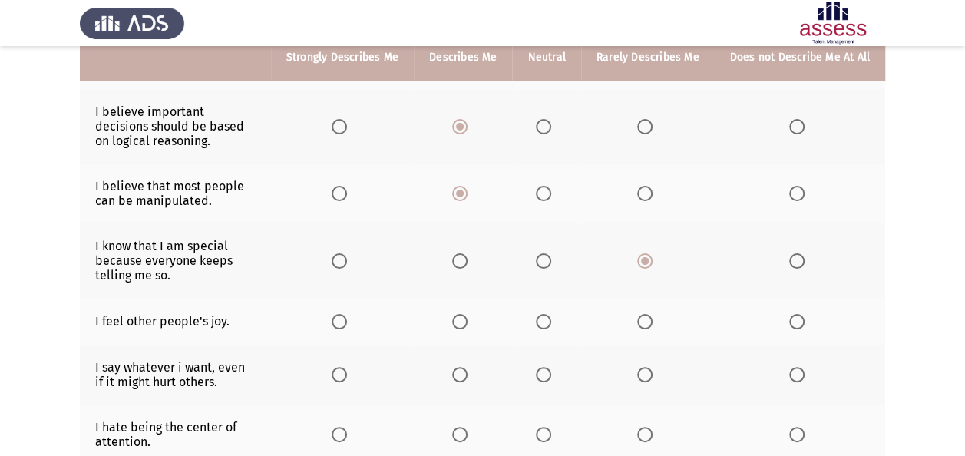
scroll to position [276, 0]
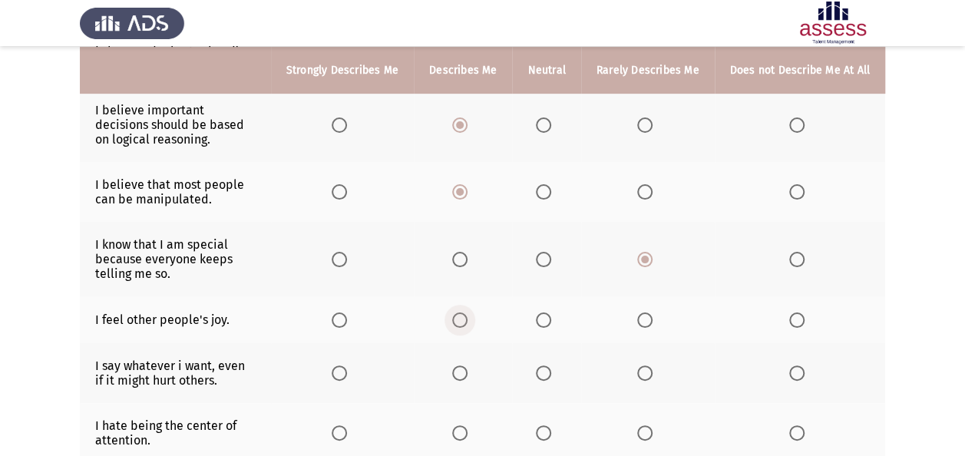
click at [467, 316] on span "Select an option" at bounding box center [459, 319] width 15 height 15
click at [467, 316] on input "Select an option" at bounding box center [459, 319] width 15 height 15
click at [550, 365] on span "Select an option" at bounding box center [543, 372] width 15 height 15
click at [550, 365] on input "Select an option" at bounding box center [543, 372] width 15 height 15
click at [466, 428] on span "Select an option" at bounding box center [459, 432] width 15 height 15
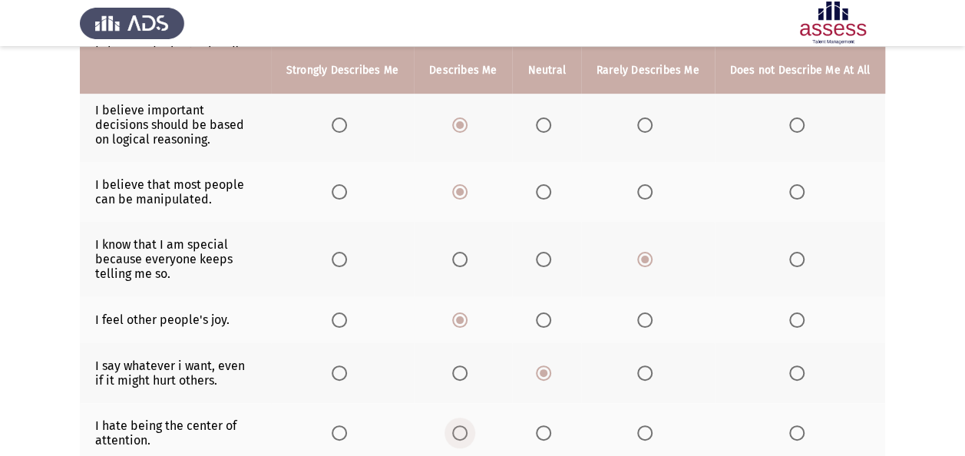
click at [466, 428] on input "Select an option" at bounding box center [459, 432] width 15 height 15
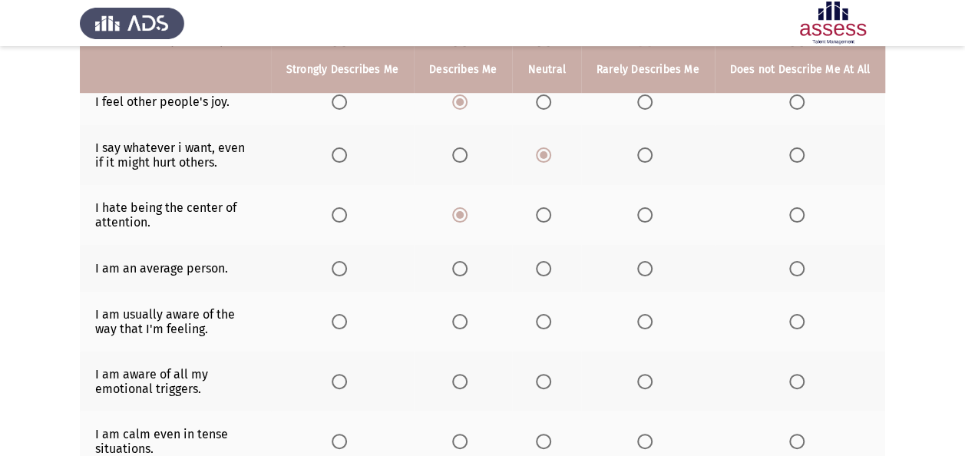
scroll to position [497, 0]
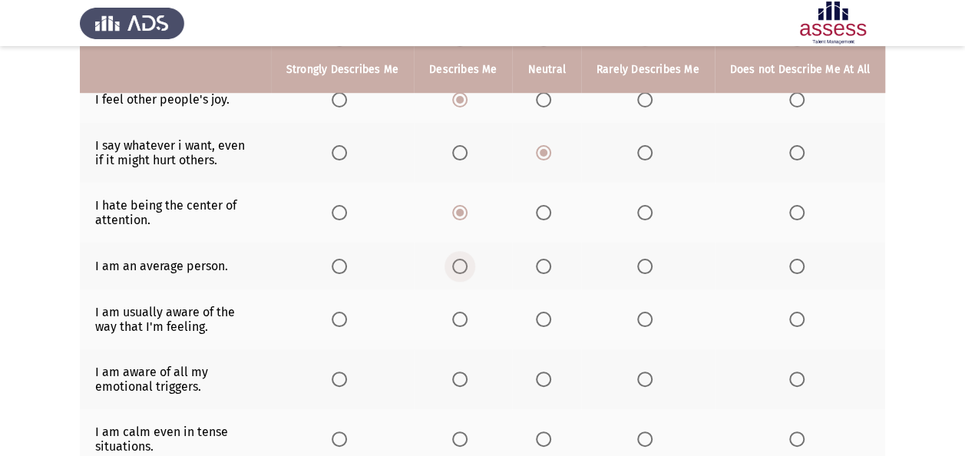
click at [467, 260] on span "Select an option" at bounding box center [459, 266] width 15 height 15
click at [467, 260] on input "Select an option" at bounding box center [459, 266] width 15 height 15
click at [465, 318] on span "Select an option" at bounding box center [459, 319] width 15 height 15
click at [465, 318] on input "Select an option" at bounding box center [459, 319] width 15 height 15
click at [460, 379] on span "Select an option" at bounding box center [460, 379] width 0 height 0
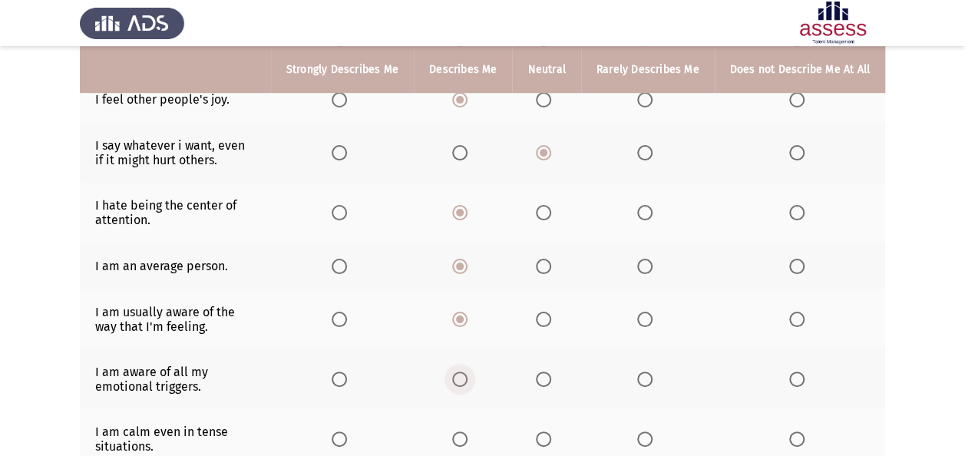
click at [465, 372] on input "Select an option" at bounding box center [459, 379] width 15 height 15
click at [543, 431] on span "Select an option" at bounding box center [543, 438] width 15 height 15
click at [543, 431] on input "Select an option" at bounding box center [543, 438] width 15 height 15
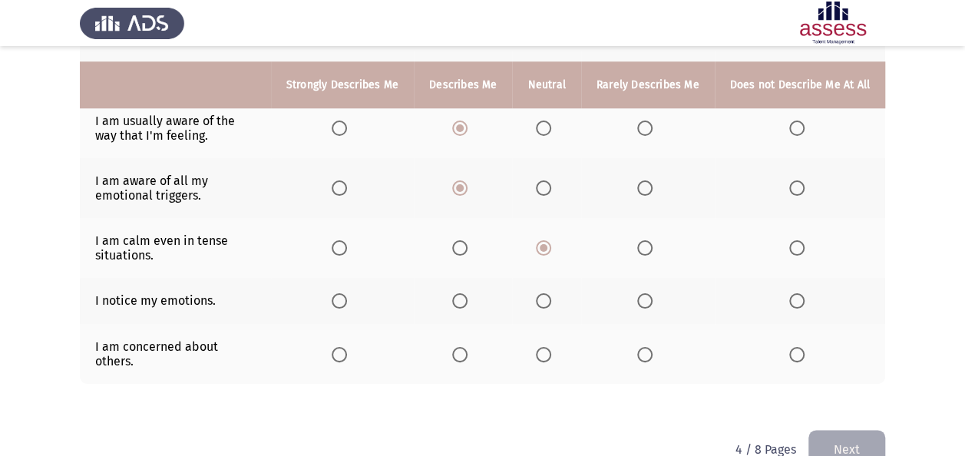
scroll to position [703, 0]
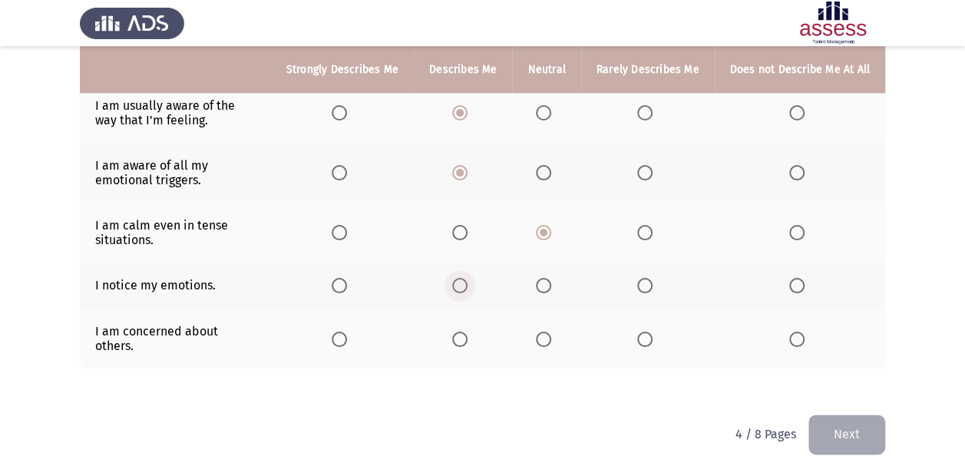
click at [467, 279] on span "Select an option" at bounding box center [459, 285] width 15 height 15
click at [467, 279] on input "Select an option" at bounding box center [459, 285] width 15 height 15
click at [461, 332] on span "Select an option" at bounding box center [459, 339] width 15 height 15
click at [461, 332] on input "Select an option" at bounding box center [459, 339] width 15 height 15
click at [841, 425] on button "Next" at bounding box center [846, 434] width 77 height 39
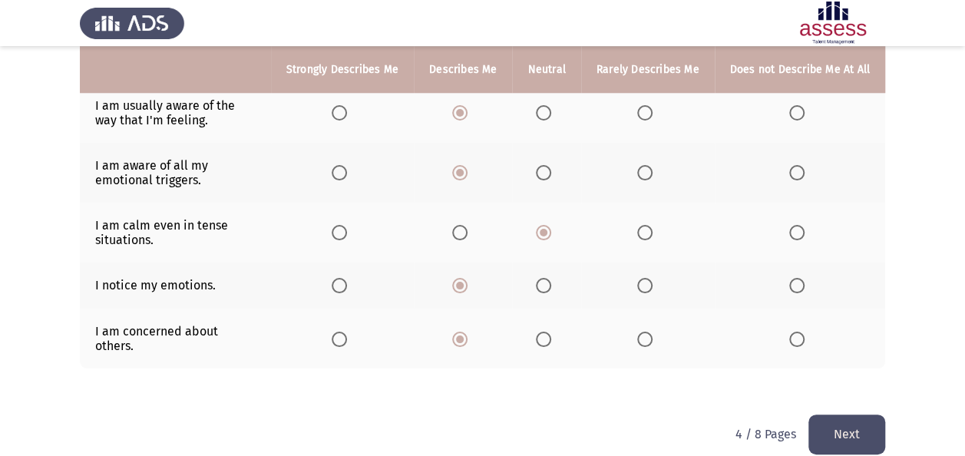
scroll to position [0, 0]
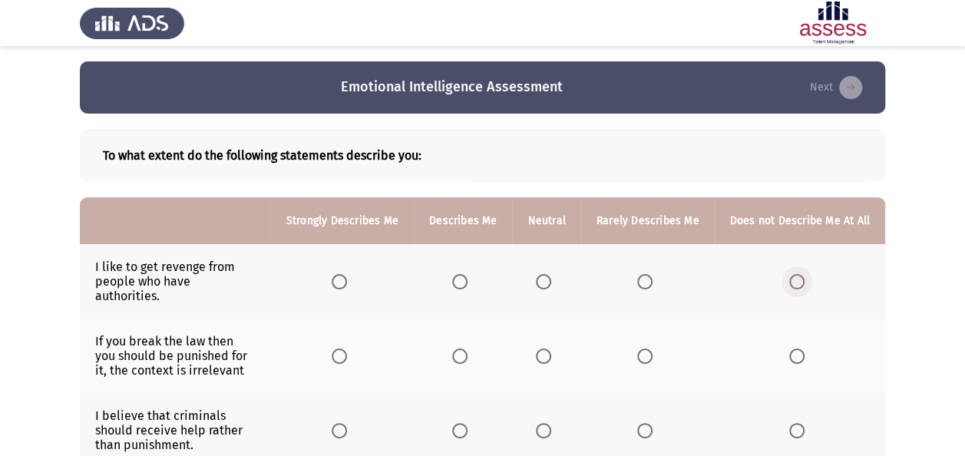
click at [801, 274] on span "Select an option" at bounding box center [796, 281] width 15 height 15
click at [801, 274] on input "Select an option" at bounding box center [796, 281] width 15 height 15
click at [795, 349] on span "Select an option" at bounding box center [796, 356] width 15 height 15
click at [795, 349] on input "Select an option" at bounding box center [796, 356] width 15 height 15
click at [798, 352] on span "Select an option" at bounding box center [797, 356] width 8 height 8
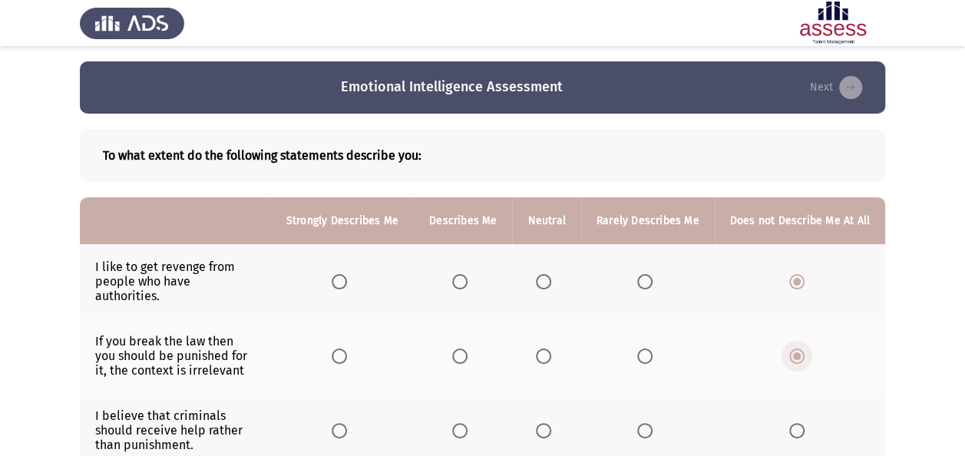
click at [798, 349] on input "Select an option" at bounding box center [796, 356] width 15 height 15
click at [347, 349] on span "Select an option" at bounding box center [339, 356] width 15 height 15
click at [347, 349] on input "Select an option" at bounding box center [339, 356] width 15 height 15
click at [460, 349] on th at bounding box center [463, 356] width 98 height 74
click at [461, 349] on span "Select an option" at bounding box center [459, 356] width 15 height 15
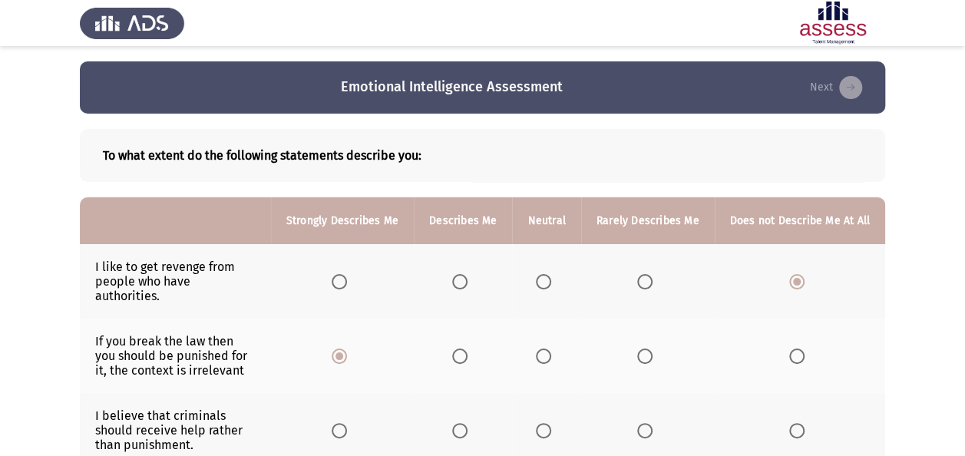
click at [461, 349] on input "Select an option" at bounding box center [459, 356] width 15 height 15
click at [548, 423] on span "Select an option" at bounding box center [543, 430] width 15 height 15
click at [548, 423] on input "Select an option" at bounding box center [543, 430] width 15 height 15
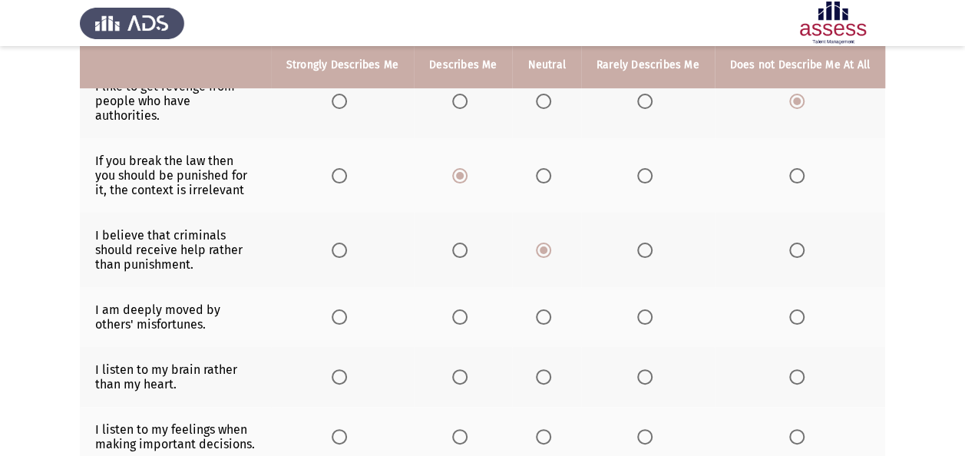
scroll to position [182, 0]
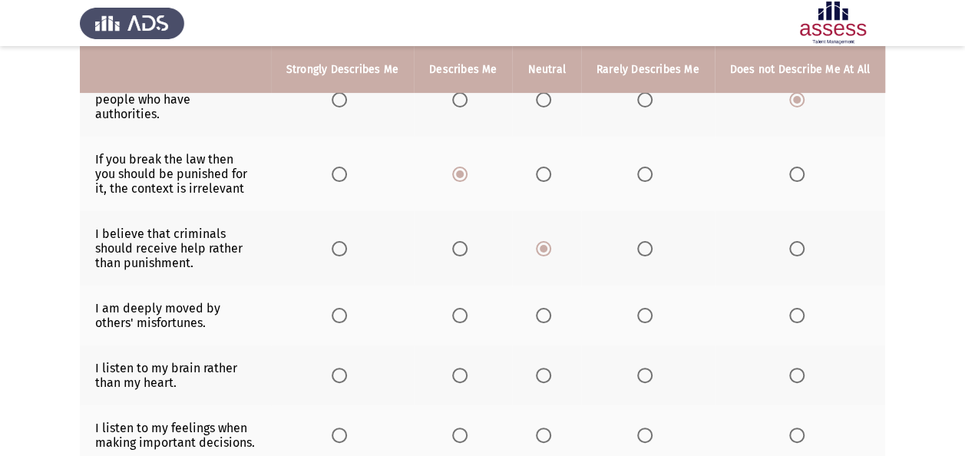
click at [545, 308] on span "Select an option" at bounding box center [543, 315] width 15 height 15
click at [545, 308] on input "Select an option" at bounding box center [543, 315] width 15 height 15
click at [543, 368] on span "Select an option" at bounding box center [543, 375] width 15 height 15
click at [543, 368] on input "Select an option" at bounding box center [543, 375] width 15 height 15
click at [464, 428] on span "Select an option" at bounding box center [459, 435] width 15 height 15
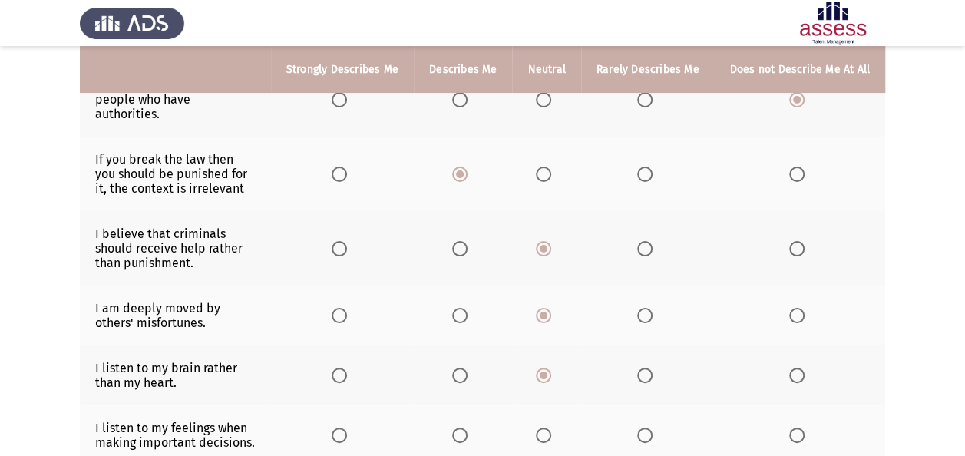
click at [464, 428] on input "Select an option" at bounding box center [459, 435] width 15 height 15
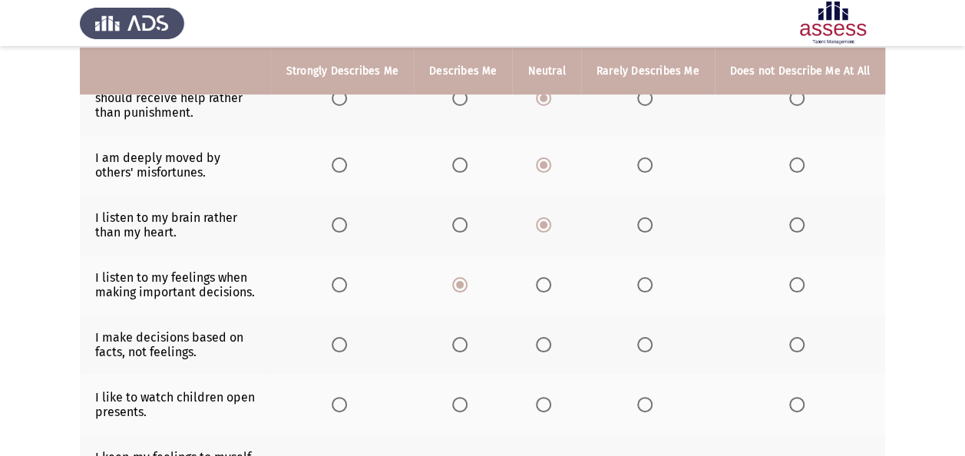
scroll to position [334, 0]
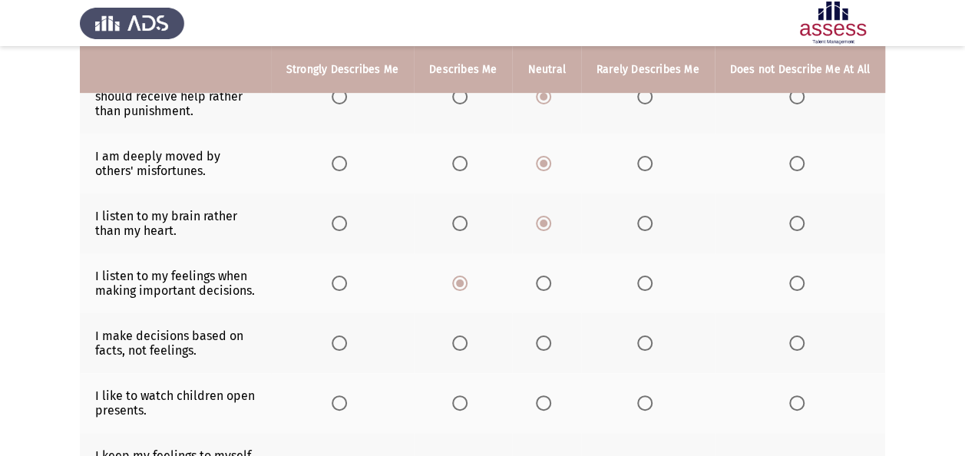
click at [954, 201] on app-assessment-container "Emotional Intelligence Assessment Next To what extent do the following statemen…" at bounding box center [482, 304] width 965 height 1155
click at [547, 335] on span "Select an option" at bounding box center [543, 342] width 15 height 15
click at [547, 335] on input "Select an option" at bounding box center [543, 342] width 15 height 15
click at [462, 395] on span "Select an option" at bounding box center [459, 402] width 15 height 15
click at [462, 395] on input "Select an option" at bounding box center [459, 402] width 15 height 15
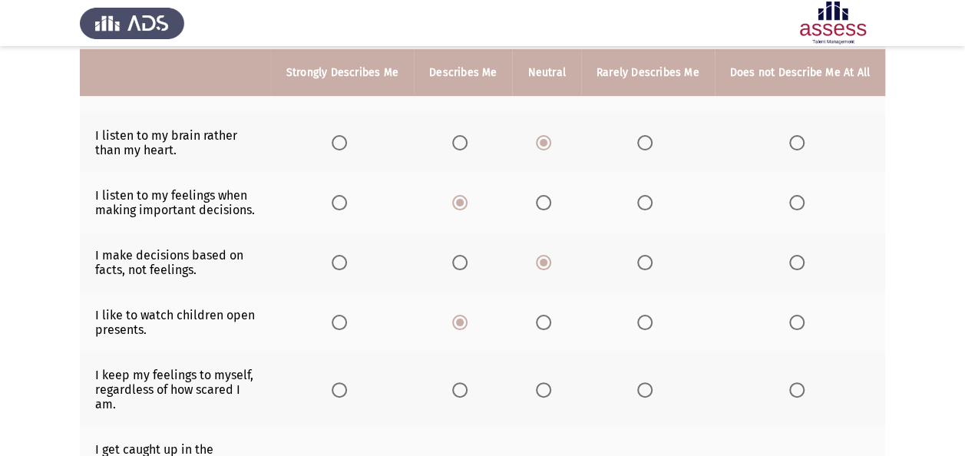
scroll to position [419, 0]
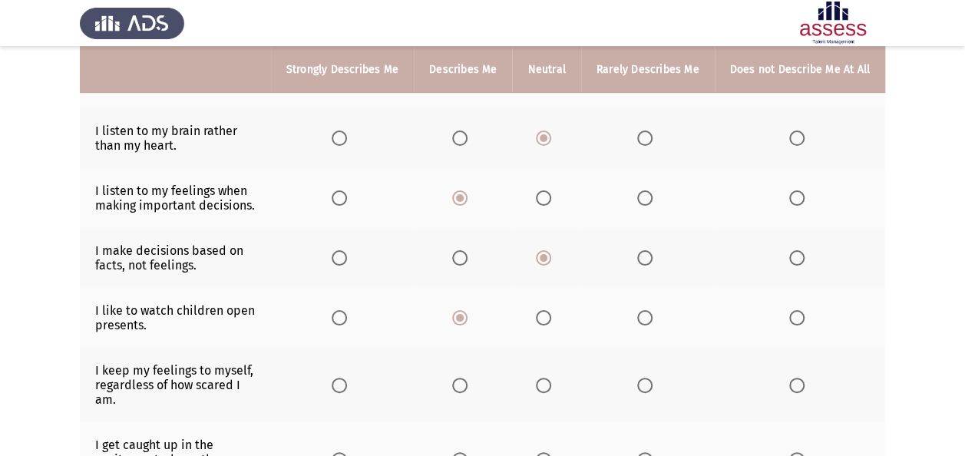
click at [344, 378] on span "Select an option" at bounding box center [339, 385] width 15 height 15
click at [344, 378] on input "Select an option" at bounding box center [339, 385] width 15 height 15
click at [551, 452] on span "Select an option" at bounding box center [543, 459] width 15 height 15
click at [551, 452] on input "Select an option" at bounding box center [543, 459] width 15 height 15
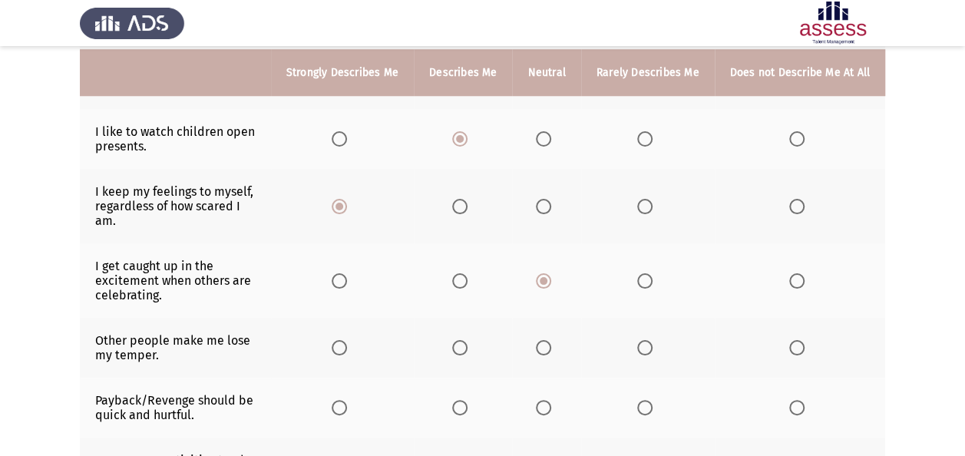
scroll to position [601, 0]
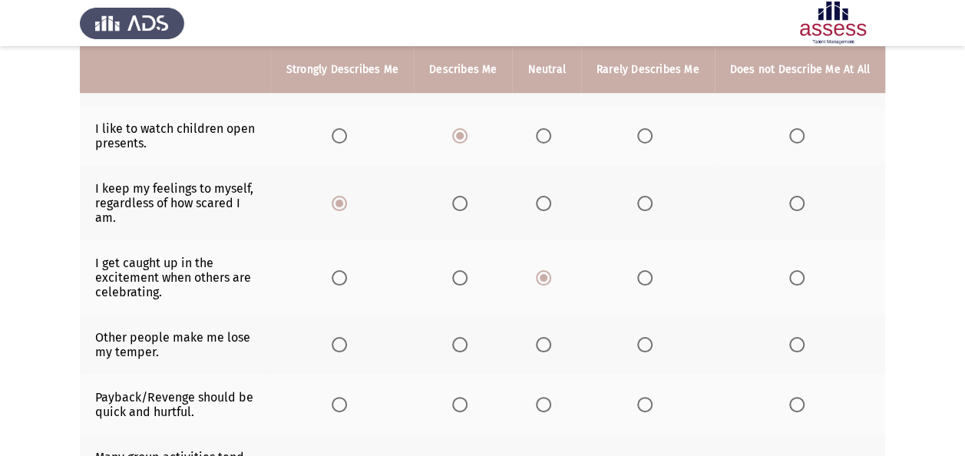
click at [551, 337] on span "Select an option" at bounding box center [543, 344] width 15 height 15
click at [551, 337] on input "Select an option" at bounding box center [543, 344] width 15 height 15
click at [648, 397] on span "Select an option" at bounding box center [644, 404] width 15 height 15
click at [648, 397] on input "Select an option" at bounding box center [644, 404] width 15 height 15
click at [547, 455] on span "Select an option" at bounding box center [543, 464] width 15 height 15
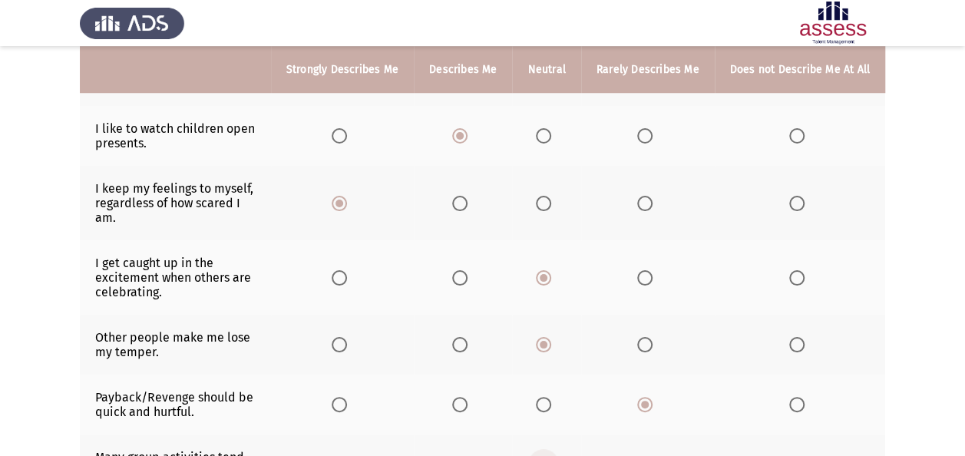
click at [547, 455] on input "Select an option" at bounding box center [543, 464] width 15 height 15
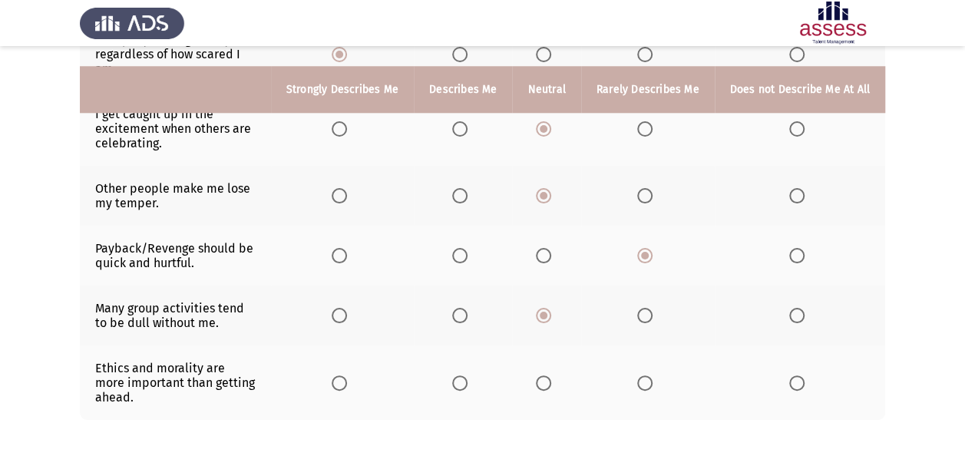
scroll to position [769, 0]
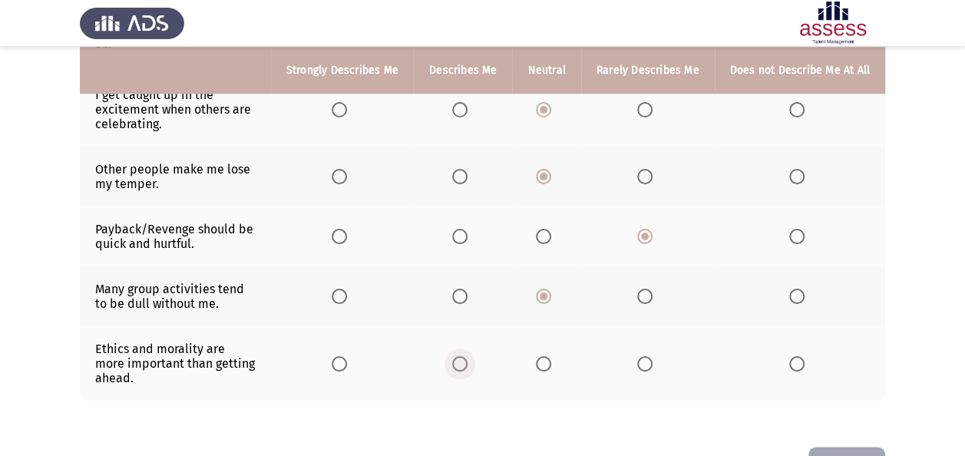
click at [460, 364] on span "Select an option" at bounding box center [460, 364] width 0 height 0
click at [465, 356] on input "Select an option" at bounding box center [459, 363] width 15 height 15
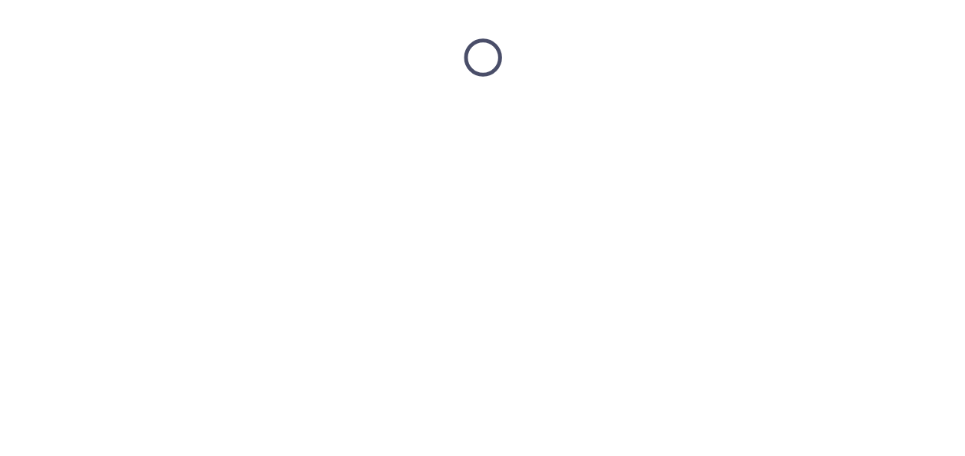
scroll to position [0, 0]
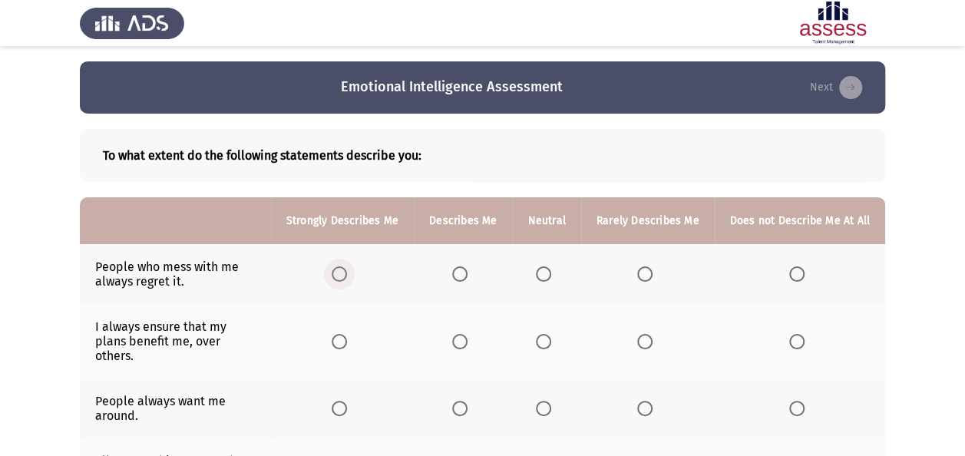
click at [347, 279] on span "Select an option" at bounding box center [339, 273] width 15 height 15
click at [347, 279] on input "Select an option" at bounding box center [339, 273] width 15 height 15
click at [651, 334] on span "Select an option" at bounding box center [644, 341] width 15 height 15
click at [651, 334] on input "Select an option" at bounding box center [644, 341] width 15 height 15
click at [550, 401] on span "Select an option" at bounding box center [543, 408] width 15 height 15
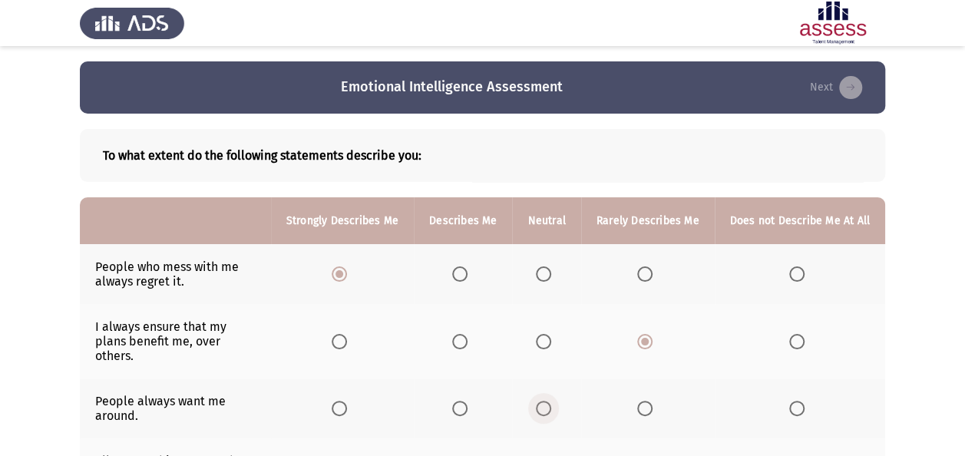
click at [550, 401] on input "Select an option" at bounding box center [543, 408] width 15 height 15
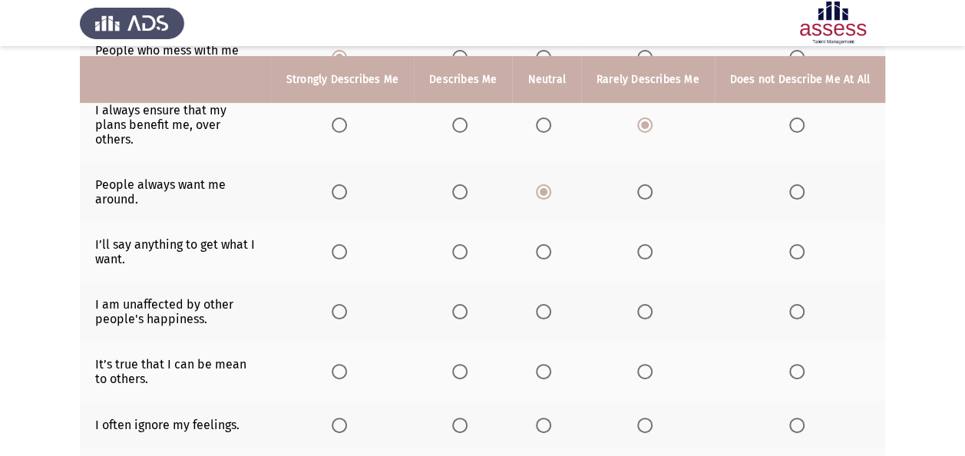
scroll to position [227, 0]
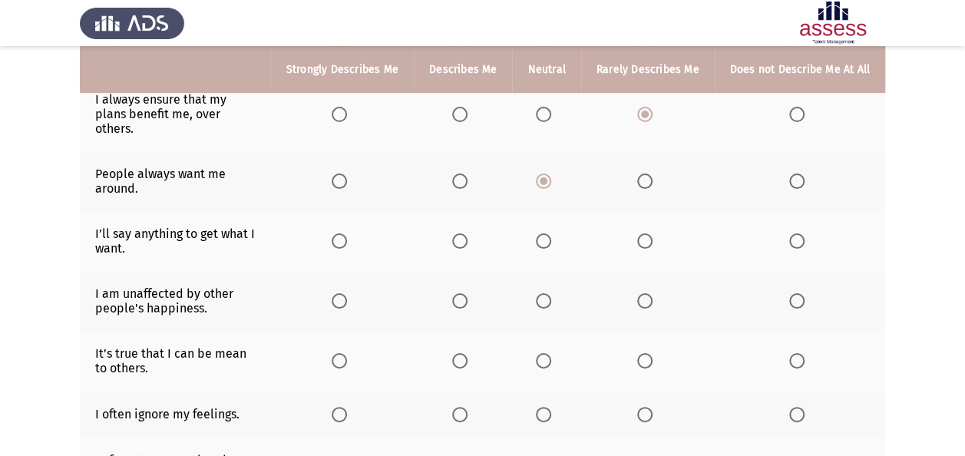
click at [643, 233] on span "Select an option" at bounding box center [644, 240] width 15 height 15
click at [643, 233] on input "Select an option" at bounding box center [644, 240] width 15 height 15
click at [646, 293] on span "Select an option" at bounding box center [644, 300] width 15 height 15
click at [646, 293] on input "Select an option" at bounding box center [644, 300] width 15 height 15
click at [646, 353] on span "Select an option" at bounding box center [644, 360] width 15 height 15
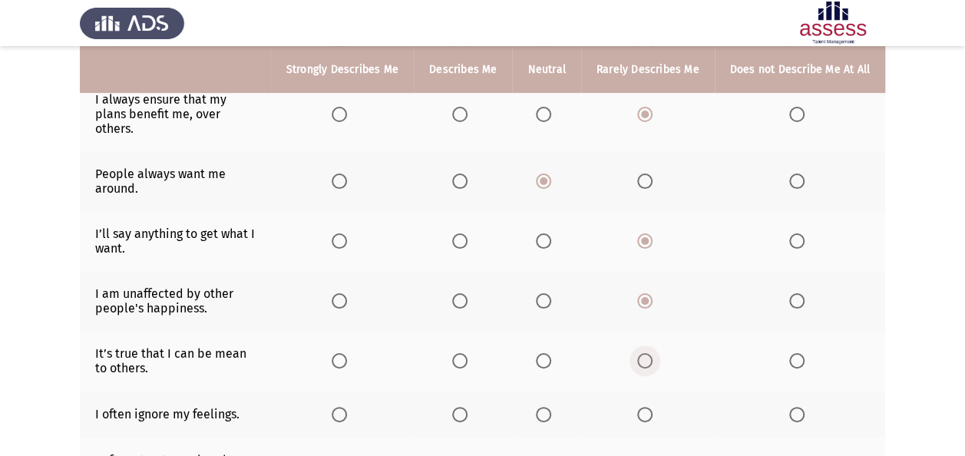
click at [646, 353] on input "Select an option" at bounding box center [644, 360] width 15 height 15
click at [651, 407] on span "Select an option" at bounding box center [644, 414] width 15 height 15
click at [651, 407] on input "Select an option" at bounding box center [644, 414] width 15 height 15
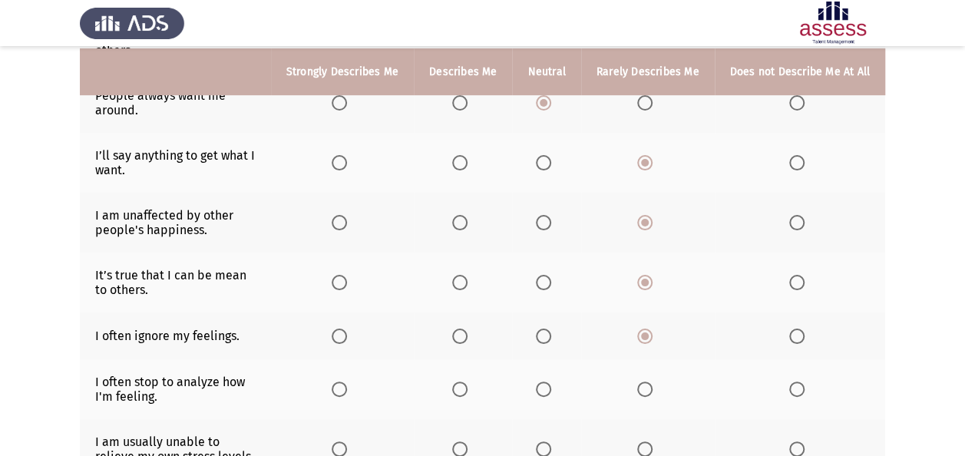
scroll to position [307, 0]
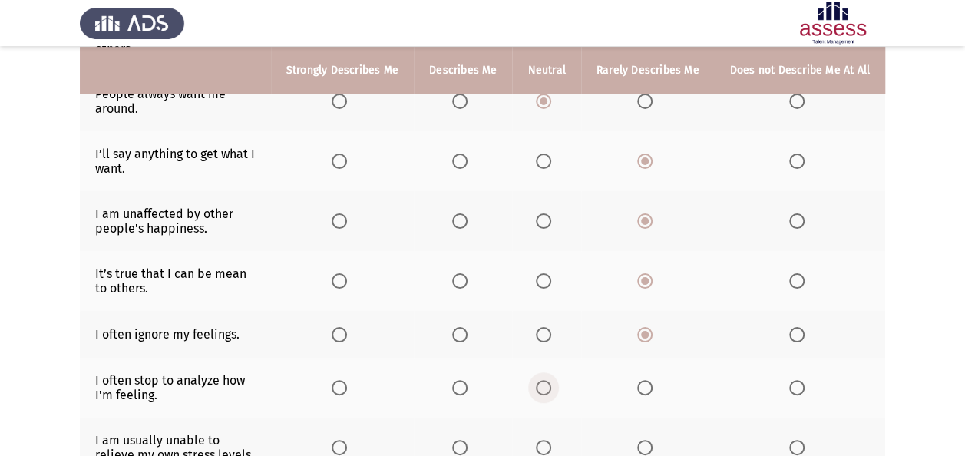
click at [550, 380] on span "Select an option" at bounding box center [543, 387] width 15 height 15
click at [550, 380] on input "Select an option" at bounding box center [543, 387] width 15 height 15
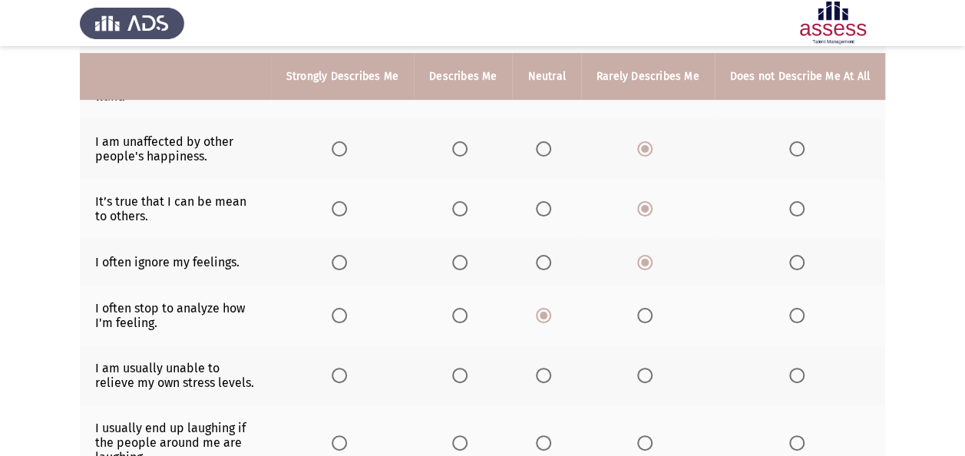
scroll to position [388, 0]
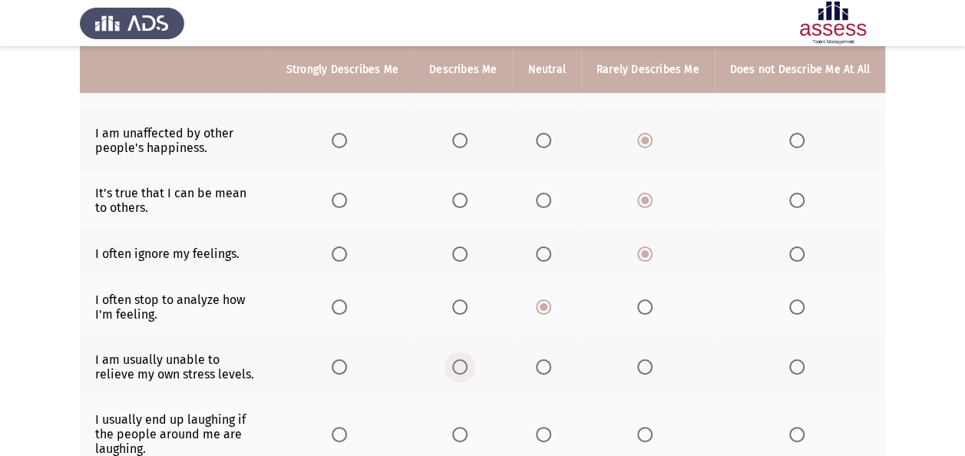
click at [467, 359] on span "Select an option" at bounding box center [459, 366] width 15 height 15
click at [467, 359] on input "Select an option" at bounding box center [459, 366] width 15 height 15
click at [551, 427] on span "Select an option" at bounding box center [543, 434] width 15 height 15
click at [551, 427] on input "Select an option" at bounding box center [543, 434] width 15 height 15
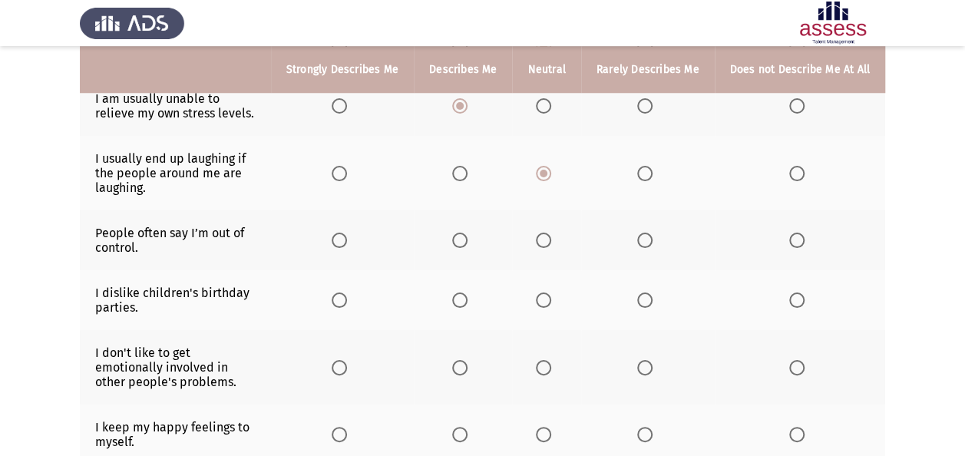
scroll to position [651, 0]
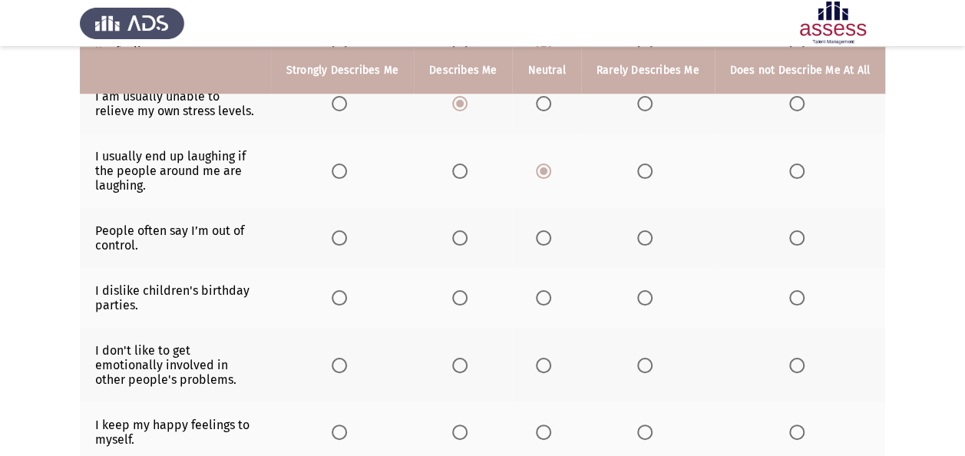
click at [647, 230] on span "Select an option" at bounding box center [644, 237] width 15 height 15
click at [647, 230] on input "Select an option" at bounding box center [644, 237] width 15 height 15
click at [642, 290] on span "Select an option" at bounding box center [644, 297] width 15 height 15
click at [642, 290] on input "Select an option" at bounding box center [644, 297] width 15 height 15
click at [465, 358] on span "Select an option" at bounding box center [459, 365] width 15 height 15
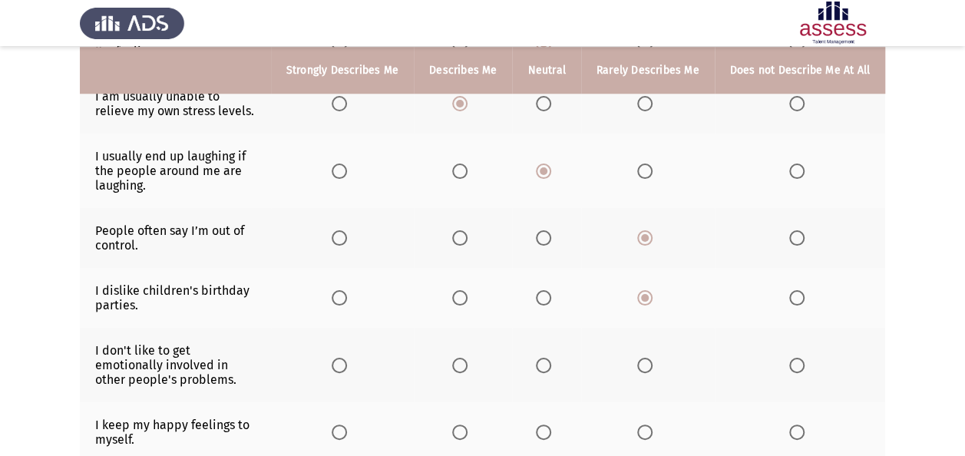
click at [465, 358] on input "Select an option" at bounding box center [459, 365] width 15 height 15
click at [645, 424] on span "Select an option" at bounding box center [644, 431] width 15 height 15
click at [645, 424] on input "Select an option" at bounding box center [644, 431] width 15 height 15
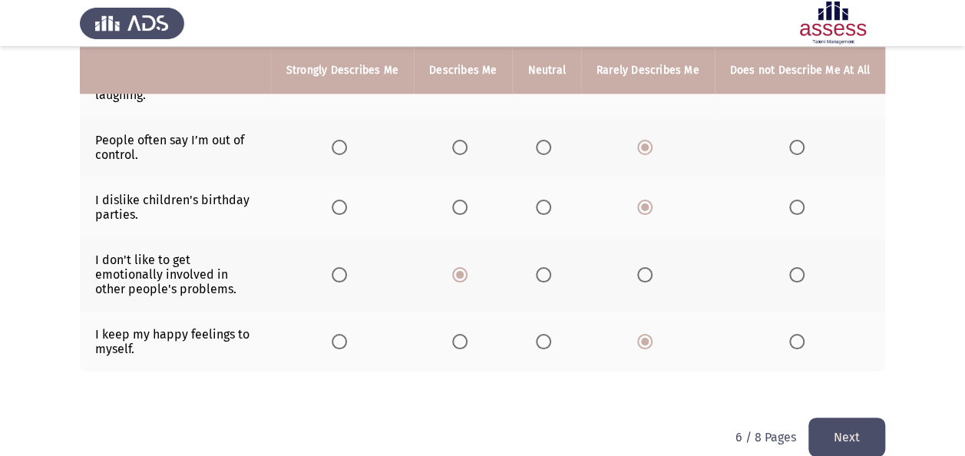
click at [860, 418] on button "Next" at bounding box center [846, 437] width 77 height 39
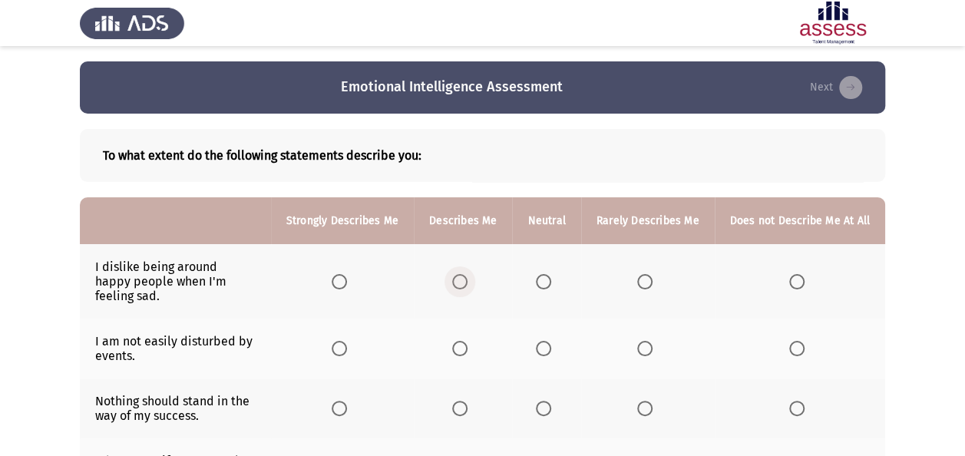
click at [462, 279] on span "Select an option" at bounding box center [459, 281] width 15 height 15
click at [462, 279] on input "Select an option" at bounding box center [459, 281] width 15 height 15
click at [545, 341] on span "Select an option" at bounding box center [543, 348] width 15 height 15
click at [545, 341] on input "Select an option" at bounding box center [543, 348] width 15 height 15
click at [464, 401] on span "Select an option" at bounding box center [459, 408] width 15 height 15
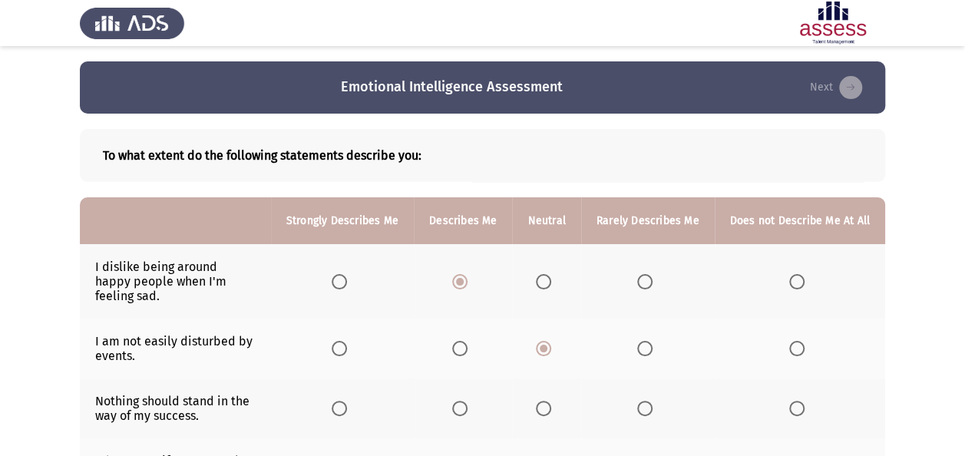
click at [464, 401] on input "Select an option" at bounding box center [459, 408] width 15 height 15
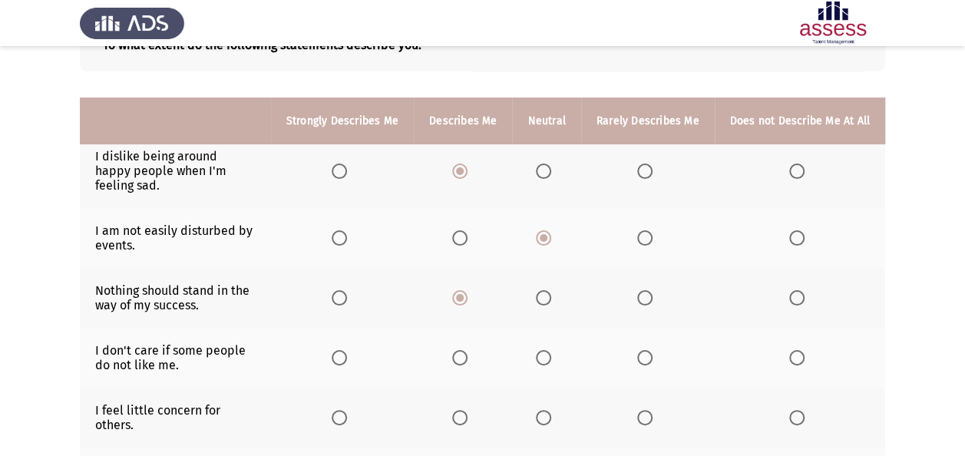
scroll to position [161, 0]
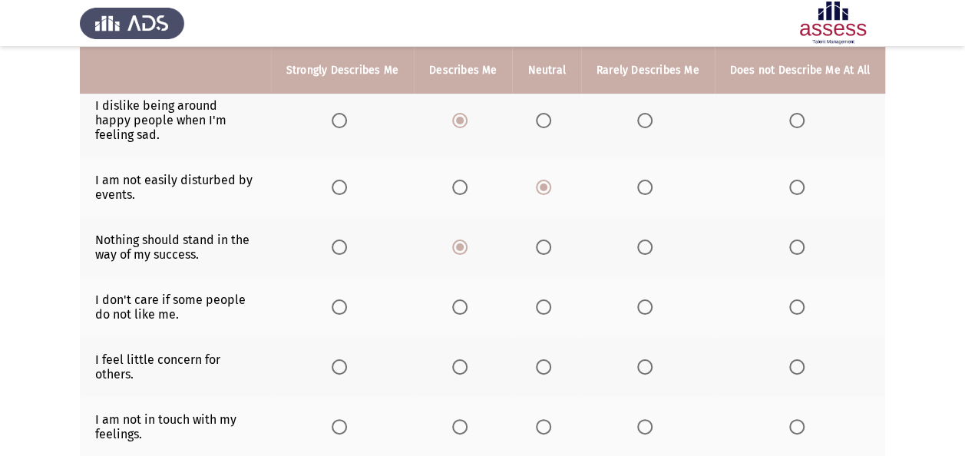
click at [543, 299] on th at bounding box center [546, 307] width 68 height 60
click at [550, 299] on span "Select an option" at bounding box center [543, 306] width 15 height 15
click at [550, 299] on input "Select an option" at bounding box center [543, 306] width 15 height 15
click at [551, 359] on span "Select an option" at bounding box center [543, 366] width 15 height 15
click at [551, 359] on input "Select an option" at bounding box center [543, 366] width 15 height 15
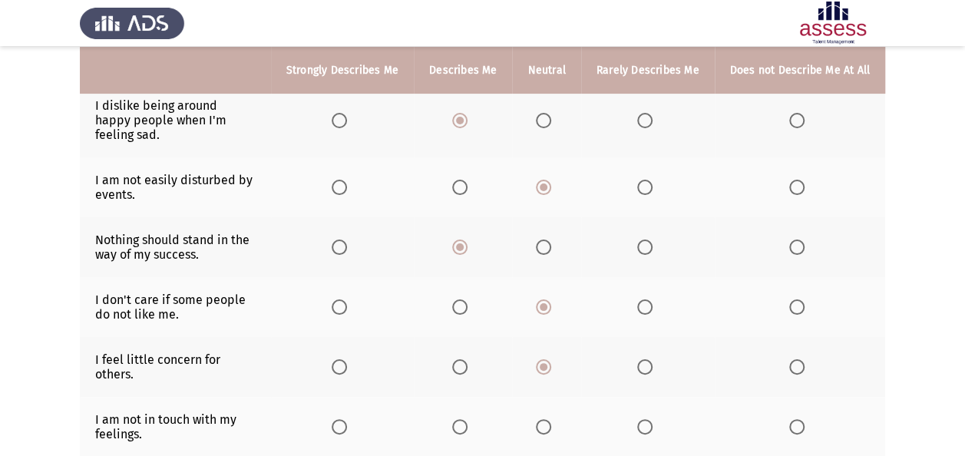
click at [462, 419] on span "Select an option" at bounding box center [459, 426] width 15 height 15
click at [462, 419] on input "Select an option" at bounding box center [459, 426] width 15 height 15
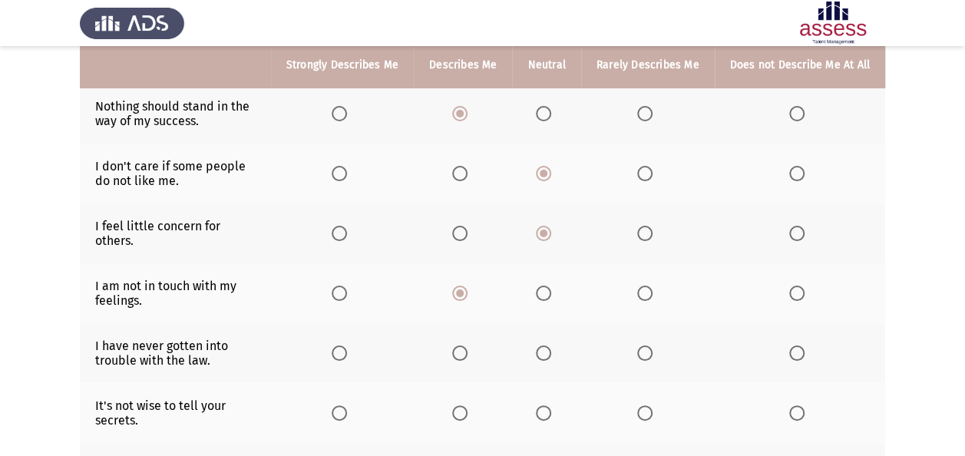
scroll to position [304, 0]
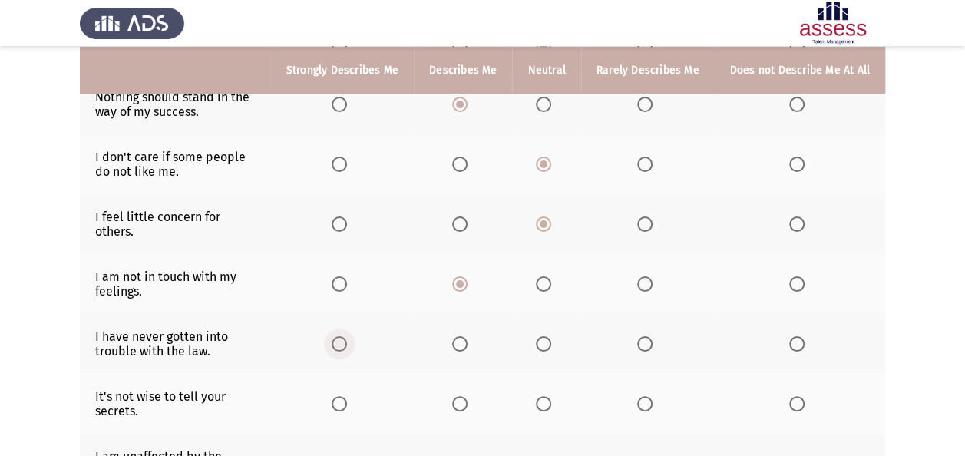
click at [341, 336] on span "Select an option" at bounding box center [339, 343] width 15 height 15
click at [341, 336] on input "Select an option" at bounding box center [339, 343] width 15 height 15
click at [466, 396] on span "Select an option" at bounding box center [459, 403] width 15 height 15
click at [466, 396] on input "Select an option" at bounding box center [459, 403] width 15 height 15
click at [646, 455] on span "Select an option" at bounding box center [644, 463] width 15 height 15
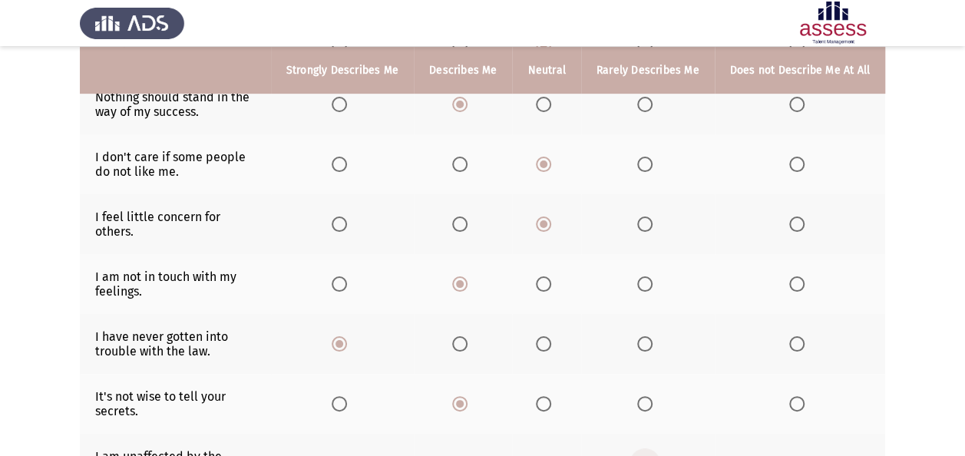
click at [646, 455] on input "Select an option" at bounding box center [644, 463] width 15 height 15
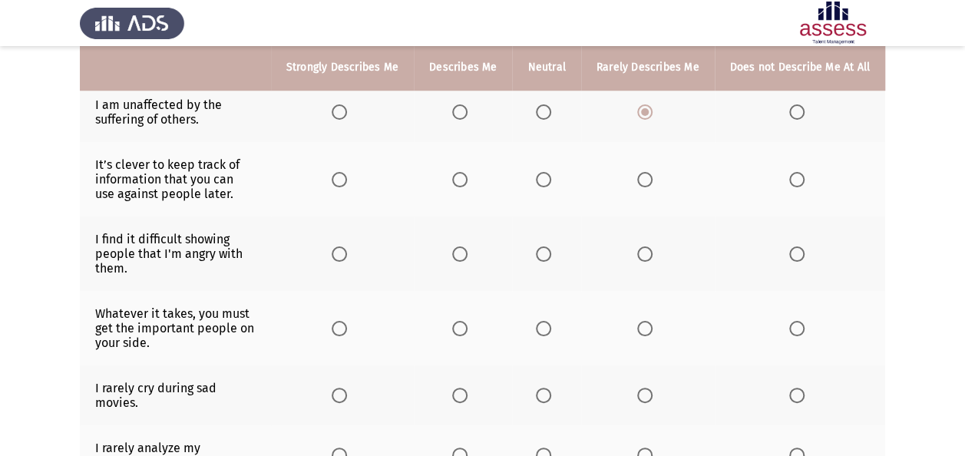
scroll to position [657, 0]
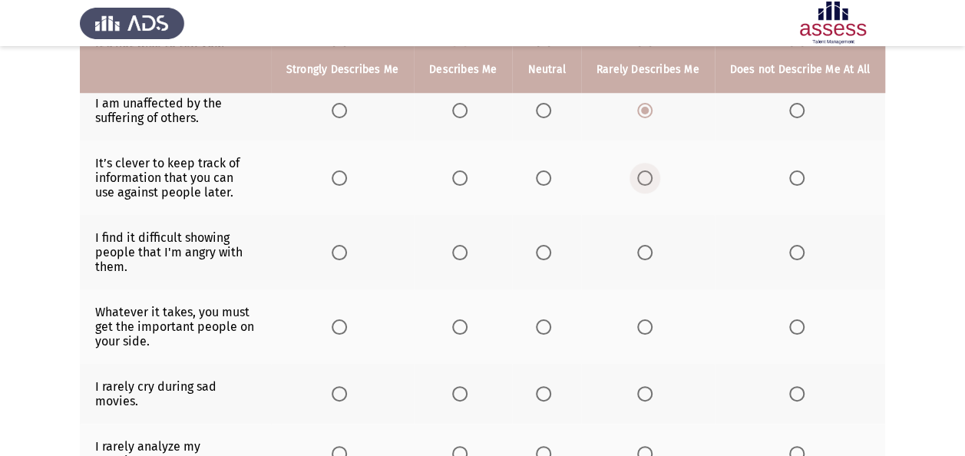
click at [648, 170] on span "Select an option" at bounding box center [644, 177] width 15 height 15
click at [648, 170] on input "Select an option" at bounding box center [644, 177] width 15 height 15
click at [801, 170] on span "Select an option" at bounding box center [796, 177] width 15 height 15
click at [801, 170] on input "Select an option" at bounding box center [796, 177] width 15 height 15
click at [549, 245] on span "Select an option" at bounding box center [543, 252] width 15 height 15
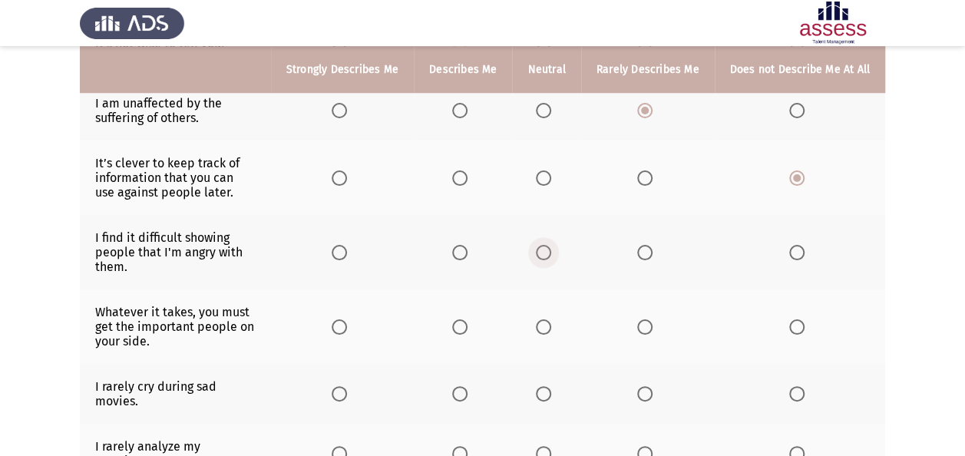
click at [549, 245] on input "Select an option" at bounding box center [543, 252] width 15 height 15
click at [545, 319] on span "Select an option" at bounding box center [543, 326] width 15 height 15
click at [545, 319] on input "Select an option" at bounding box center [543, 326] width 15 height 15
click at [796, 386] on span "Select an option" at bounding box center [796, 393] width 15 height 15
click at [796, 386] on input "Select an option" at bounding box center [796, 393] width 15 height 15
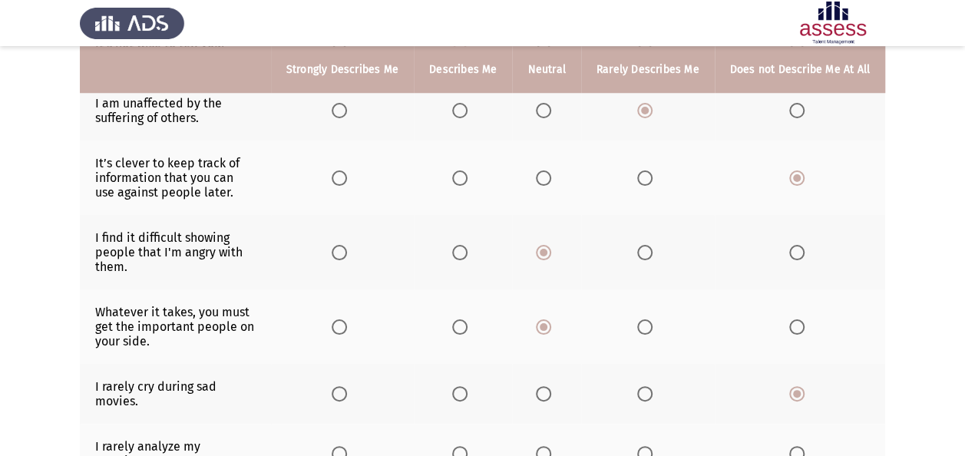
click at [799, 446] on span "Select an option" at bounding box center [796, 453] width 15 height 15
click at [799, 446] on input "Select an option" at bounding box center [796, 453] width 15 height 15
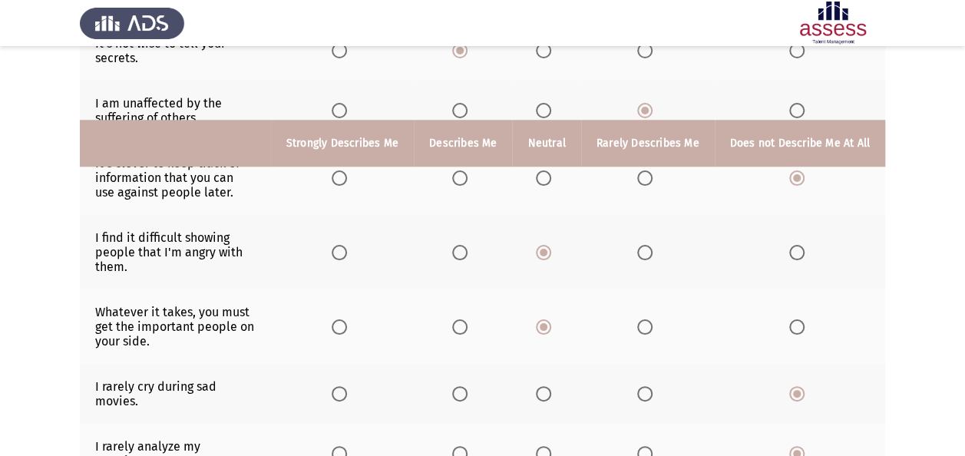
scroll to position [731, 0]
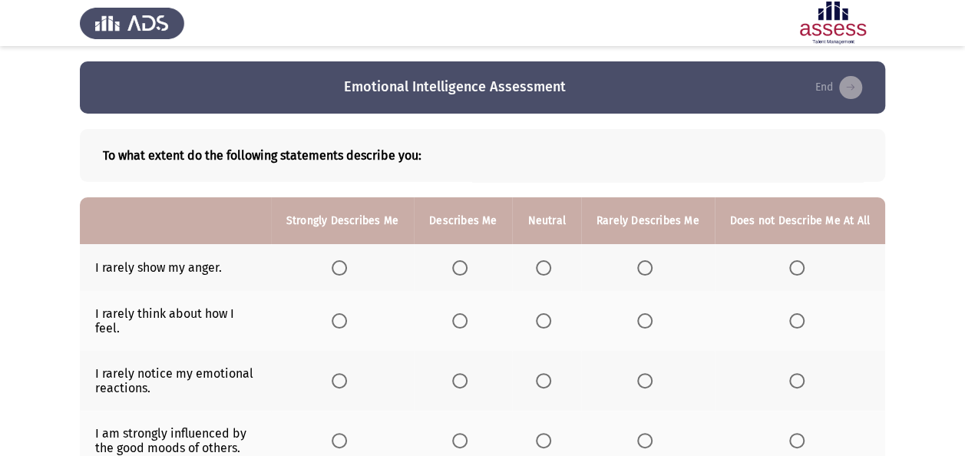
click at [551, 270] on span "Select an option" at bounding box center [543, 267] width 15 height 15
click at [551, 270] on input "Select an option" at bounding box center [543, 267] width 15 height 15
click at [551, 313] on span "Select an option" at bounding box center [543, 320] width 15 height 15
click at [551, 313] on input "Select an option" at bounding box center [543, 320] width 15 height 15
click at [465, 373] on span "Select an option" at bounding box center [459, 380] width 15 height 15
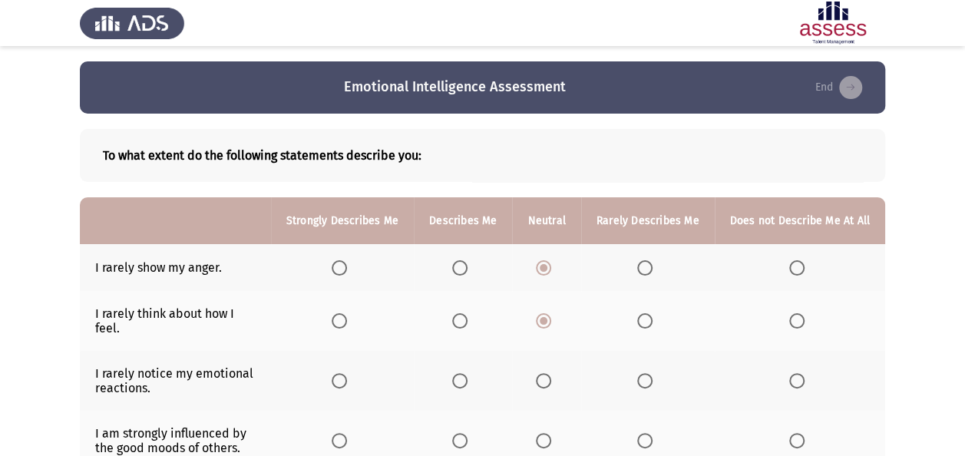
click at [465, 373] on input "Select an option" at bounding box center [459, 380] width 15 height 15
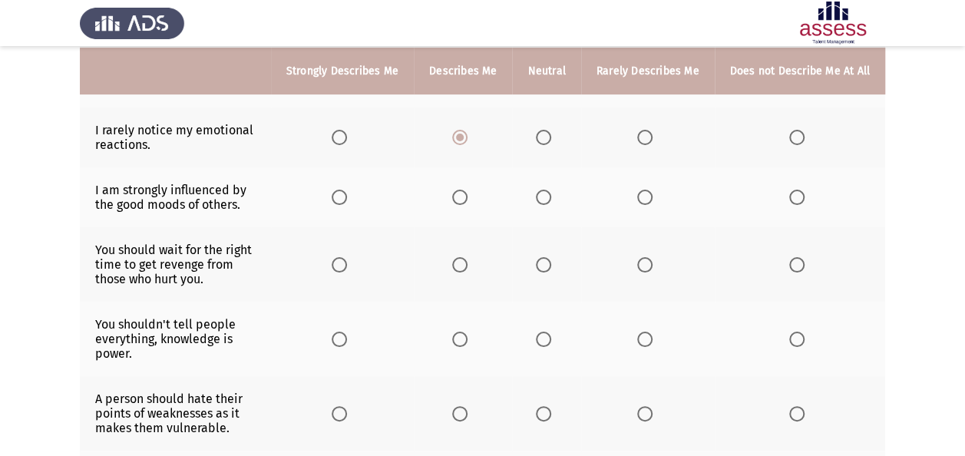
scroll to position [245, 0]
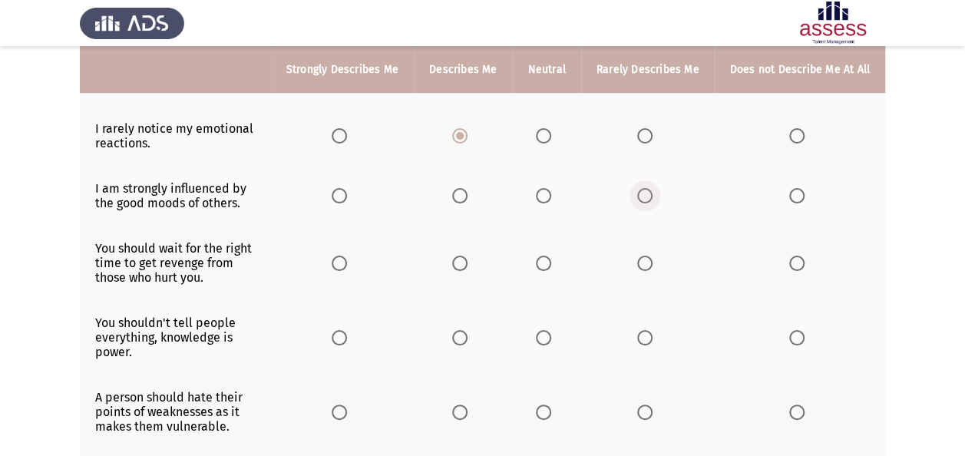
click at [643, 188] on span "Select an option" at bounding box center [644, 195] width 15 height 15
click at [643, 188] on input "Select an option" at bounding box center [644, 195] width 15 height 15
click at [648, 256] on span "Select an option" at bounding box center [644, 263] width 15 height 15
click at [648, 256] on input "Select an option" at bounding box center [644, 263] width 15 height 15
click at [467, 330] on span "Select an option" at bounding box center [459, 337] width 15 height 15
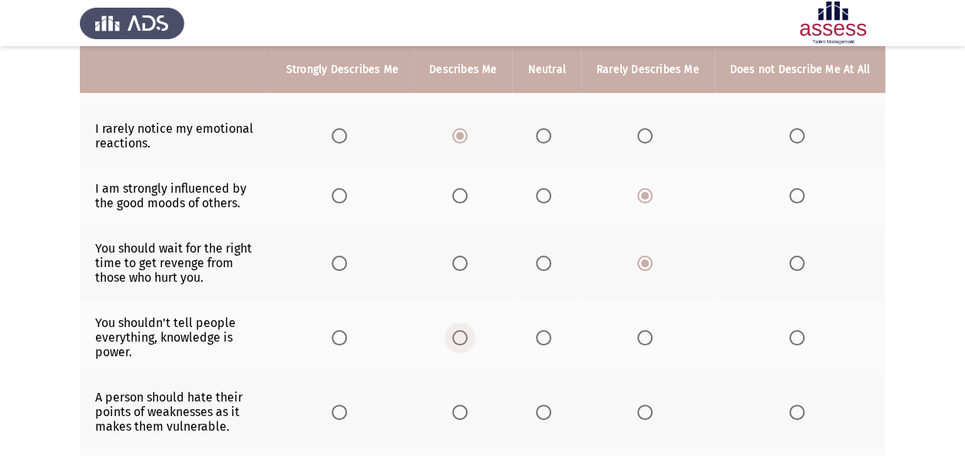
click at [467, 330] on input "Select an option" at bounding box center [459, 337] width 15 height 15
click at [557, 330] on label "Select an option" at bounding box center [546, 337] width 21 height 15
click at [551, 330] on input "Select an option" at bounding box center [543, 337] width 15 height 15
click at [649, 405] on span "Select an option" at bounding box center [644, 412] width 15 height 15
click at [649, 405] on input "Select an option" at bounding box center [644, 412] width 15 height 15
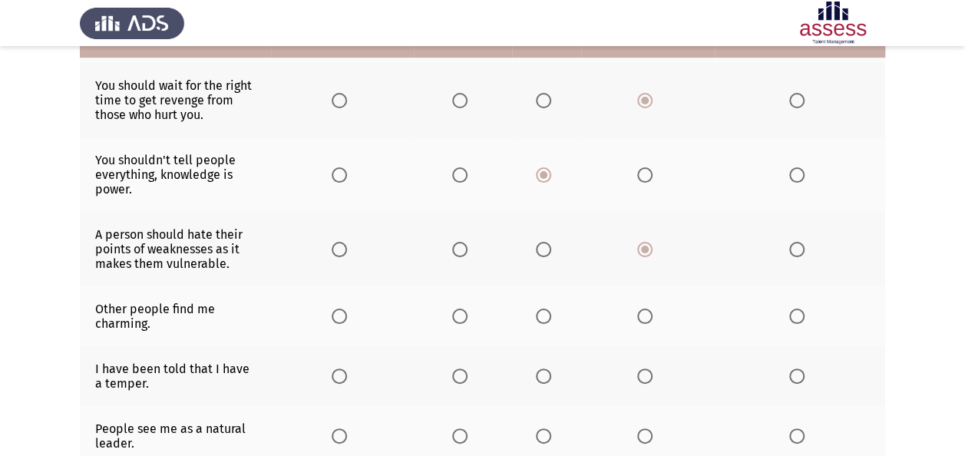
scroll to position [411, 0]
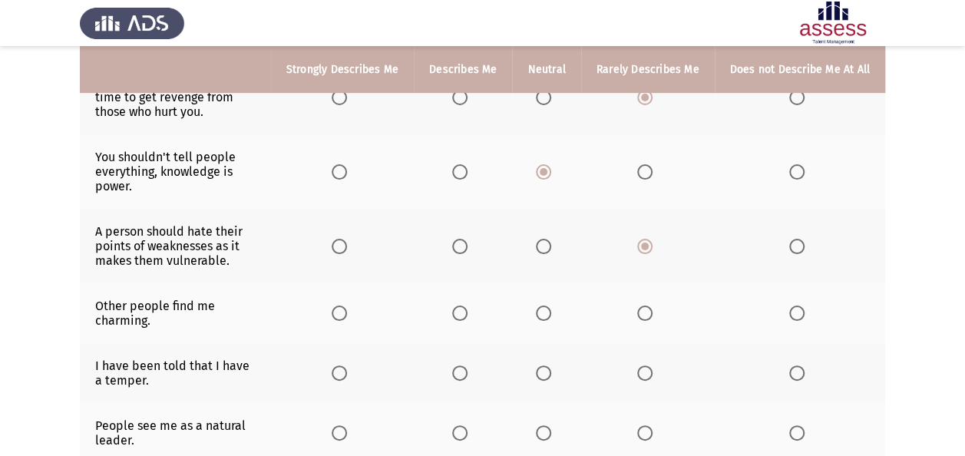
click at [551, 306] on span "Select an option" at bounding box center [543, 313] width 15 height 15
click at [551, 306] on input "Select an option" at bounding box center [543, 313] width 15 height 15
click at [543, 365] on span "Select an option" at bounding box center [543, 372] width 15 height 15
click at [543, 365] on input "Select an option" at bounding box center [543, 372] width 15 height 15
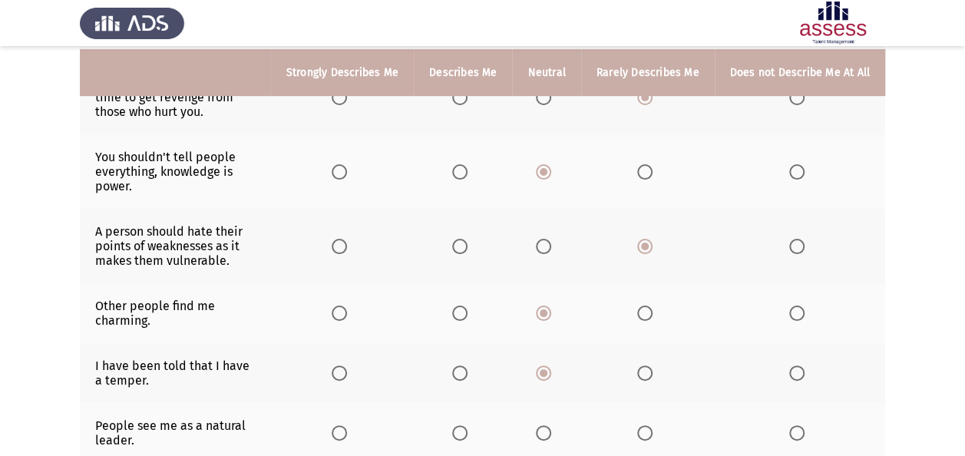
scroll to position [456, 0]
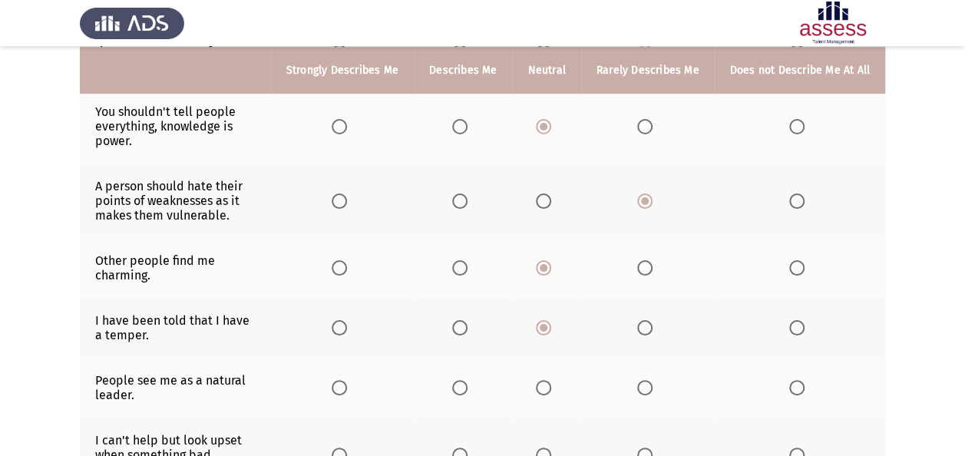
click at [551, 380] on span "Select an option" at bounding box center [543, 387] width 15 height 15
click at [551, 380] on input "Select an option" at bounding box center [543, 387] width 15 height 15
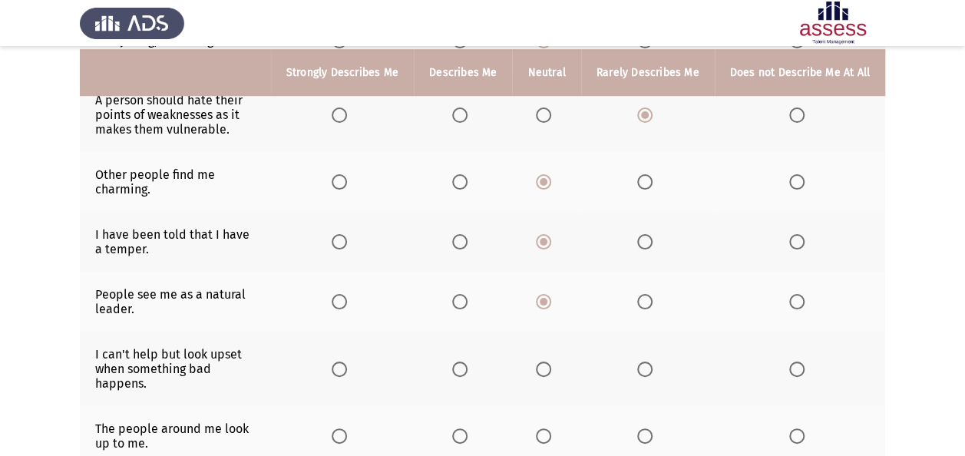
scroll to position [545, 0]
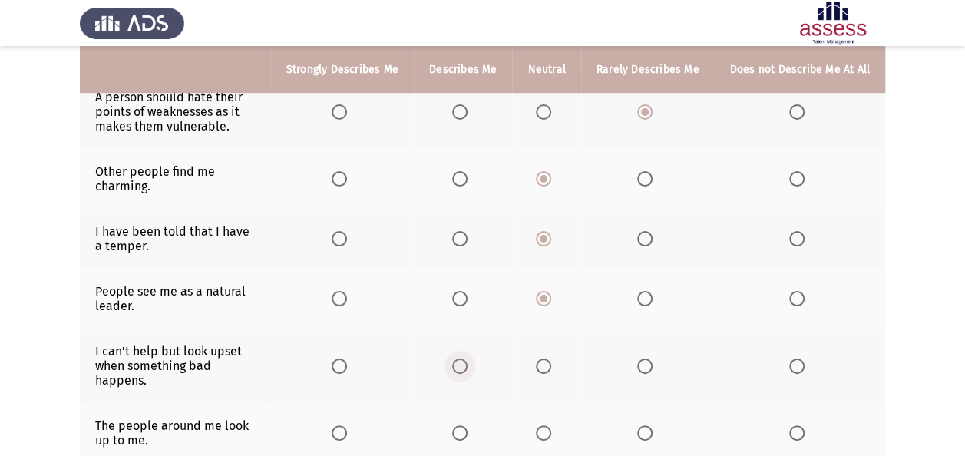
click at [461, 358] on span "Select an option" at bounding box center [459, 365] width 15 height 15
click at [461, 358] on input "Select an option" at bounding box center [459, 365] width 15 height 15
click at [550, 425] on span "Select an option" at bounding box center [543, 432] width 15 height 15
click at [550, 425] on input "Select an option" at bounding box center [543, 432] width 15 height 15
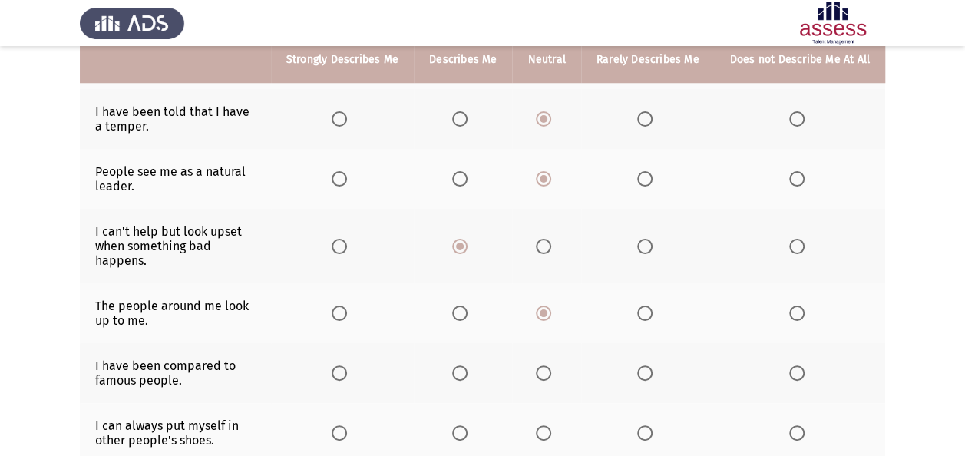
scroll to position [678, 0]
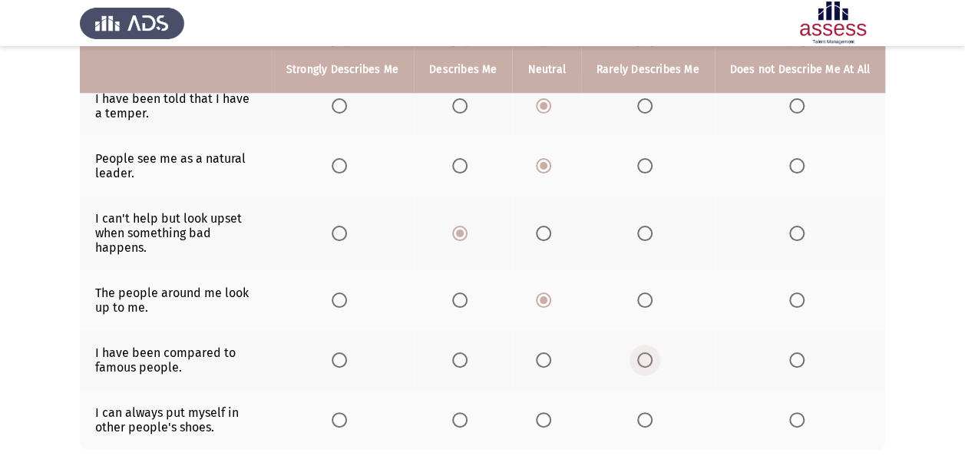
click at [646, 352] on span "Select an option" at bounding box center [644, 359] width 15 height 15
click at [646, 352] on input "Select an option" at bounding box center [644, 359] width 15 height 15
click at [464, 412] on span "Select an option" at bounding box center [459, 419] width 15 height 15
click at [464, 412] on input "Select an option" at bounding box center [459, 419] width 15 height 15
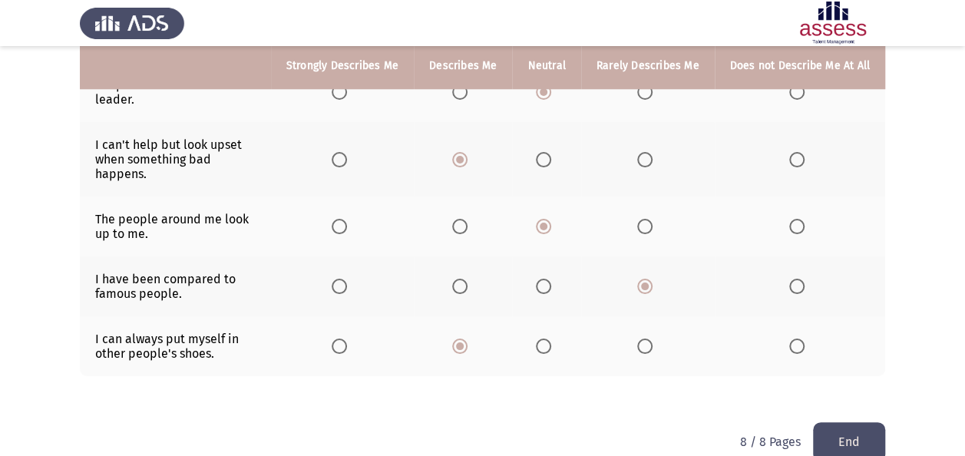
scroll to position [758, 0]
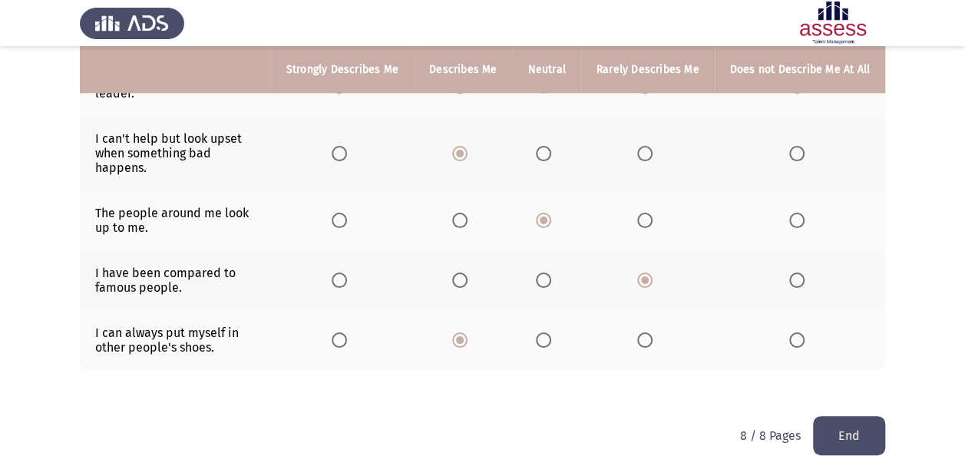
click at [843, 416] on button "End" at bounding box center [849, 435] width 72 height 39
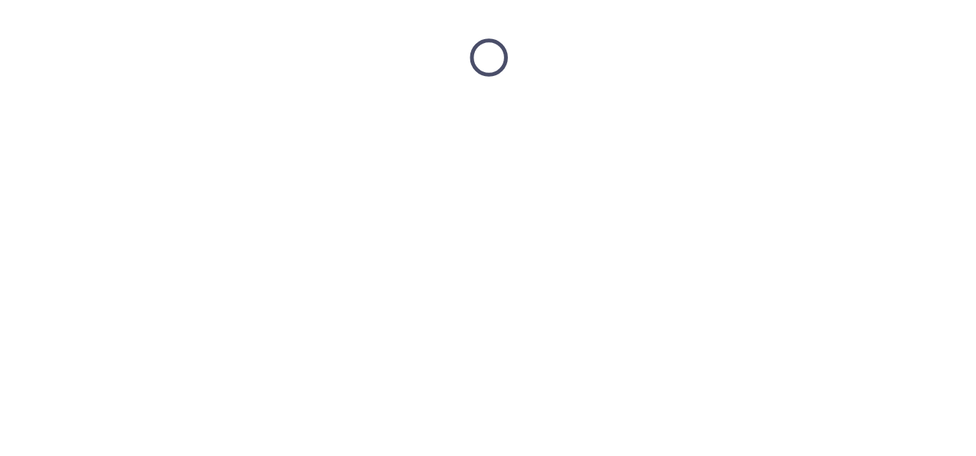
scroll to position [0, 0]
